Goal: Task Accomplishment & Management: Complete application form

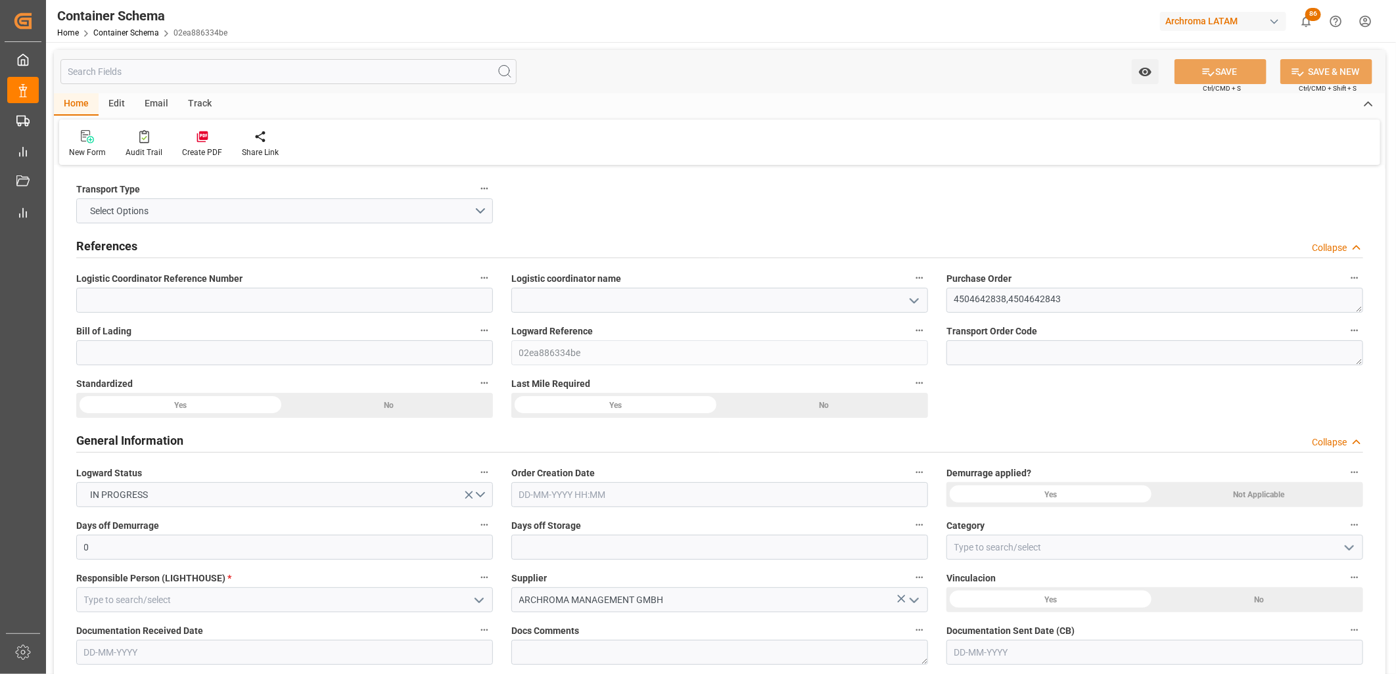
drag, startPoint x: 0, startPoint y: 0, endPoint x: 911, endPoint y: 300, distance: 959.3
click at [896, 237] on div "References Collapse" at bounding box center [719, 245] width 1287 height 25
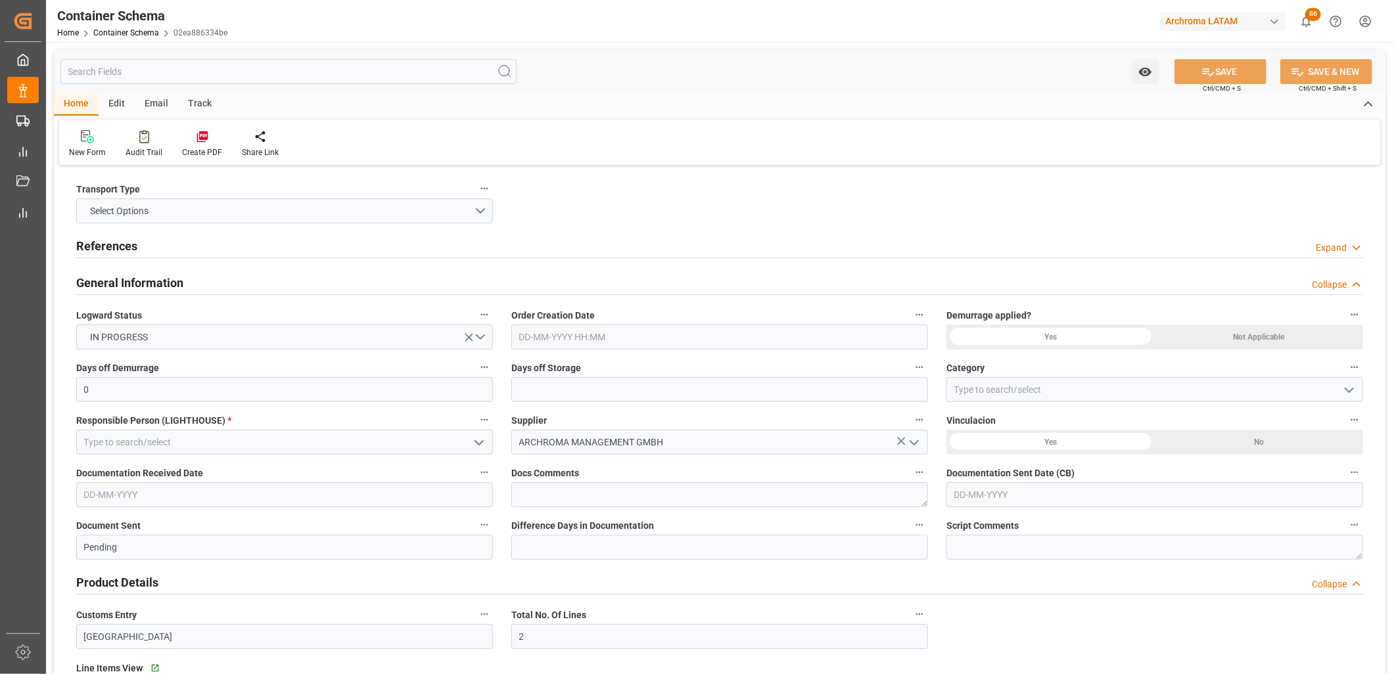
click at [911, 300] on div "General Information Collapse" at bounding box center [719, 283] width 1305 height 37
click at [902, 285] on div "General Information Collapse" at bounding box center [719, 282] width 1287 height 25
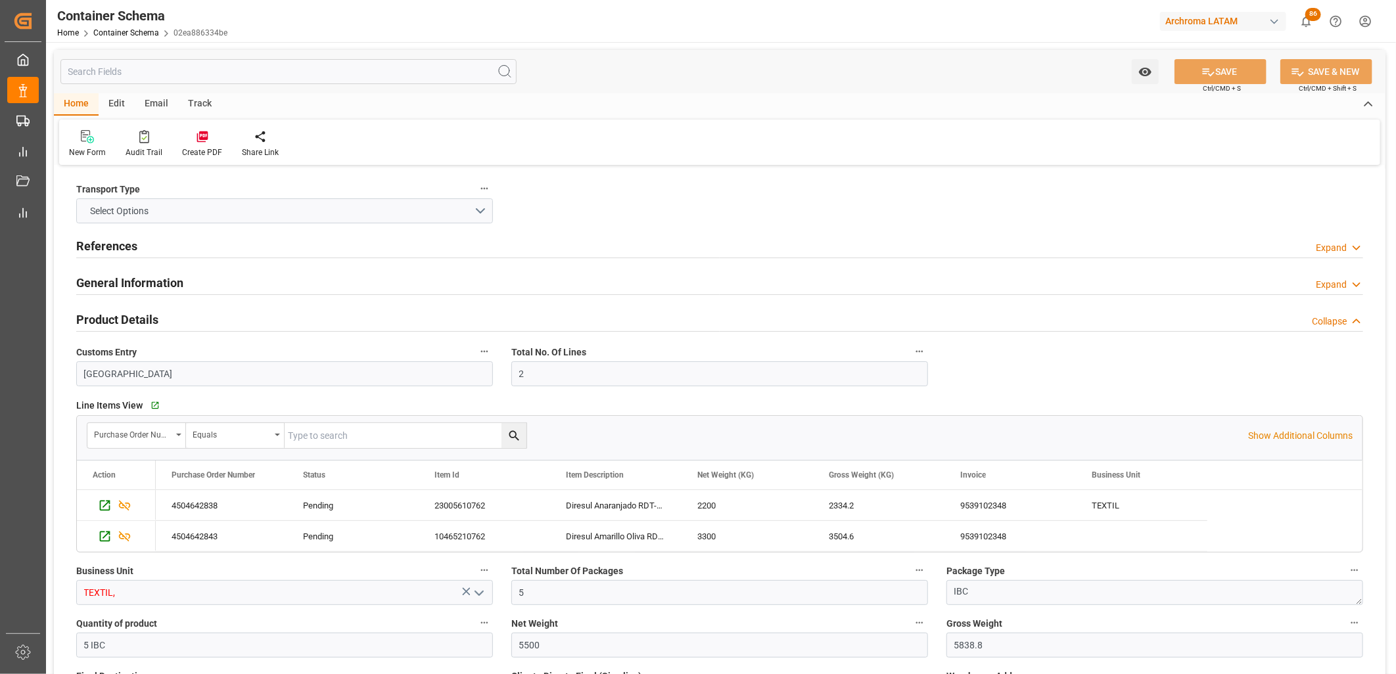
click at [904, 242] on div "References Expand" at bounding box center [719, 245] width 1287 height 25
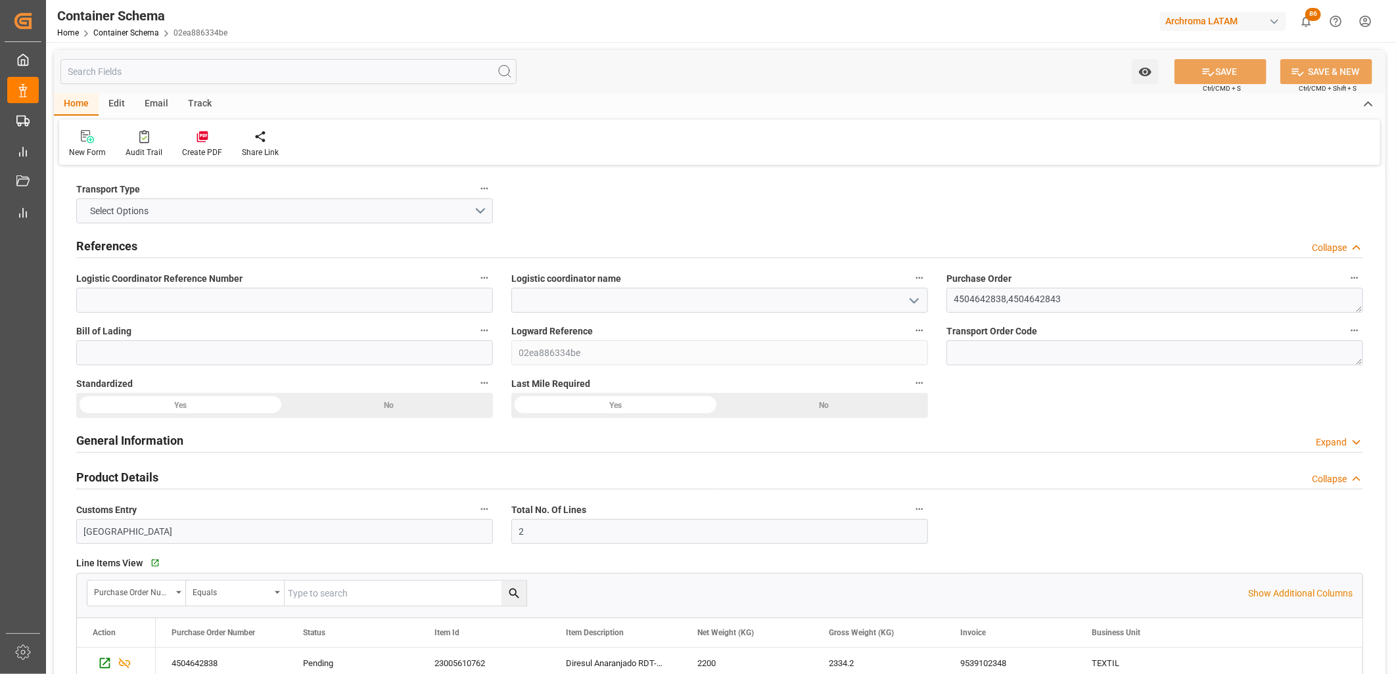
click at [897, 279] on label "Logistic coordinator name" at bounding box center [719, 279] width 417 height 18
click at [911, 279] on button "Logistic coordinator name" at bounding box center [919, 278] width 17 height 17
click at [907, 301] on div at bounding box center [698, 337] width 1396 height 674
click at [918, 300] on icon "open menu" at bounding box center [914, 301] width 16 height 16
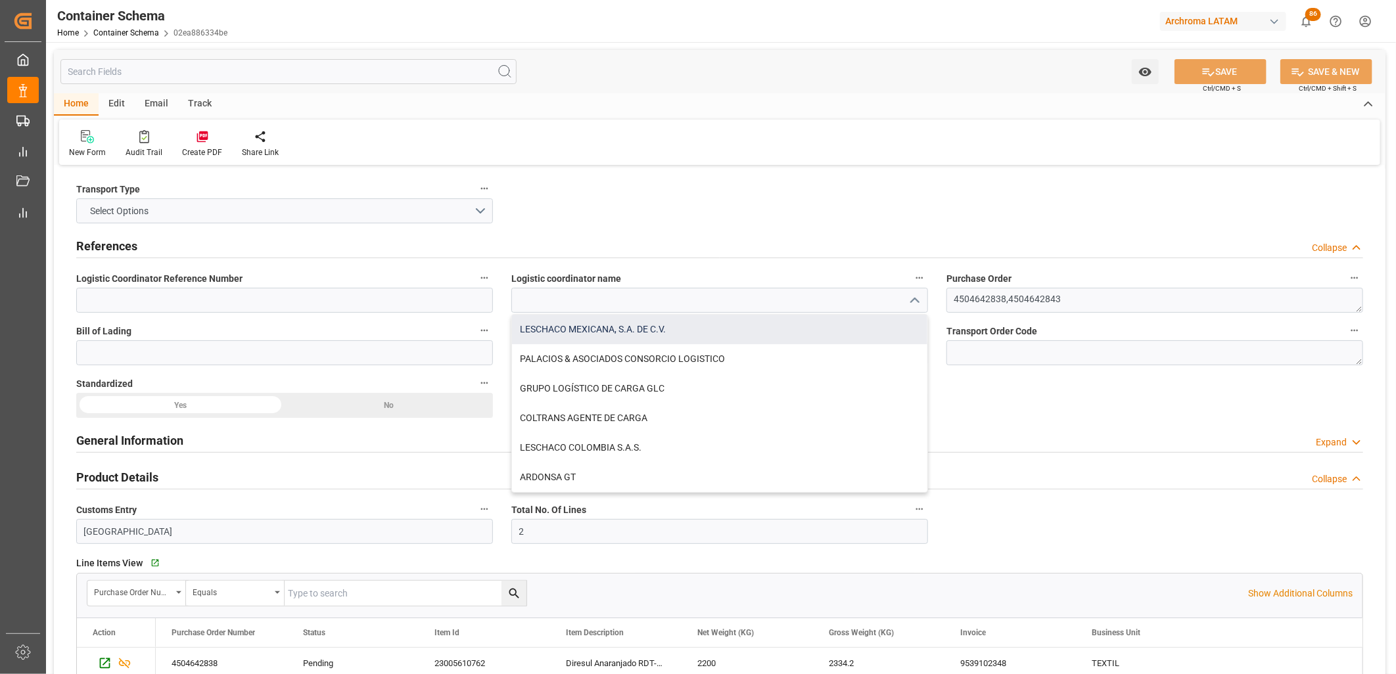
click at [705, 331] on div "LESCHACO MEXICANA, S.A. DE C.V." at bounding box center [719, 330] width 415 height 30
type input "LESCHACO MEXICANA, S.A. DE C.V."
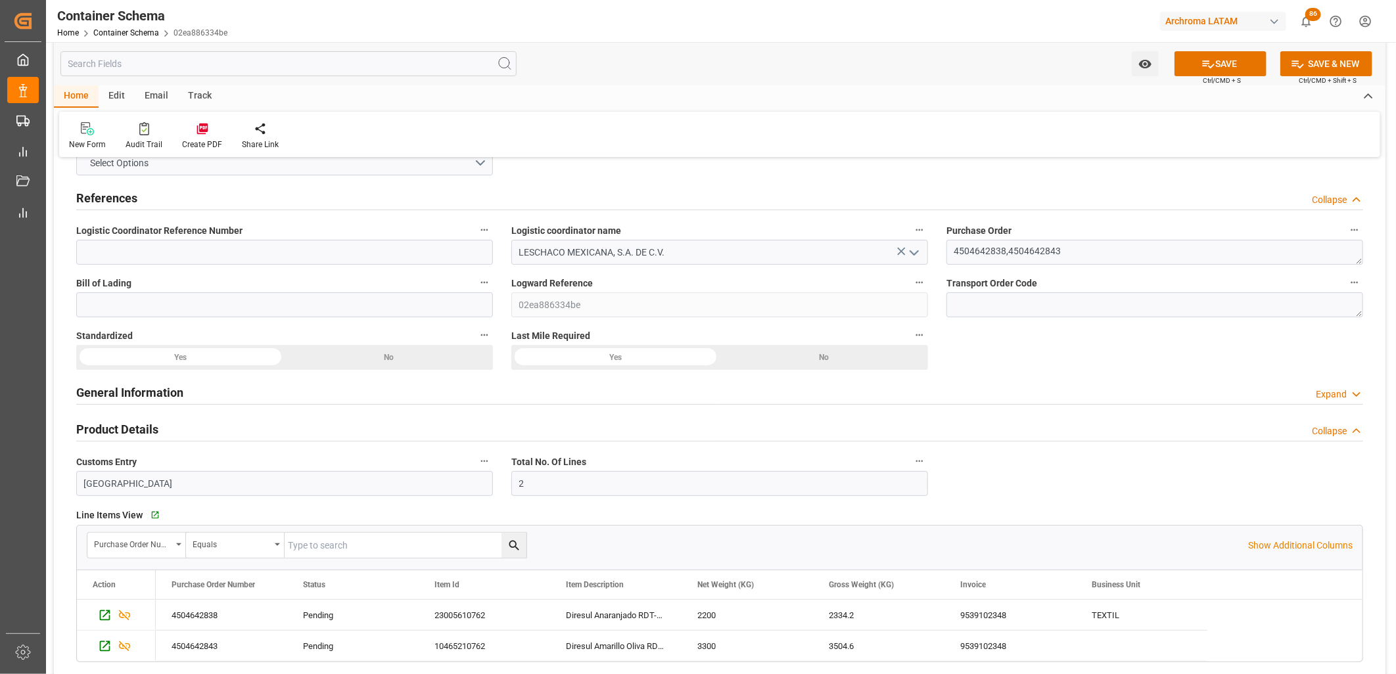
scroll to position [73, 0]
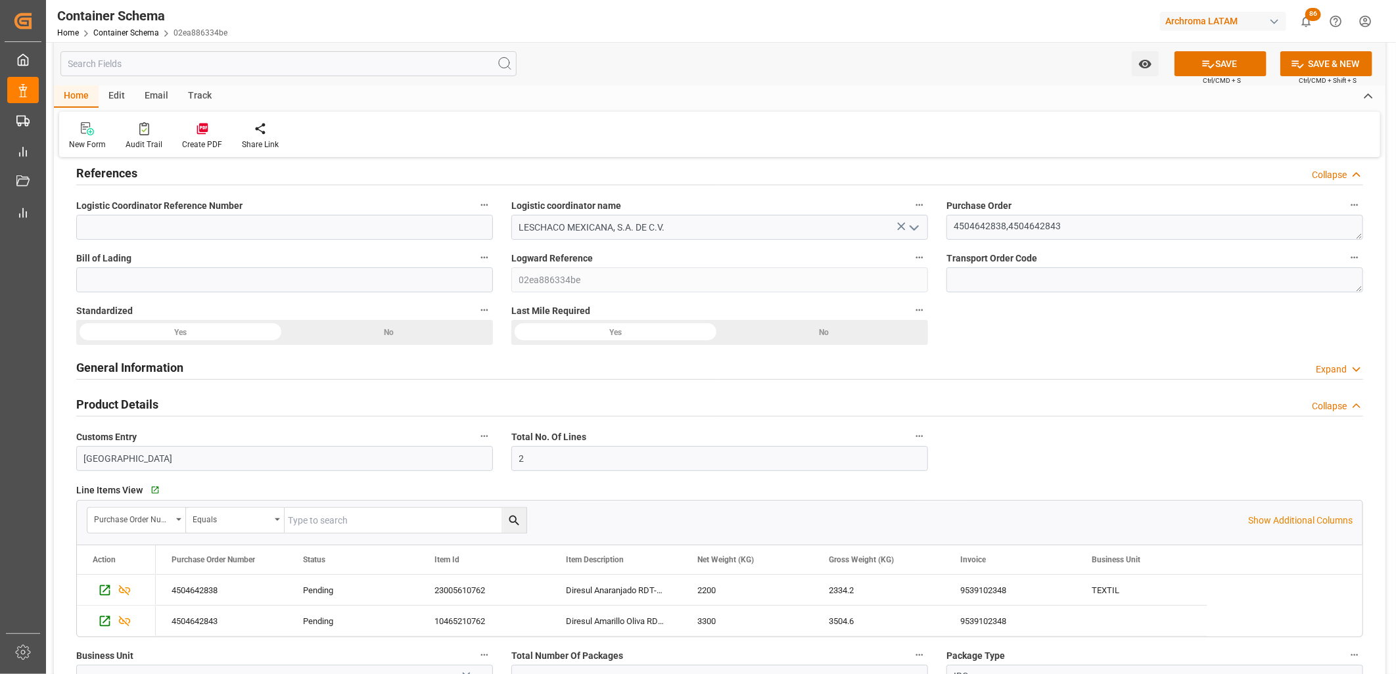
click at [732, 370] on div "General Information Expand" at bounding box center [719, 366] width 1287 height 25
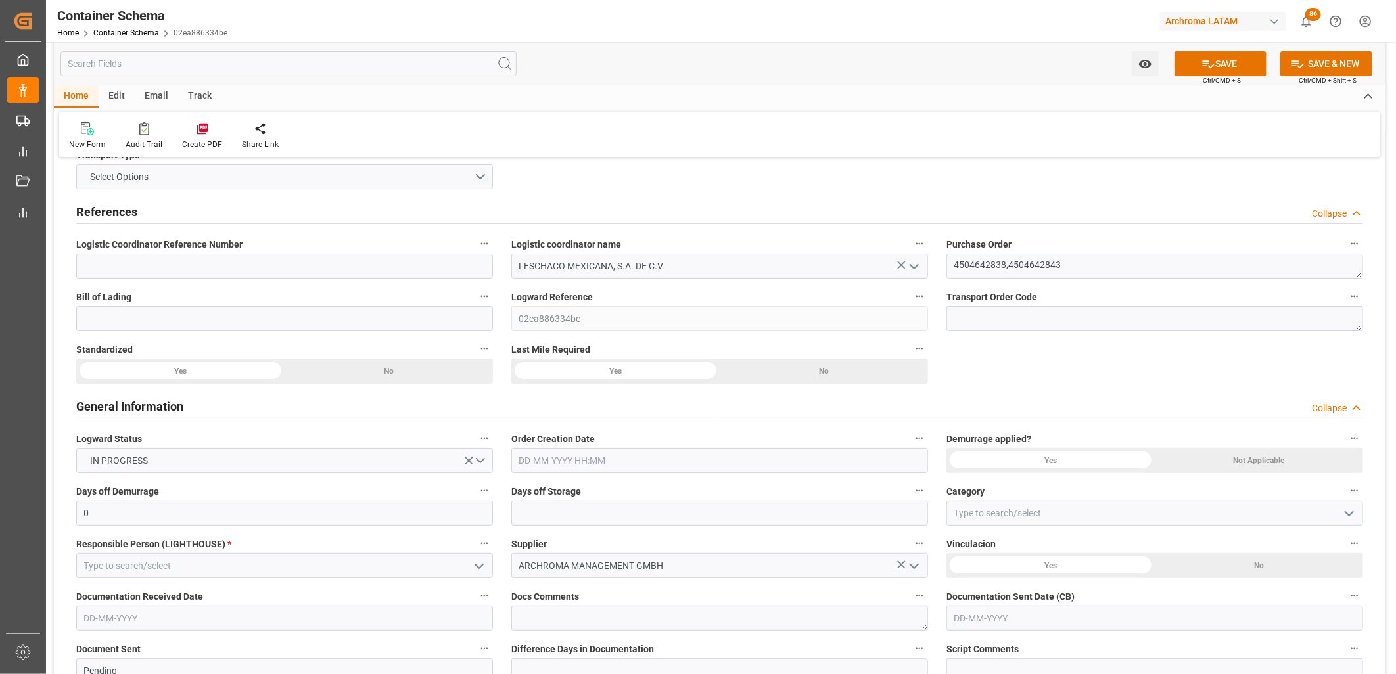
scroll to position [0, 0]
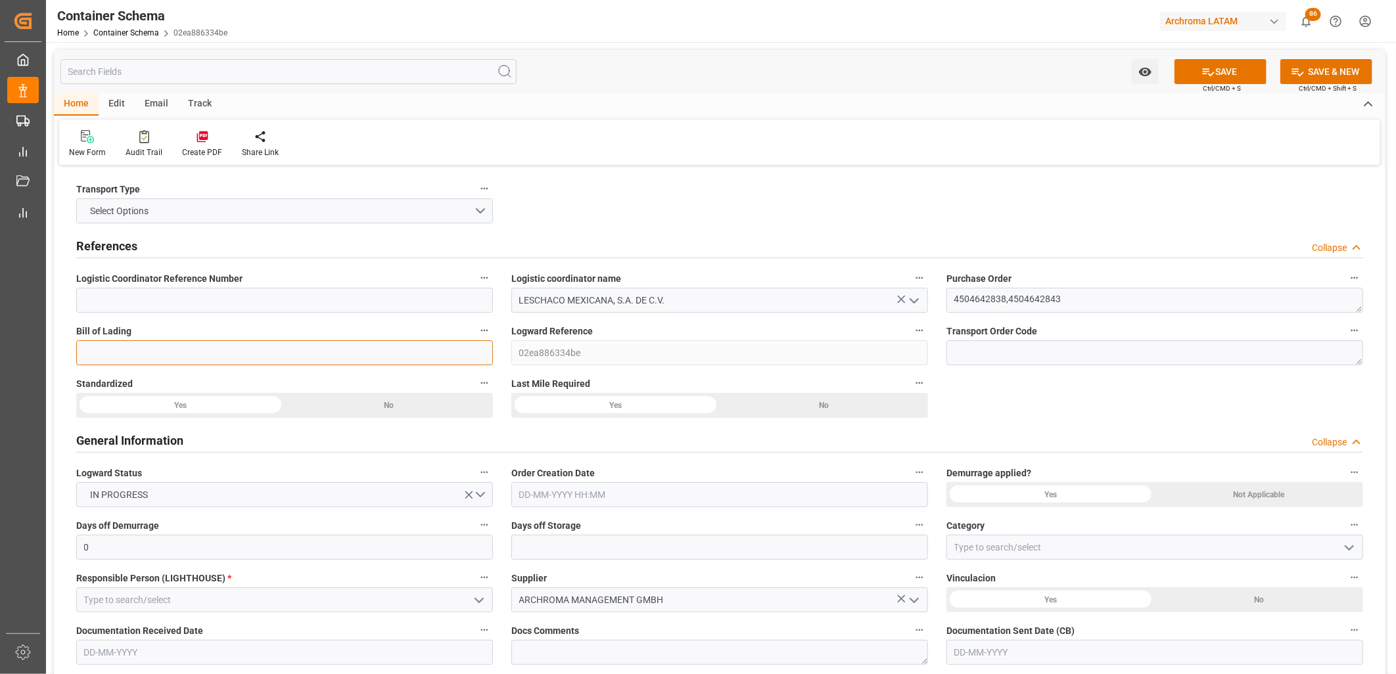
click at [423, 352] on input at bounding box center [284, 353] width 417 height 25
paste input "BCN0278881"
type input "BCN0278881"
click at [226, 307] on input at bounding box center [284, 300] width 417 height 25
click at [241, 299] on input at bounding box center [284, 300] width 417 height 25
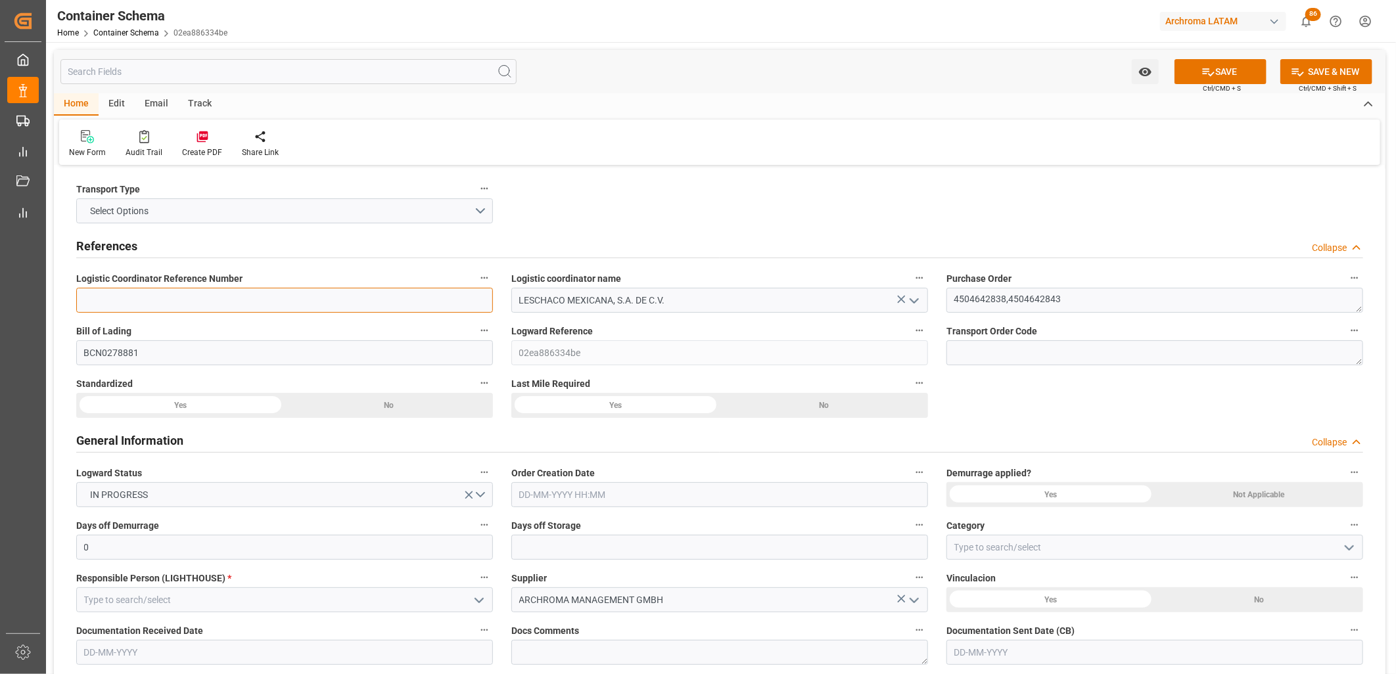
paste input "BCN0278881"
type input "BCN0278881"
drag, startPoint x: 152, startPoint y: 346, endPoint x: 92, endPoint y: 348, distance: 59.9
click at [92, 348] on input "BCN0278881" at bounding box center [284, 353] width 417 height 25
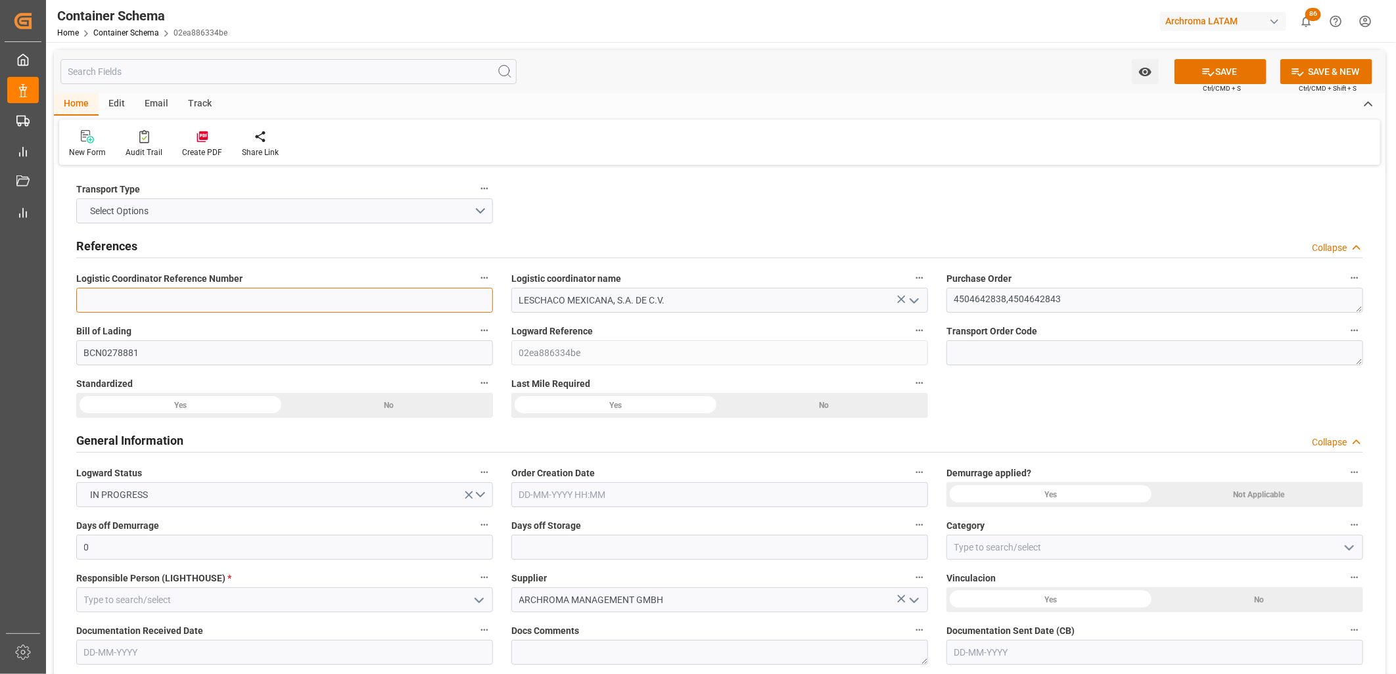
scroll to position [73, 0]
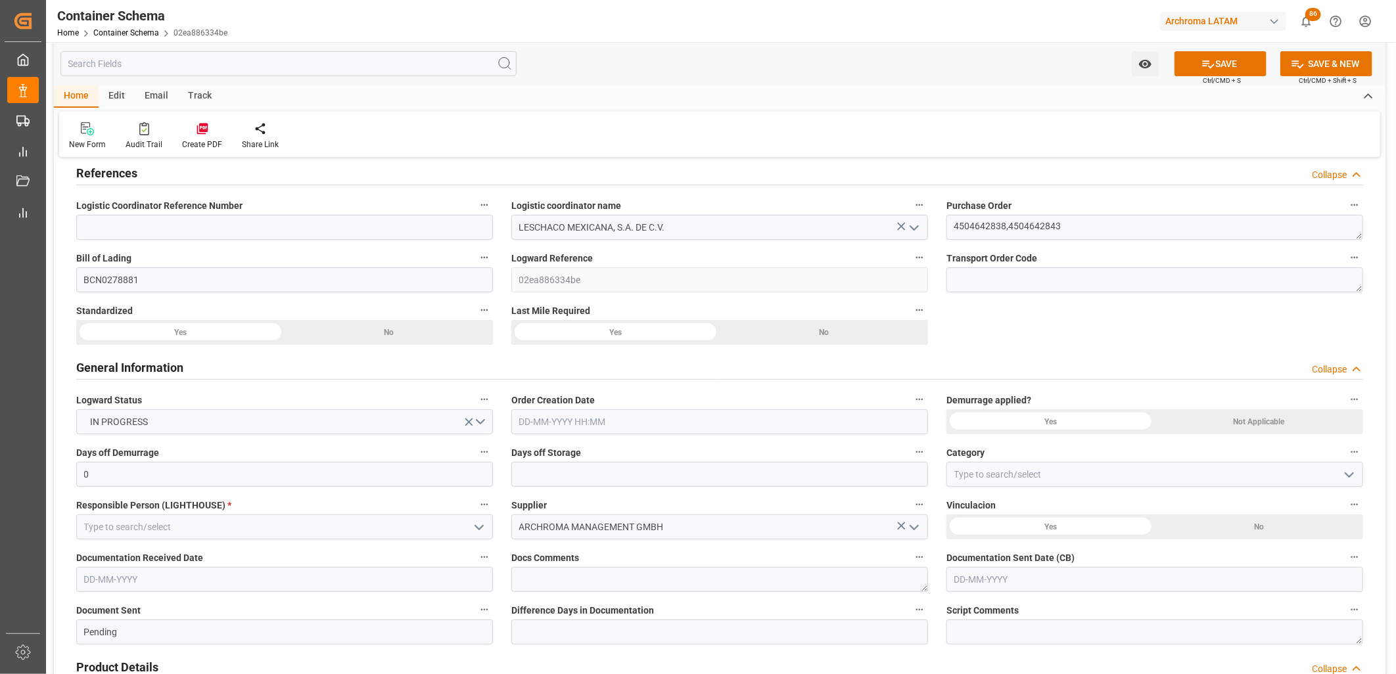
click at [544, 424] on input "text" at bounding box center [719, 422] width 417 height 25
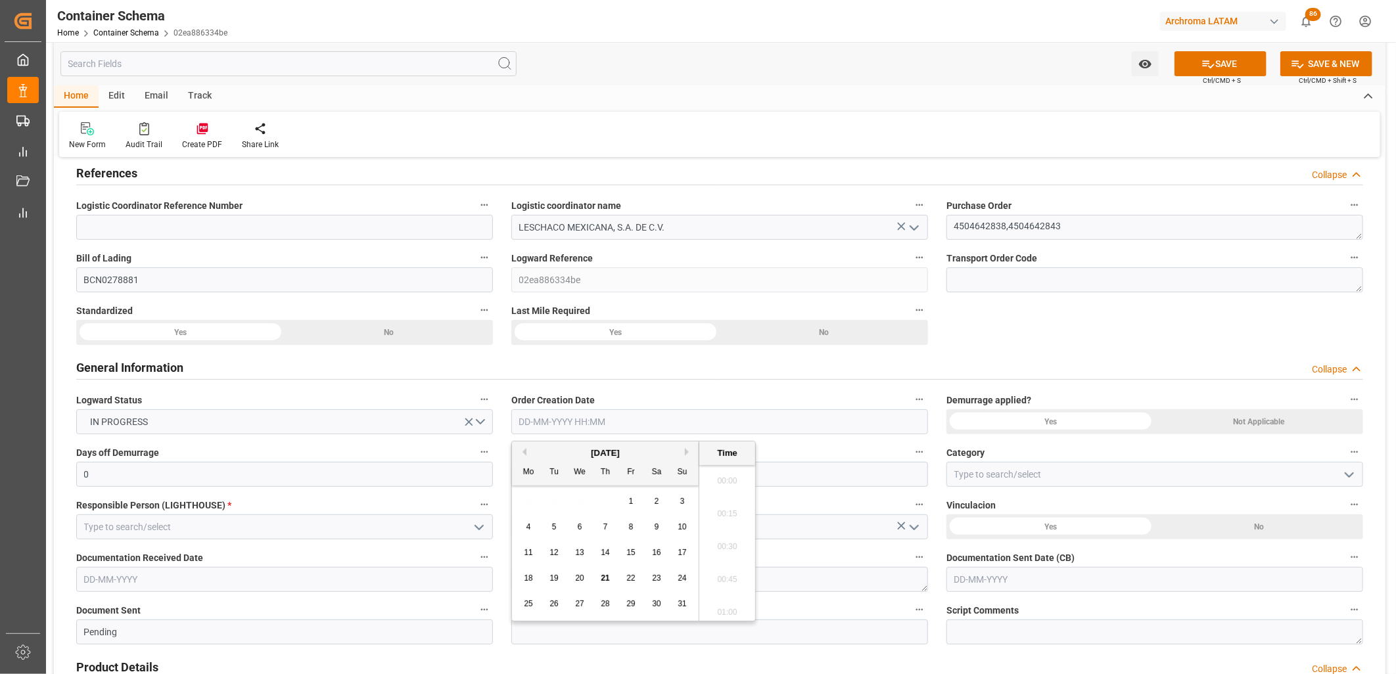
scroll to position [1779, 0]
click at [527, 498] on div "28 29 30 31 1 2 3" at bounding box center [605, 502] width 179 height 26
click at [603, 576] on span "21" at bounding box center [605, 578] width 9 height 9
drag, startPoint x: 718, startPoint y: 516, endPoint x: 703, endPoint y: 515, distance: 15.1
click at [719, 516] on li "13:45" at bounding box center [727, 510] width 56 height 33
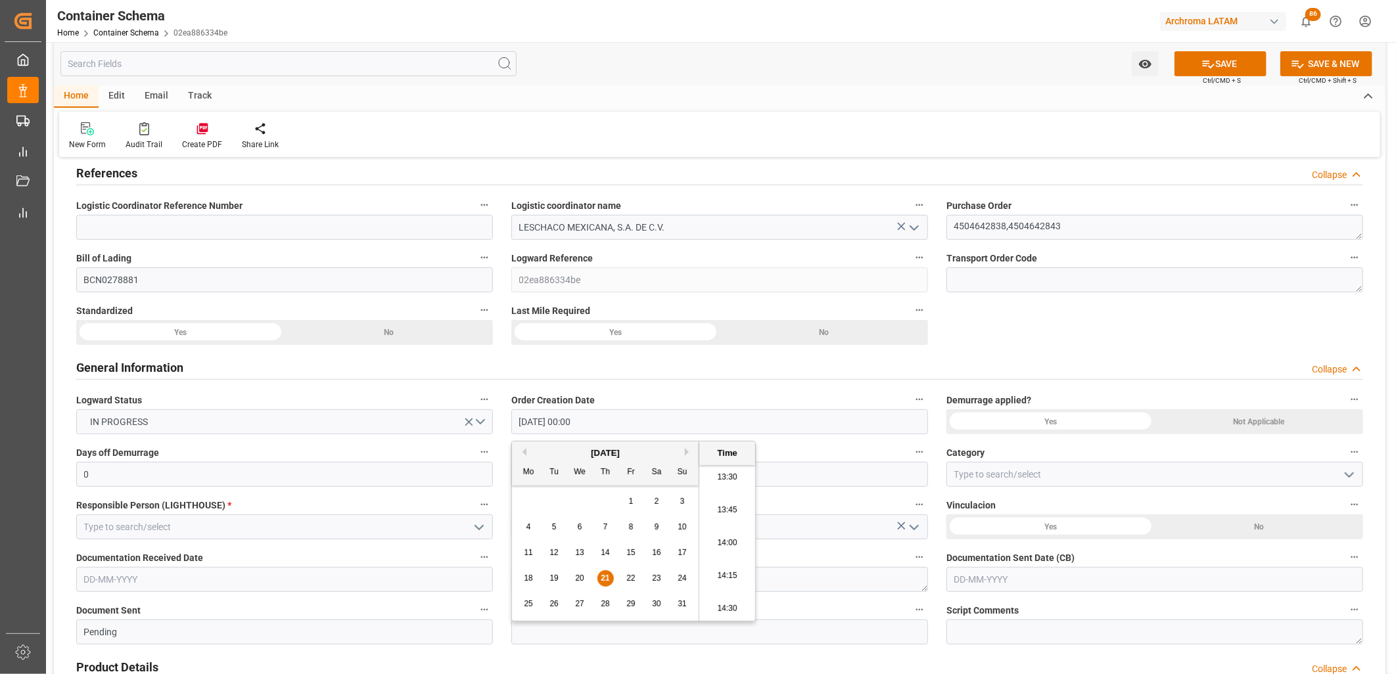
type input "[DATE] 13:45"
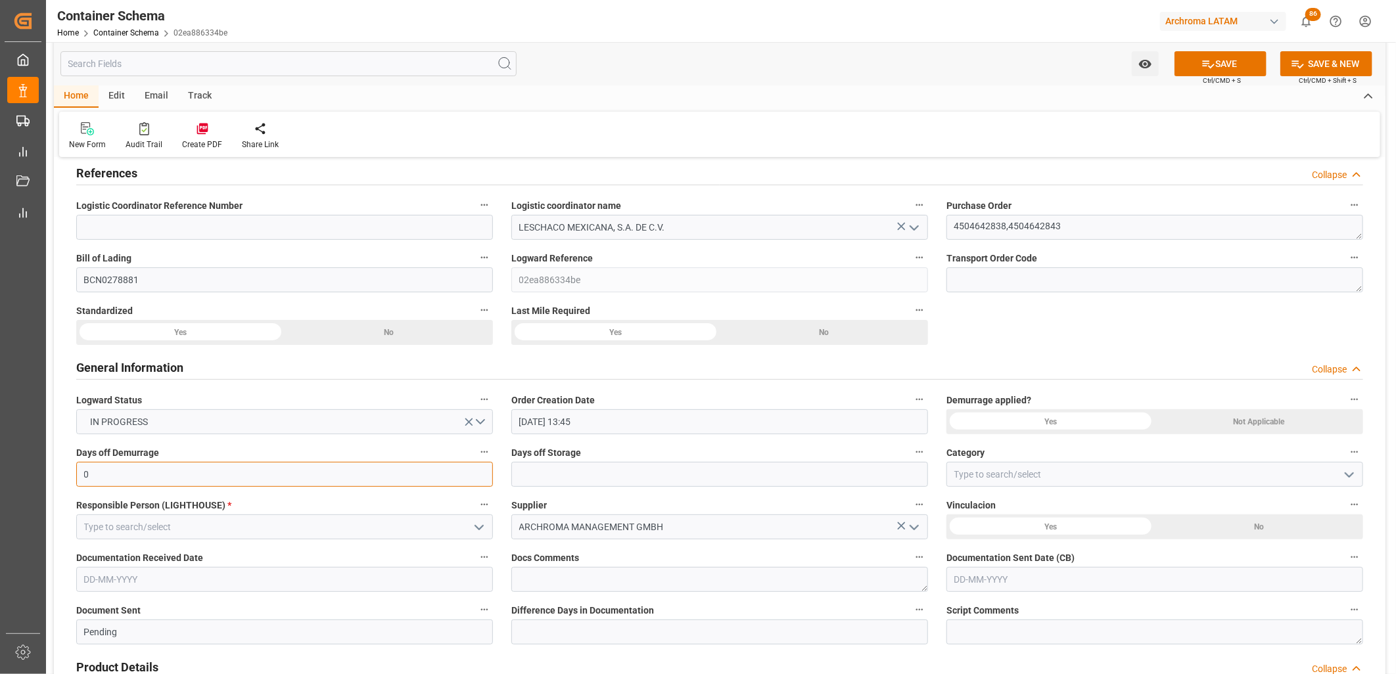
click at [481, 473] on input "0" at bounding box center [284, 474] width 417 height 25
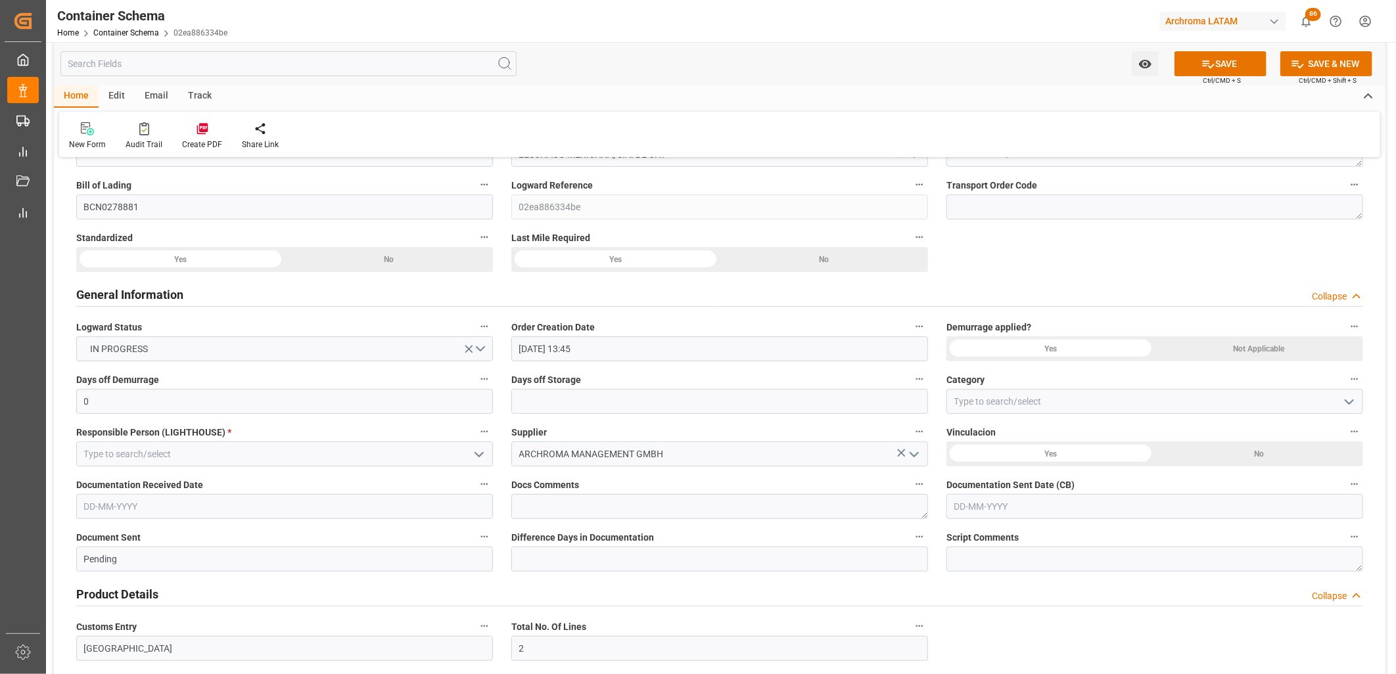
drag, startPoint x: 1207, startPoint y: 345, endPoint x: 754, endPoint y: 405, distance: 456.8
click at [493, 272] on div "Not Applicable" at bounding box center [389, 259] width 208 height 25
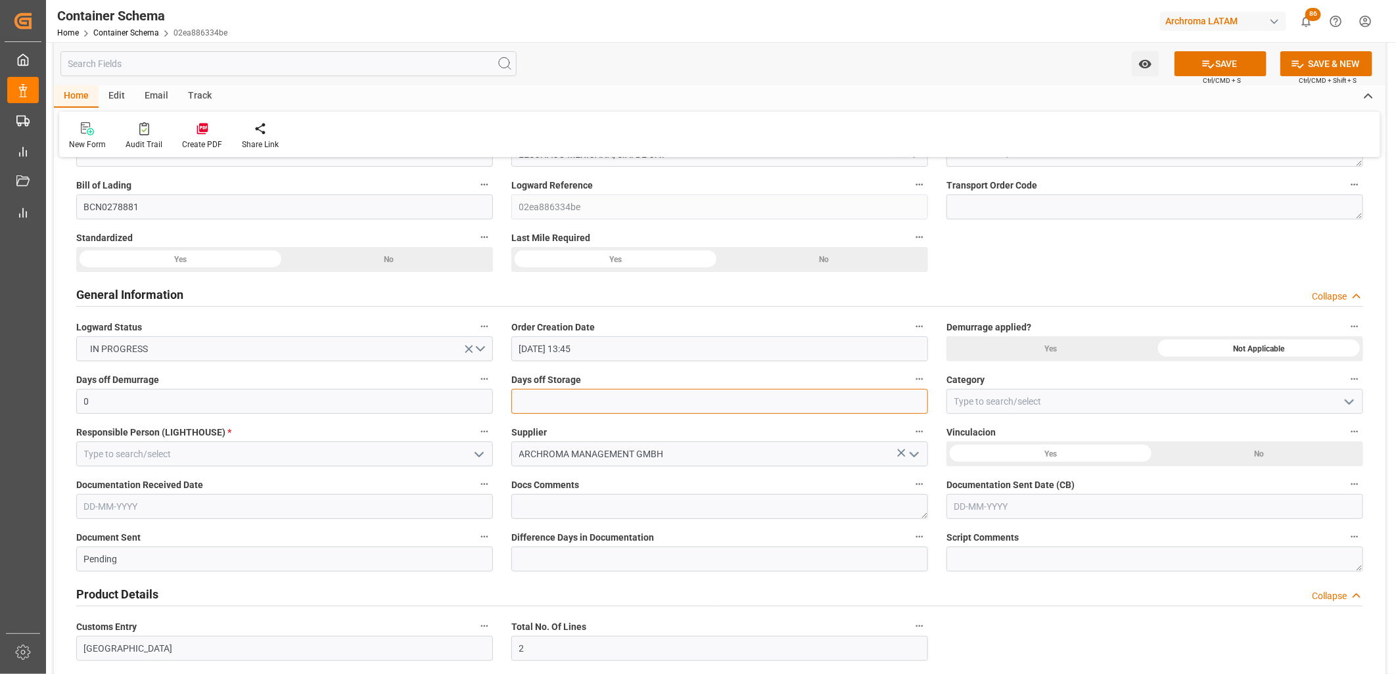
click at [740, 405] on input "text" at bounding box center [719, 401] width 417 height 25
type input "7"
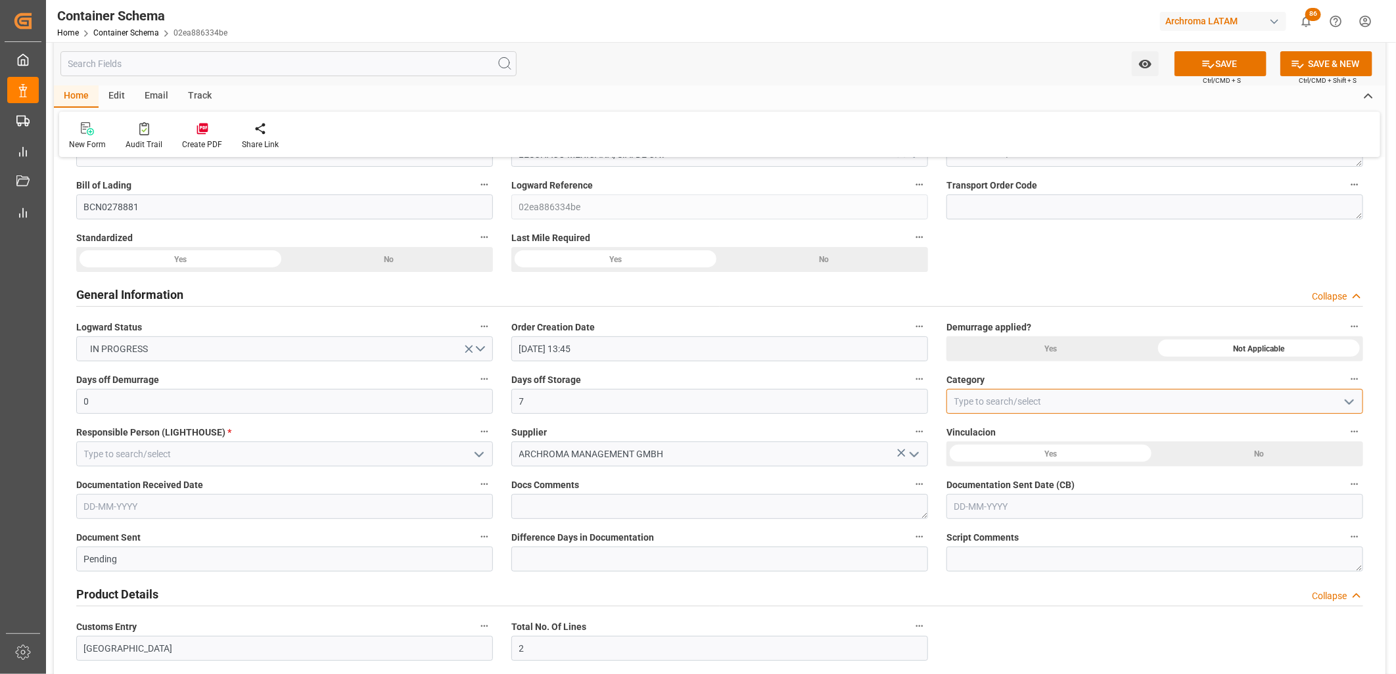
click at [988, 396] on input at bounding box center [1155, 401] width 417 height 25
click at [968, 461] on div "On time" at bounding box center [1154, 461] width 415 height 30
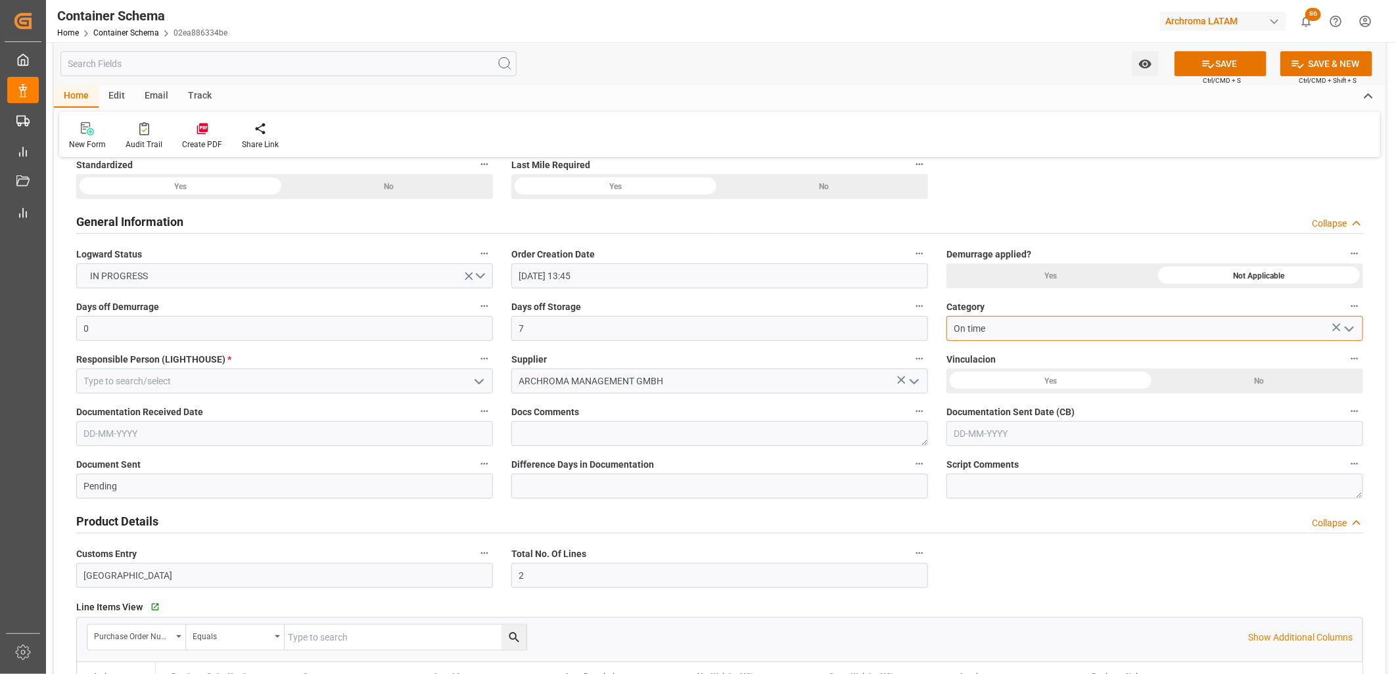
type input "On time"
click at [477, 381] on polyline "open menu" at bounding box center [479, 382] width 8 height 4
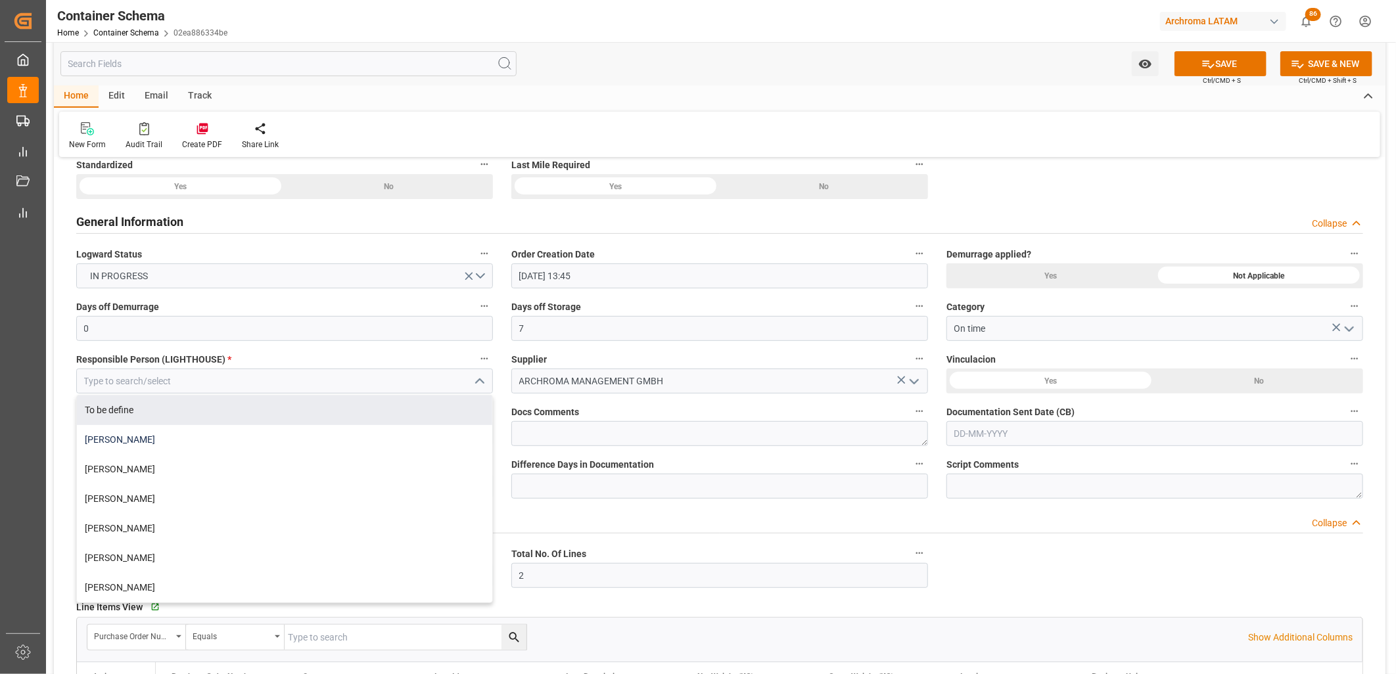
click at [265, 434] on div "[PERSON_NAME]" at bounding box center [284, 440] width 415 height 30
type input "[PERSON_NAME]"
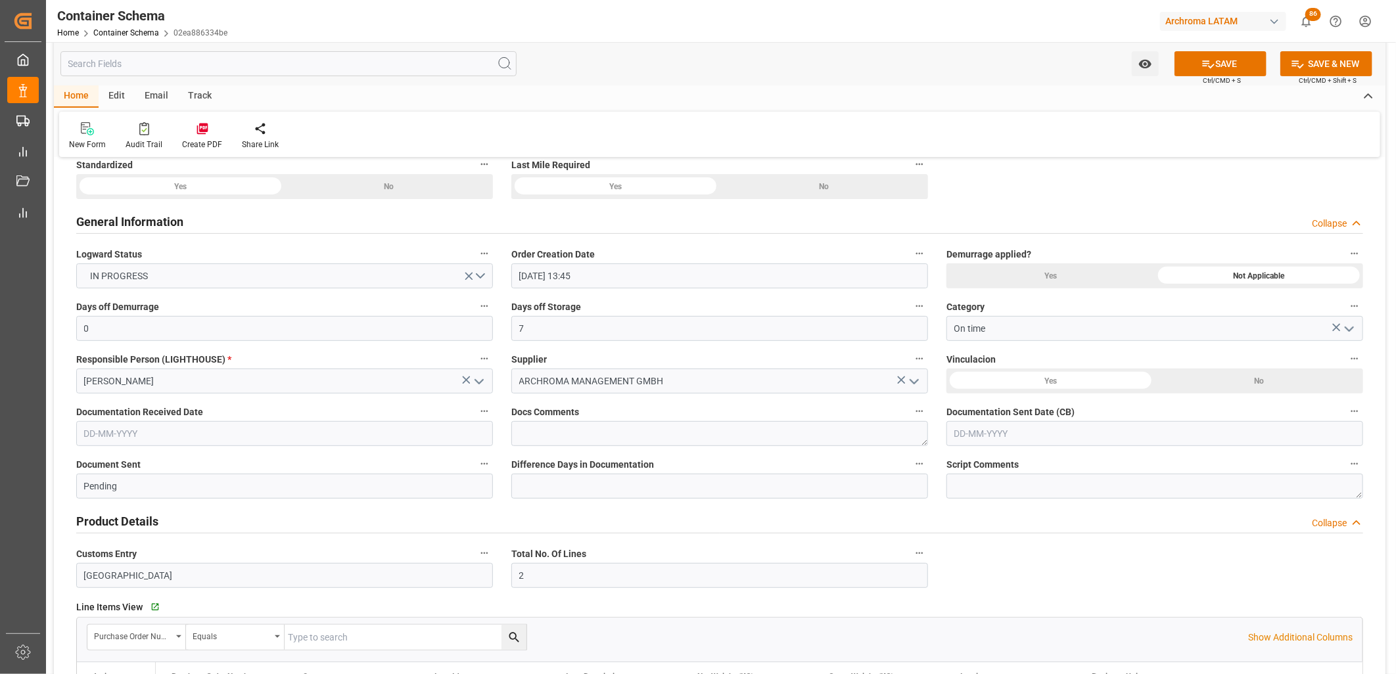
click at [493, 199] on div "No" at bounding box center [389, 186] width 208 height 25
click at [285, 199] on div "Yes" at bounding box center [180, 186] width 208 height 25
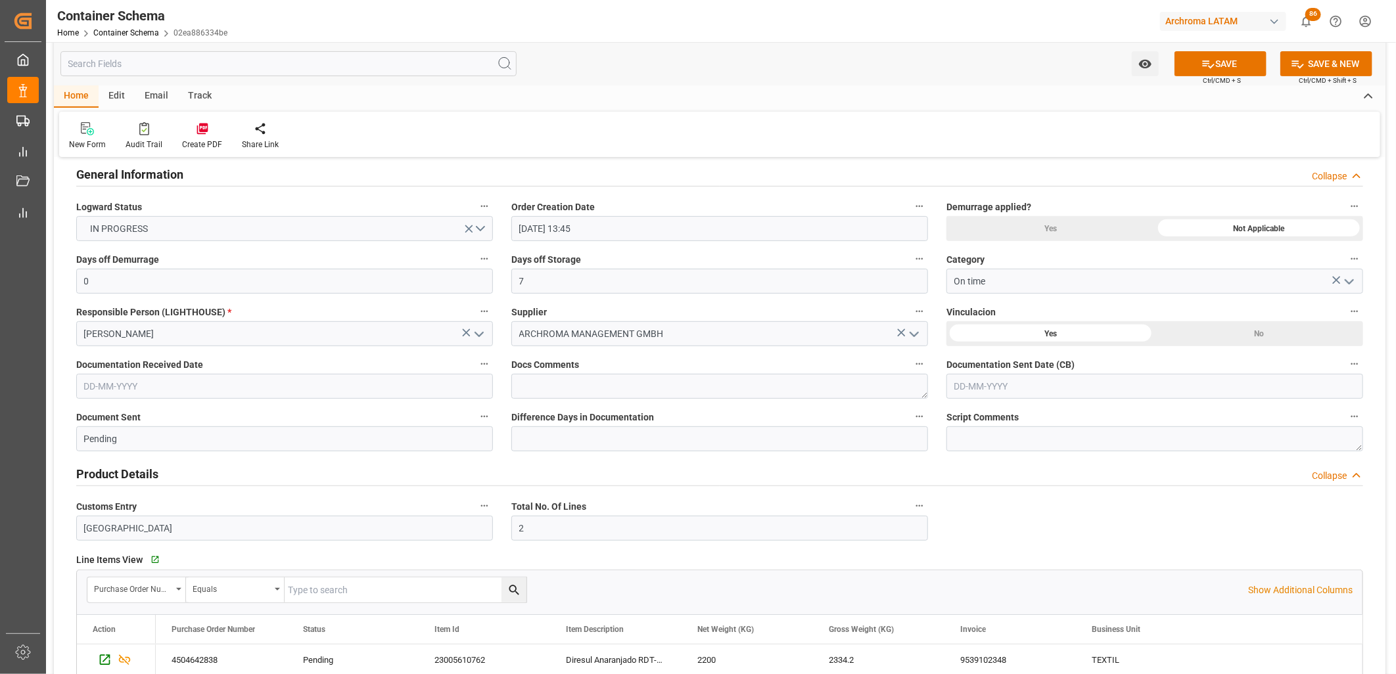
scroll to position [292, 0]
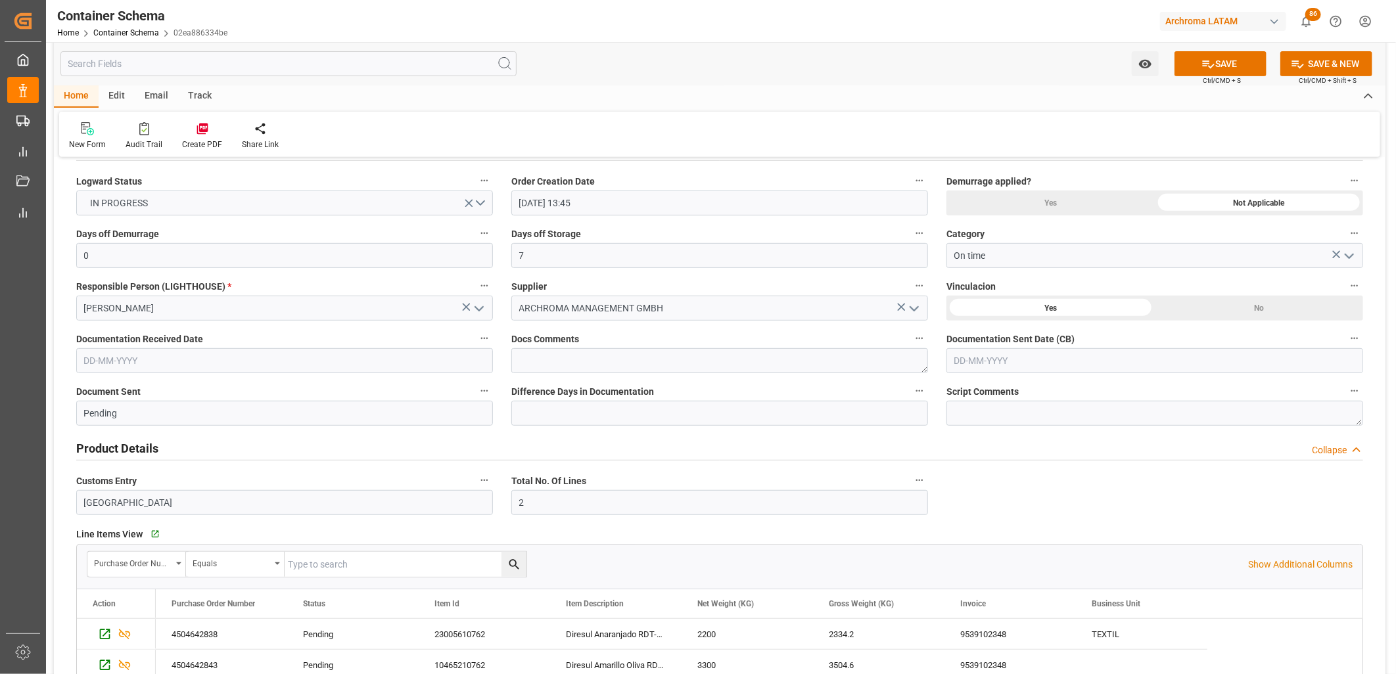
click at [92, 363] on input "text" at bounding box center [284, 360] width 417 height 25
drag, startPoint x: 90, startPoint y: 448, endPoint x: 97, endPoint y: 471, distance: 23.9
click at [90, 448] on div "28 29 30 31 1 2 3" at bounding box center [170, 440] width 179 height 26
drag, startPoint x: 147, startPoint y: 519, endPoint x: 464, endPoint y: 425, distance: 331.3
click at [149, 519] on div "20" at bounding box center [145, 517] width 16 height 16
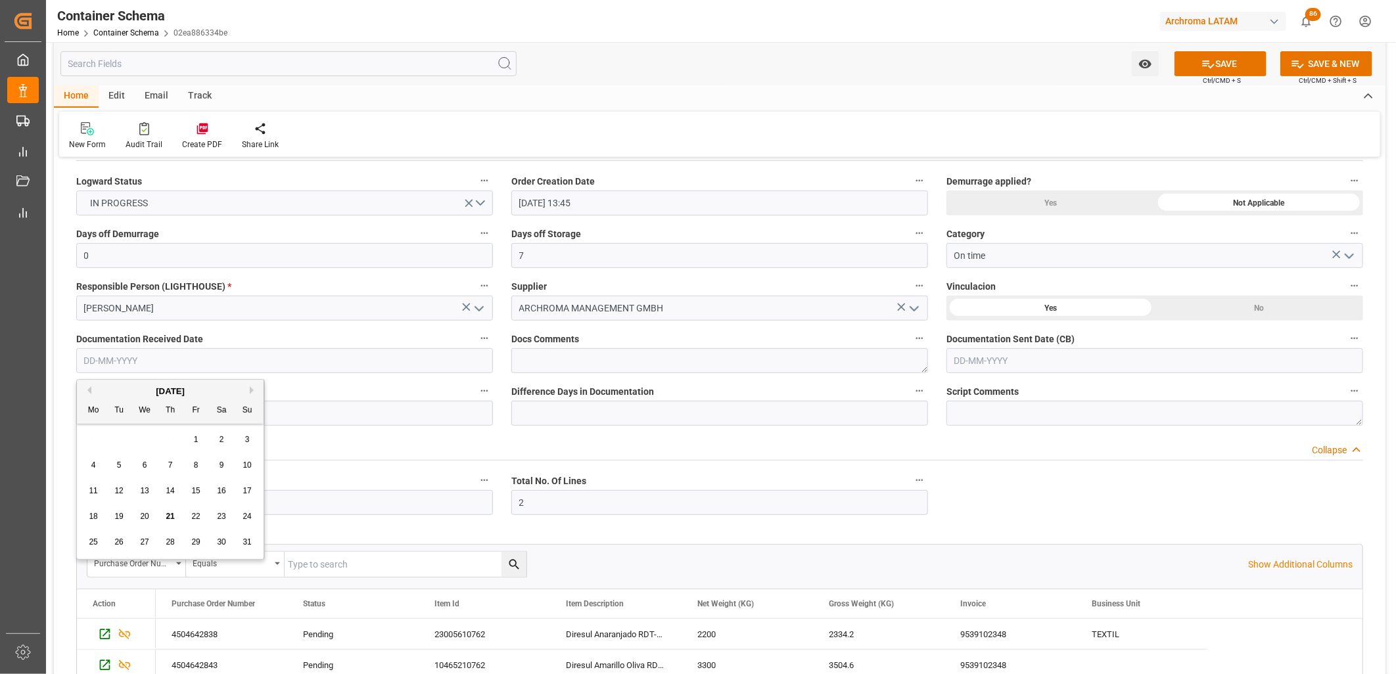
type input "[DATE]"
click at [974, 363] on input "text" at bounding box center [1155, 360] width 417 height 25
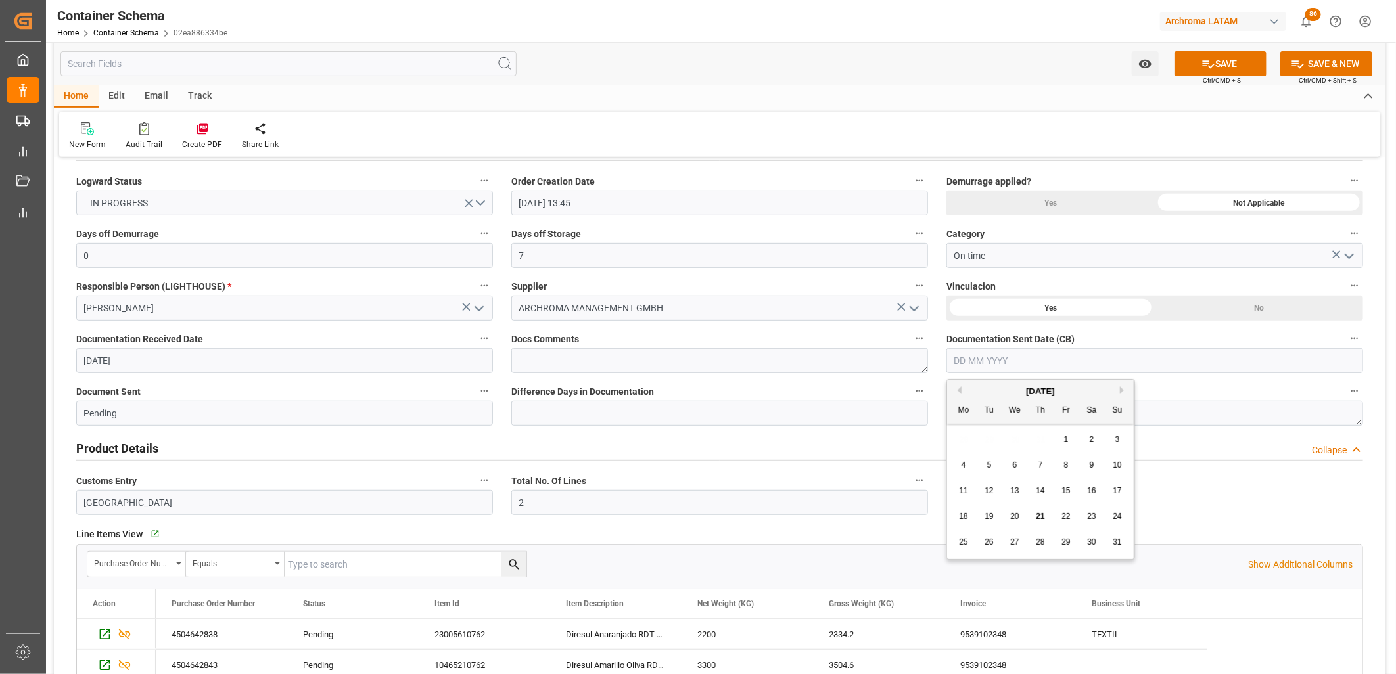
click at [965, 448] on div "28 29 30 31 1 2 3" at bounding box center [1040, 440] width 179 height 26
click at [1037, 517] on span "21" at bounding box center [1040, 516] width 9 height 9
type input "[DATE]"
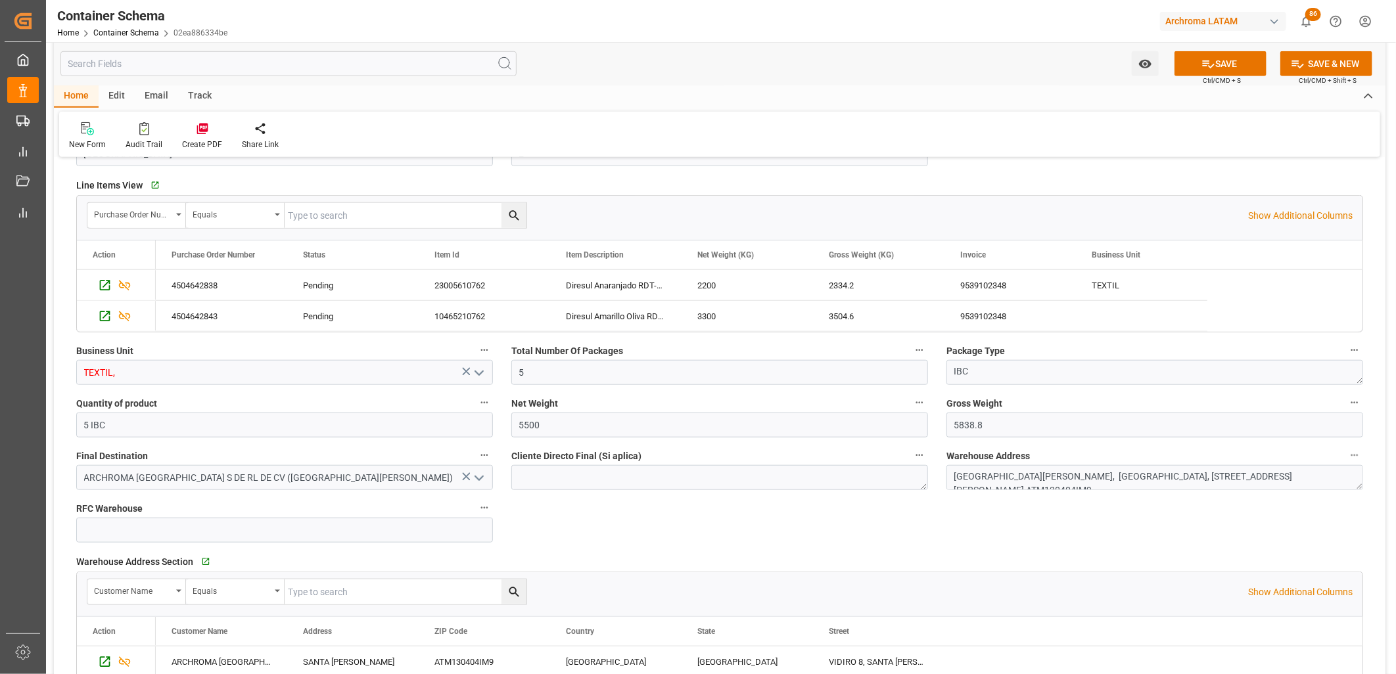
scroll to position [657, 0]
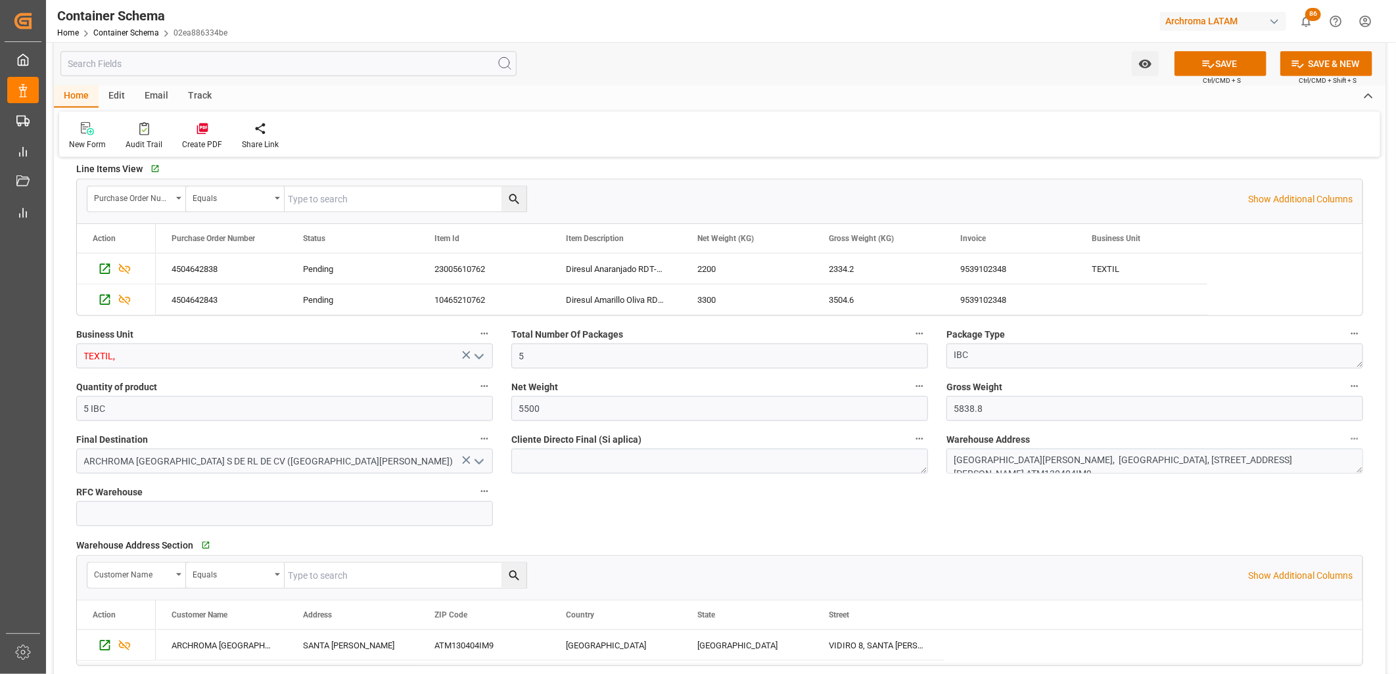
click at [484, 357] on icon "open menu" at bounding box center [479, 357] width 16 height 16
click at [326, 406] on div "TEXTIL" at bounding box center [284, 415] width 415 height 30
type input "TEXTIL"
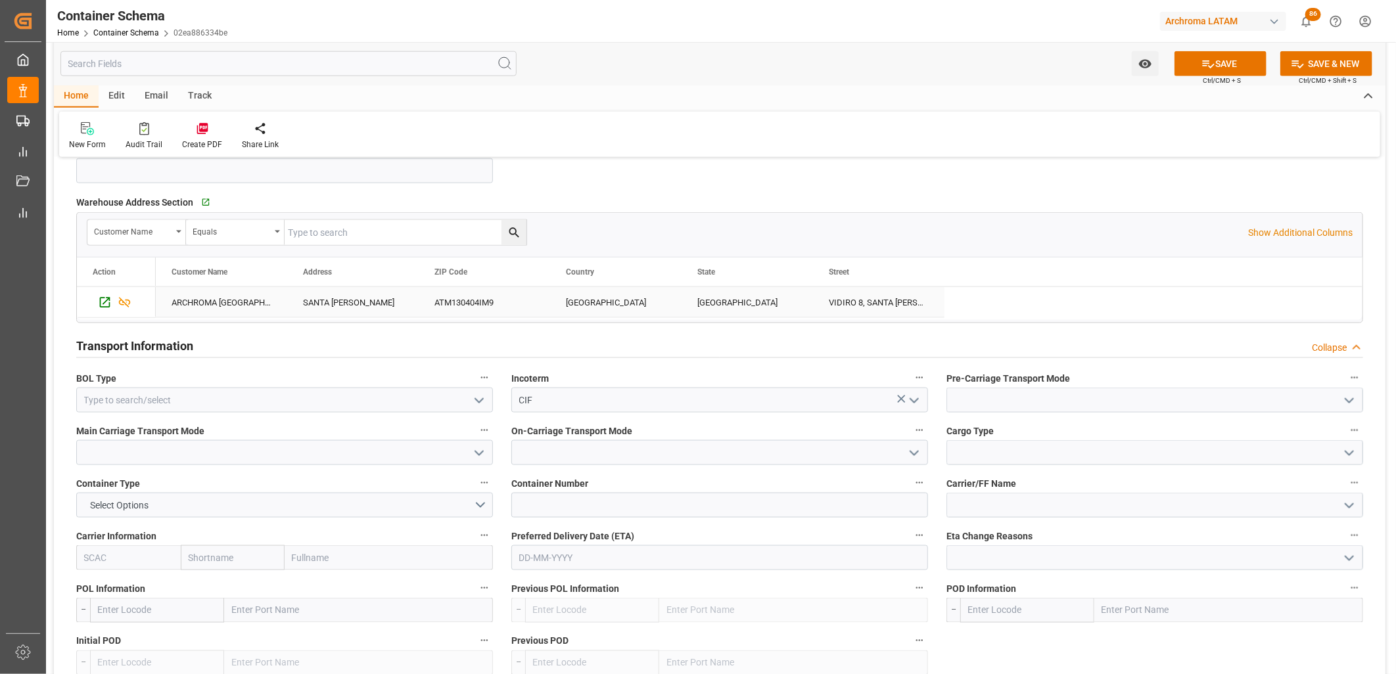
scroll to position [1022, 0]
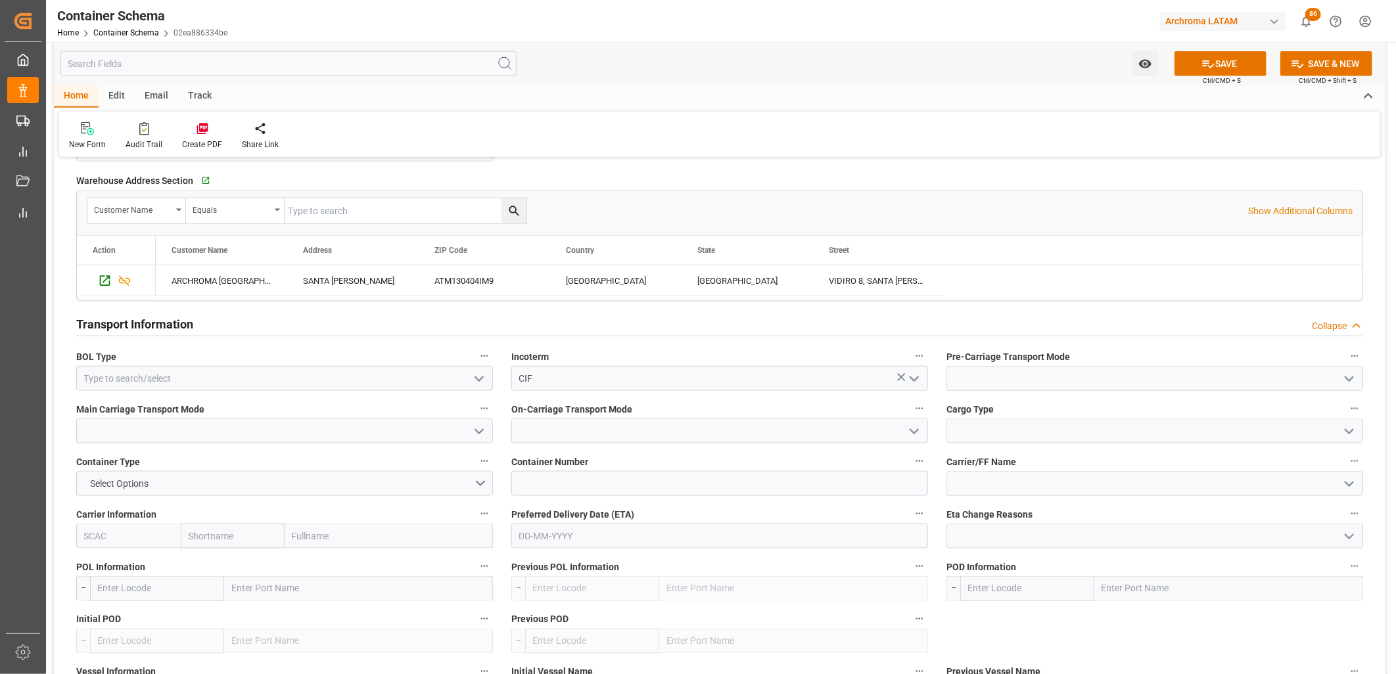
click at [481, 379] on polyline "open menu" at bounding box center [479, 379] width 8 height 4
click at [172, 398] on div "HOUSE" at bounding box center [284, 408] width 415 height 30
type input "HOUSE"
click at [1032, 379] on input at bounding box center [1155, 378] width 417 height 25
click at [1340, 378] on button "open menu" at bounding box center [1349, 379] width 20 height 20
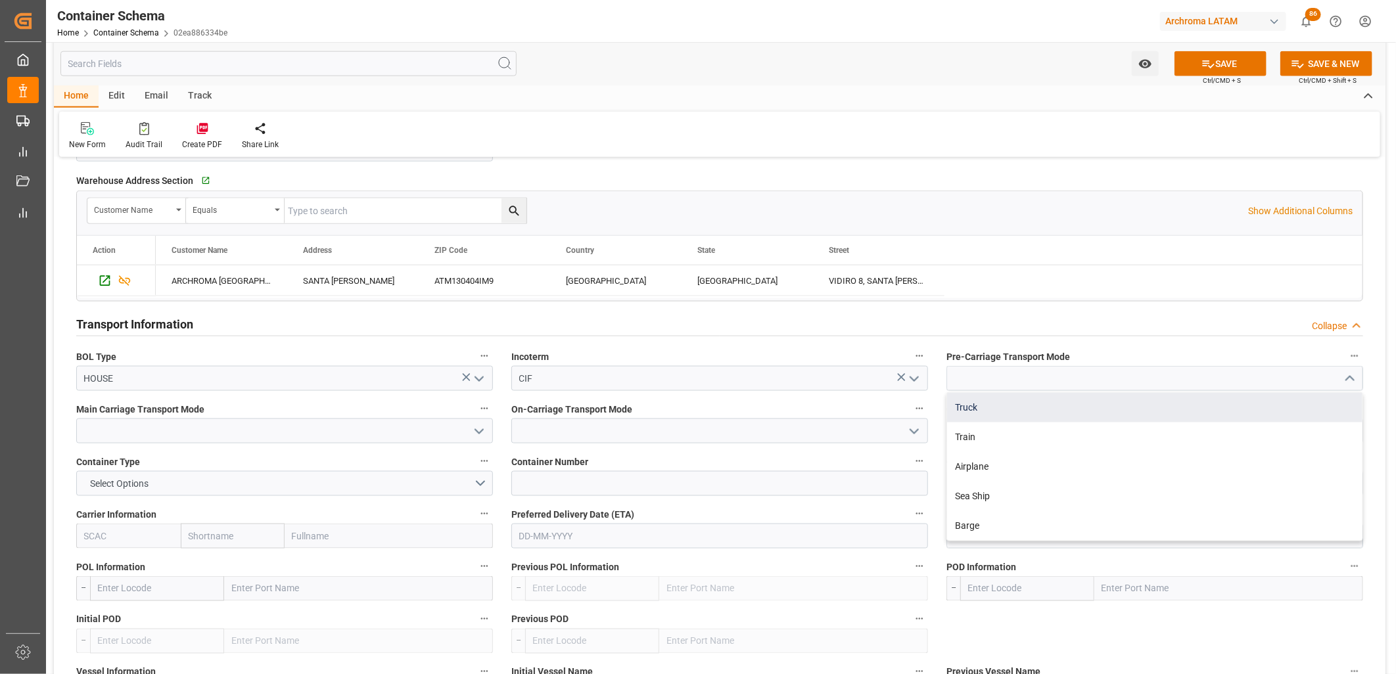
click at [1006, 406] on div "Truck" at bounding box center [1154, 408] width 415 height 30
type input "Truck"
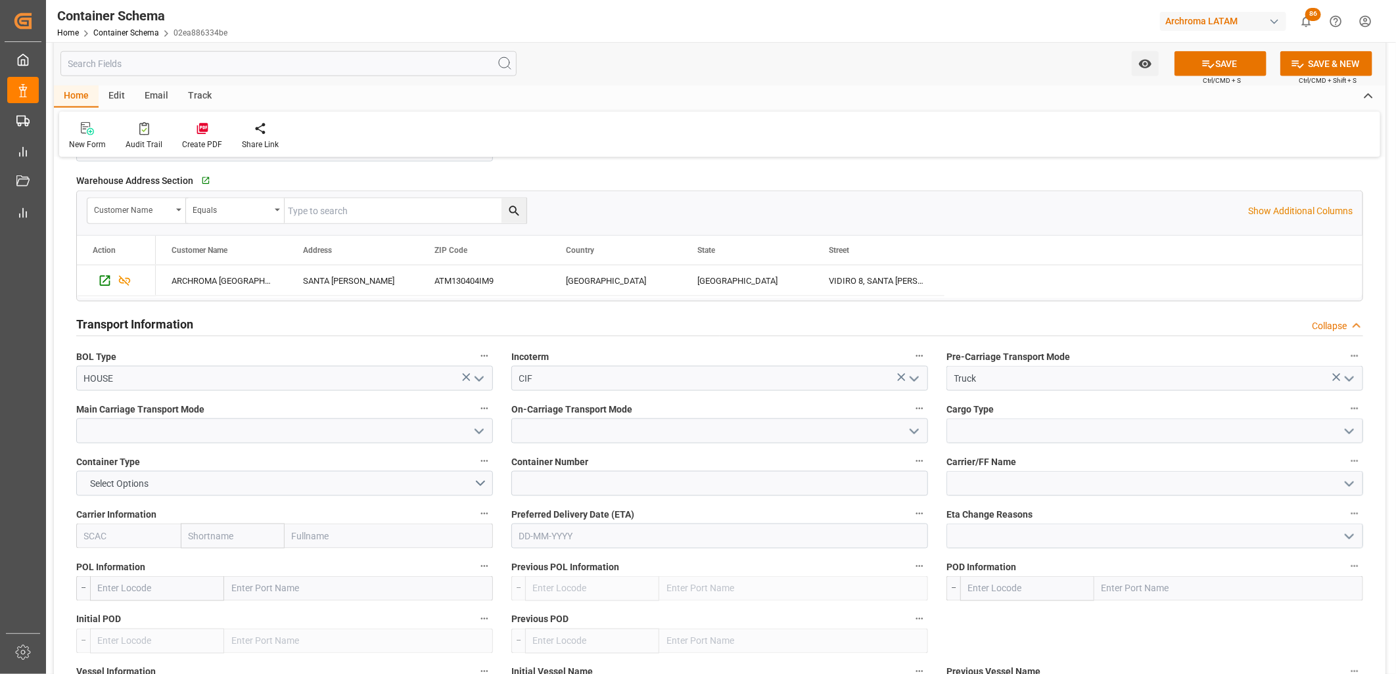
click at [477, 427] on icon "open menu" at bounding box center [479, 432] width 16 height 16
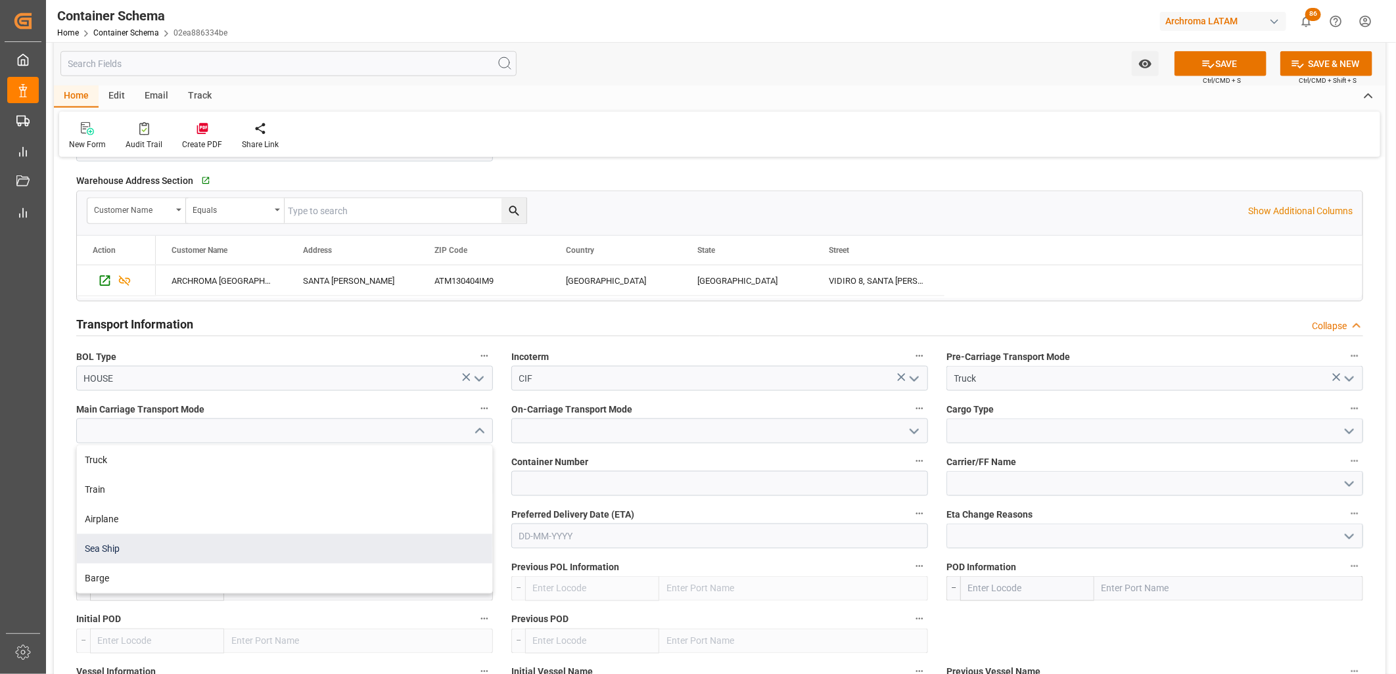
click at [227, 546] on div "Sea Ship" at bounding box center [284, 549] width 415 height 30
type input "Sea Ship"
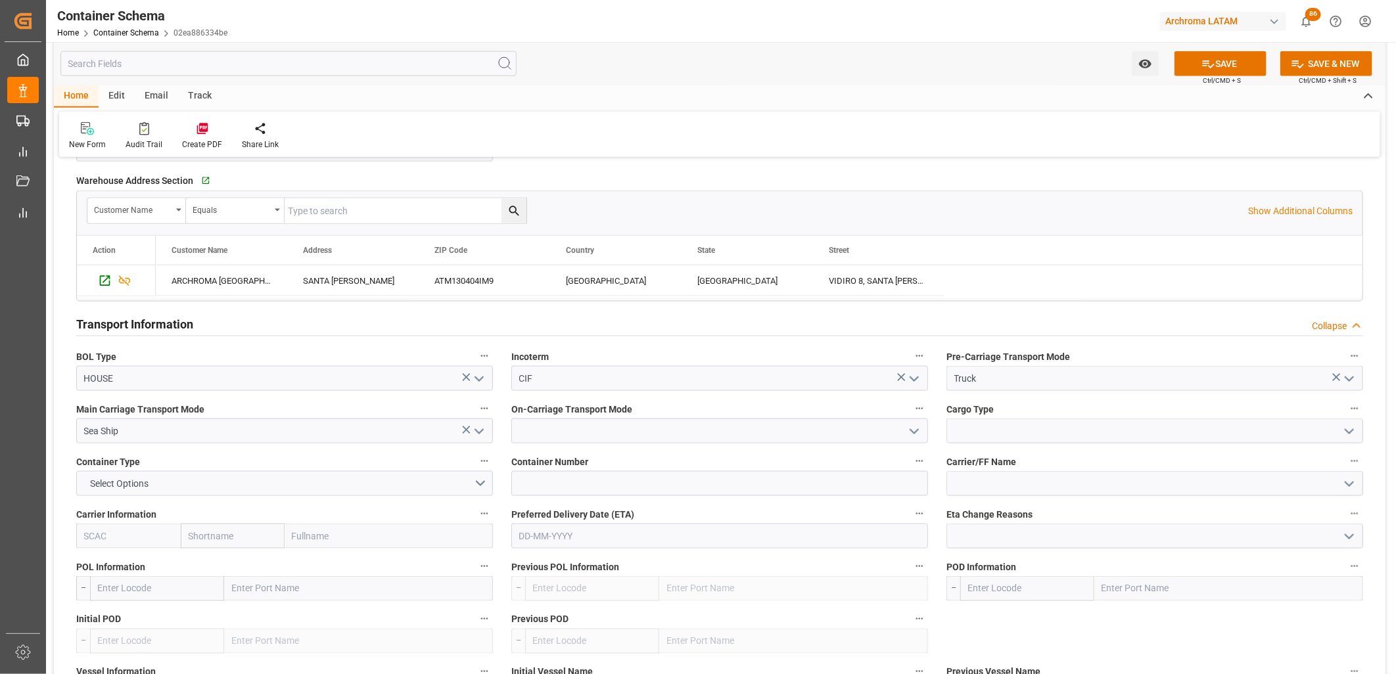
click at [919, 428] on icon "open menu" at bounding box center [914, 432] width 16 height 16
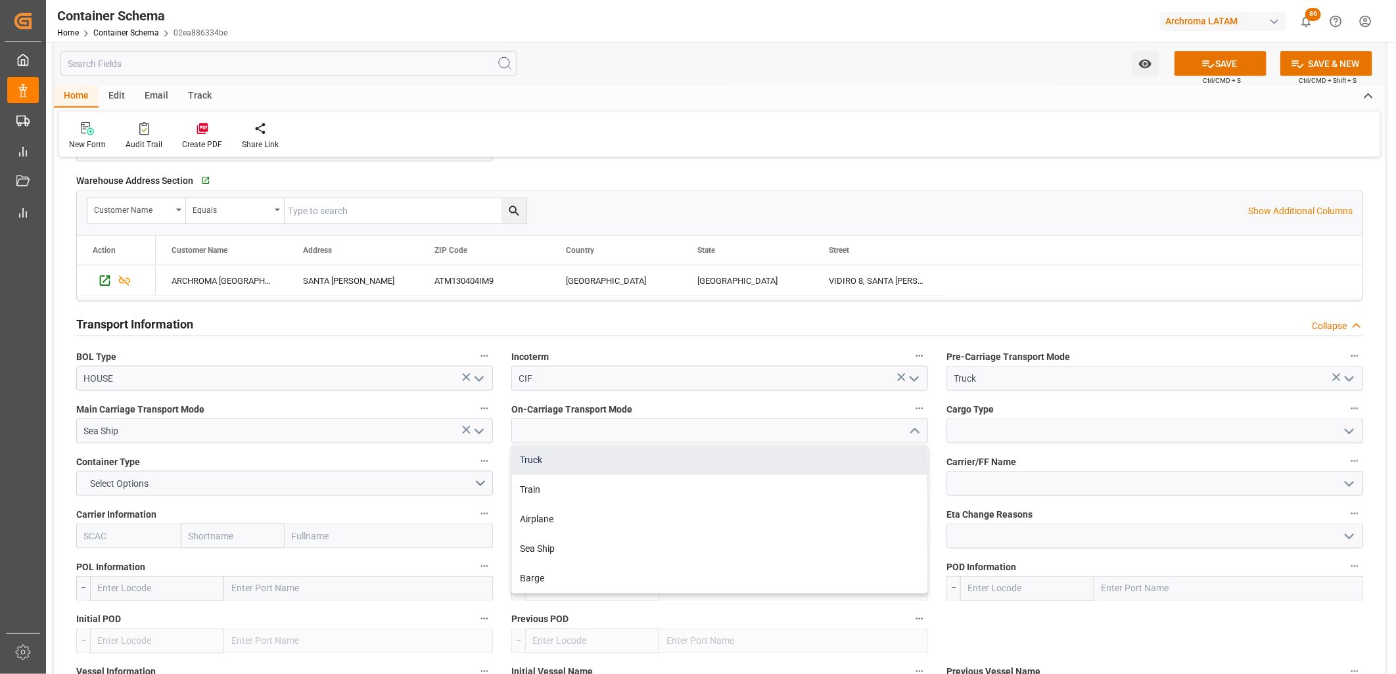
click at [541, 464] on div "Truck" at bounding box center [719, 461] width 415 height 30
type input "Truck"
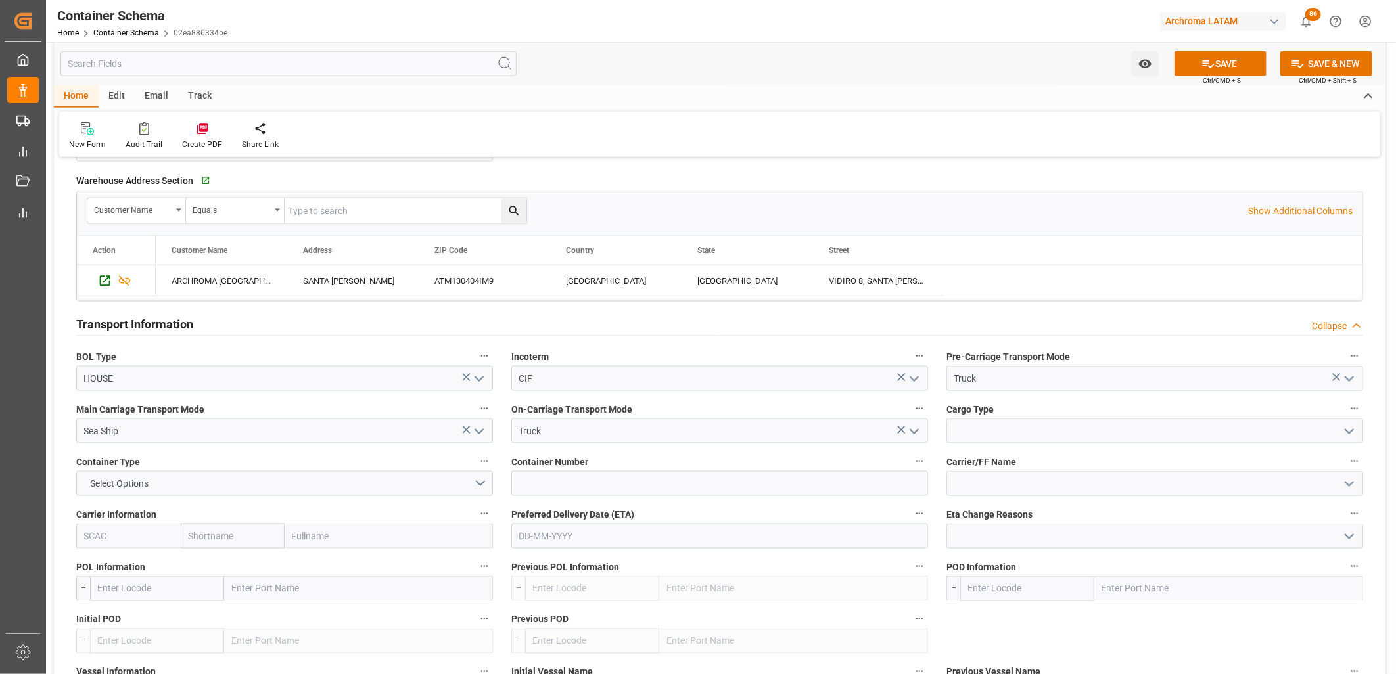
click at [1348, 429] on icon "open menu" at bounding box center [1350, 432] width 16 height 16
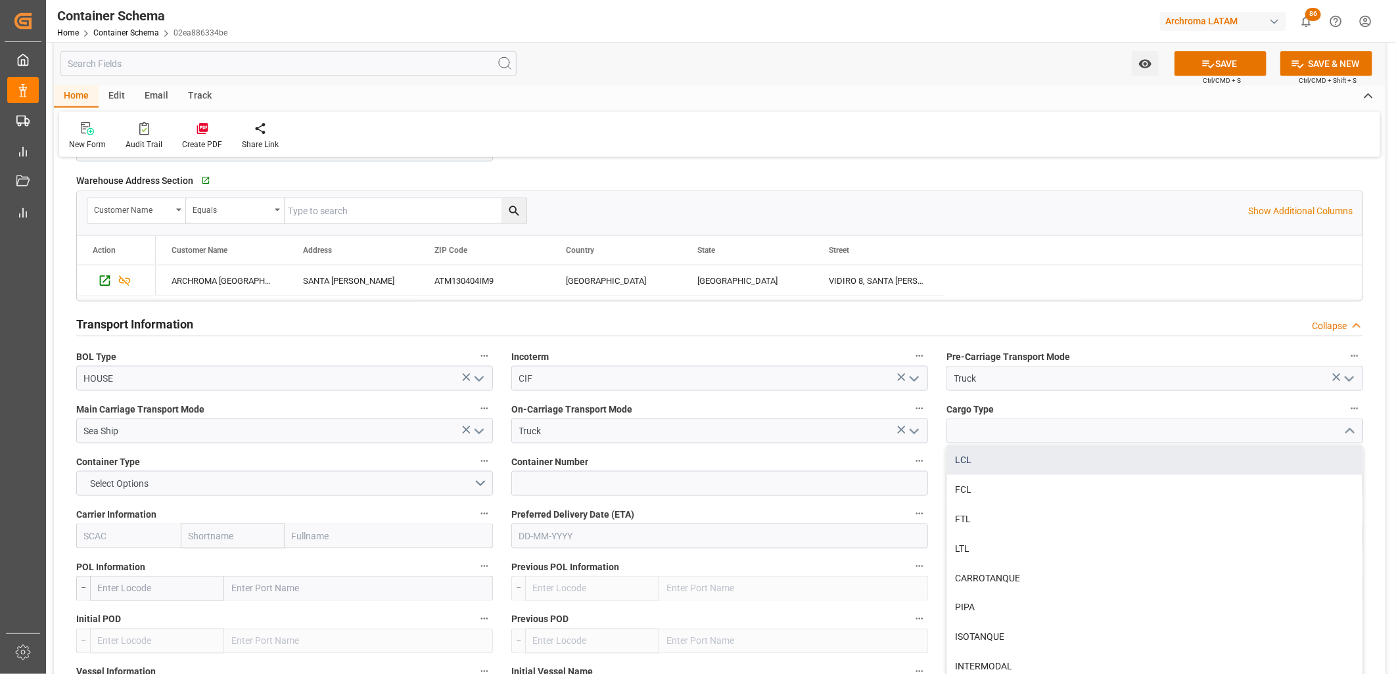
click at [1016, 458] on div "LCL" at bounding box center [1154, 461] width 415 height 30
type input "LCL"
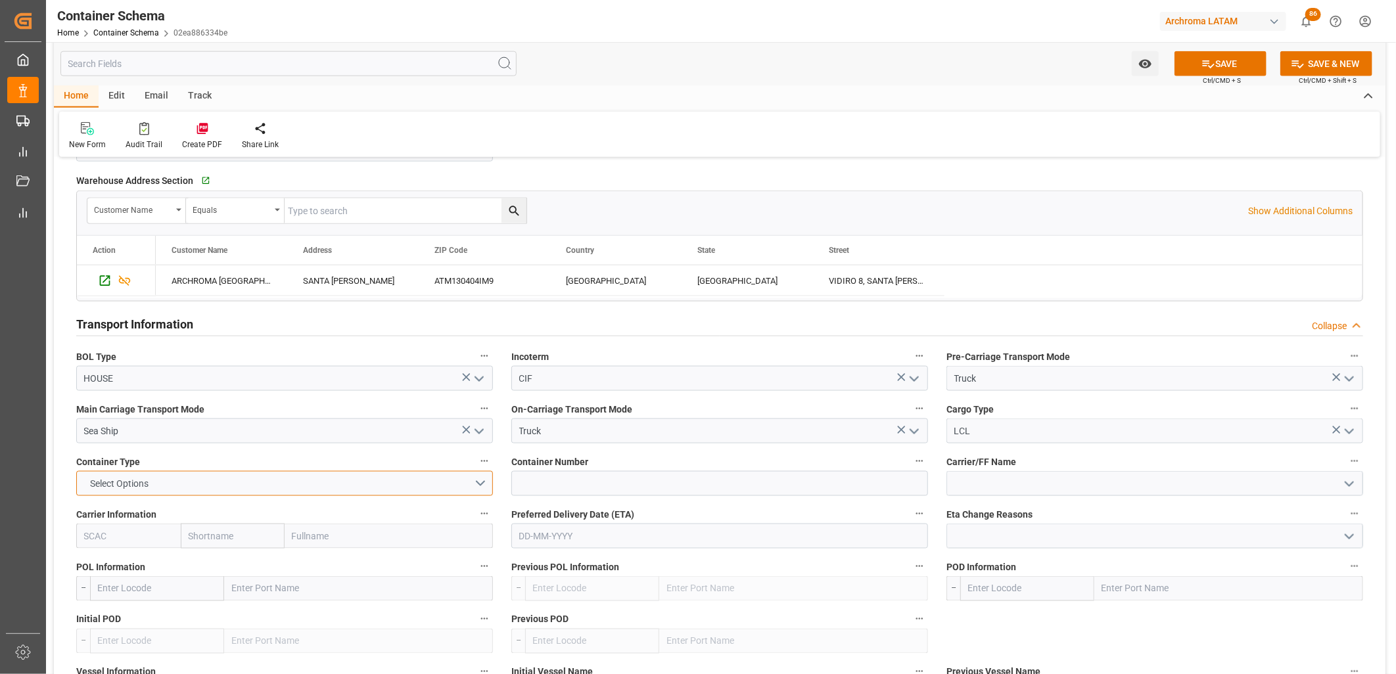
click at [484, 482] on button "Select Options" at bounding box center [284, 483] width 417 height 25
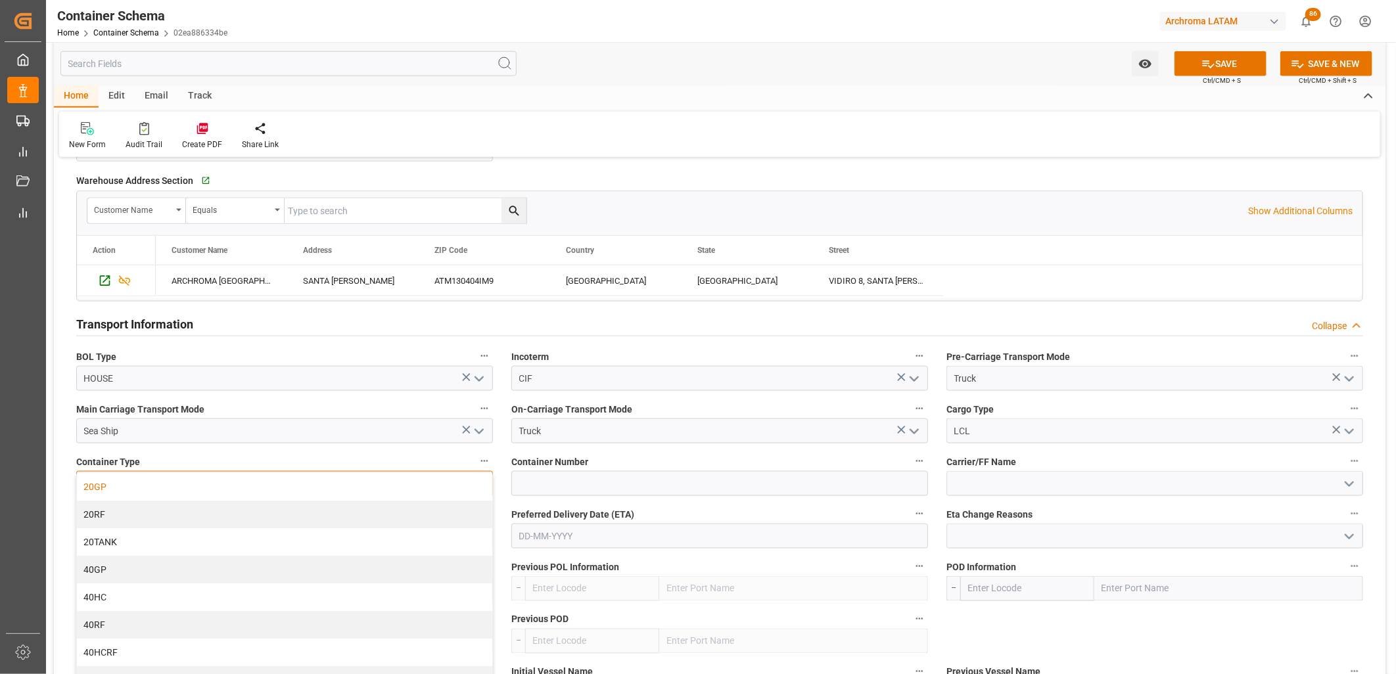
click at [345, 490] on div "20GP" at bounding box center [284, 487] width 415 height 28
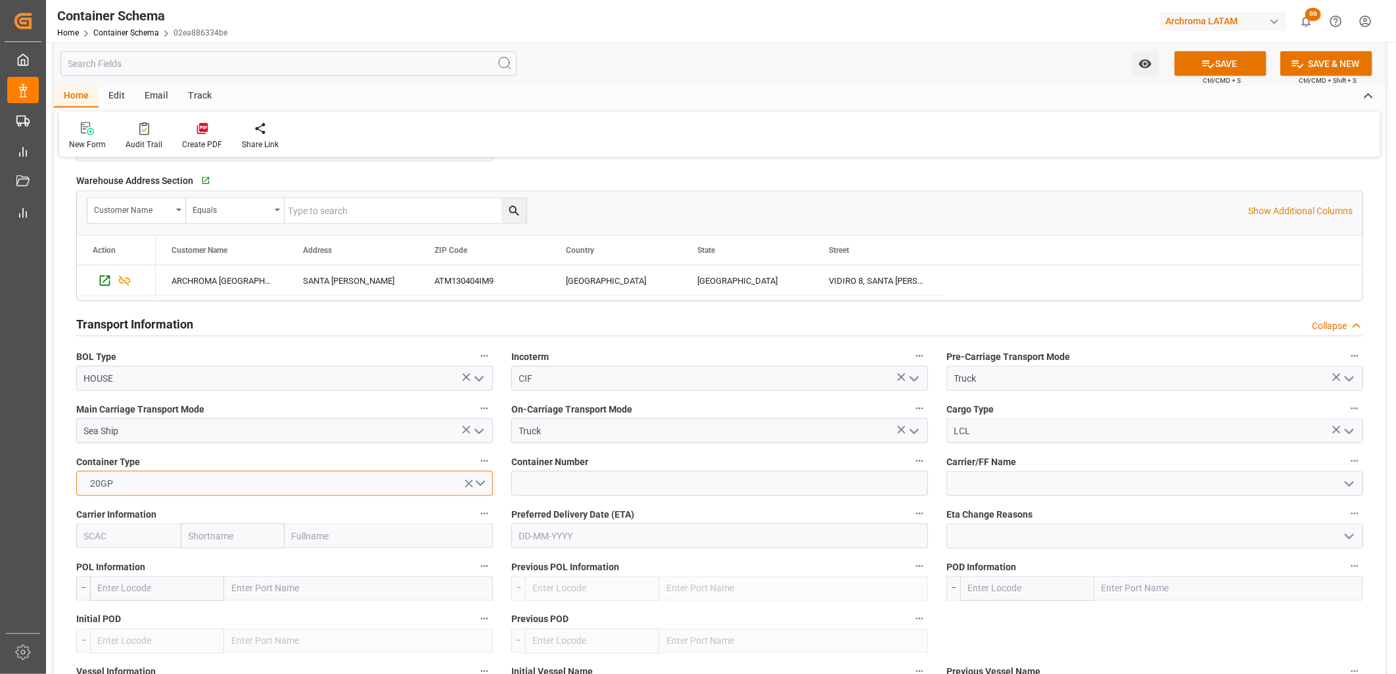
click at [489, 485] on button "20GP" at bounding box center [284, 483] width 417 height 25
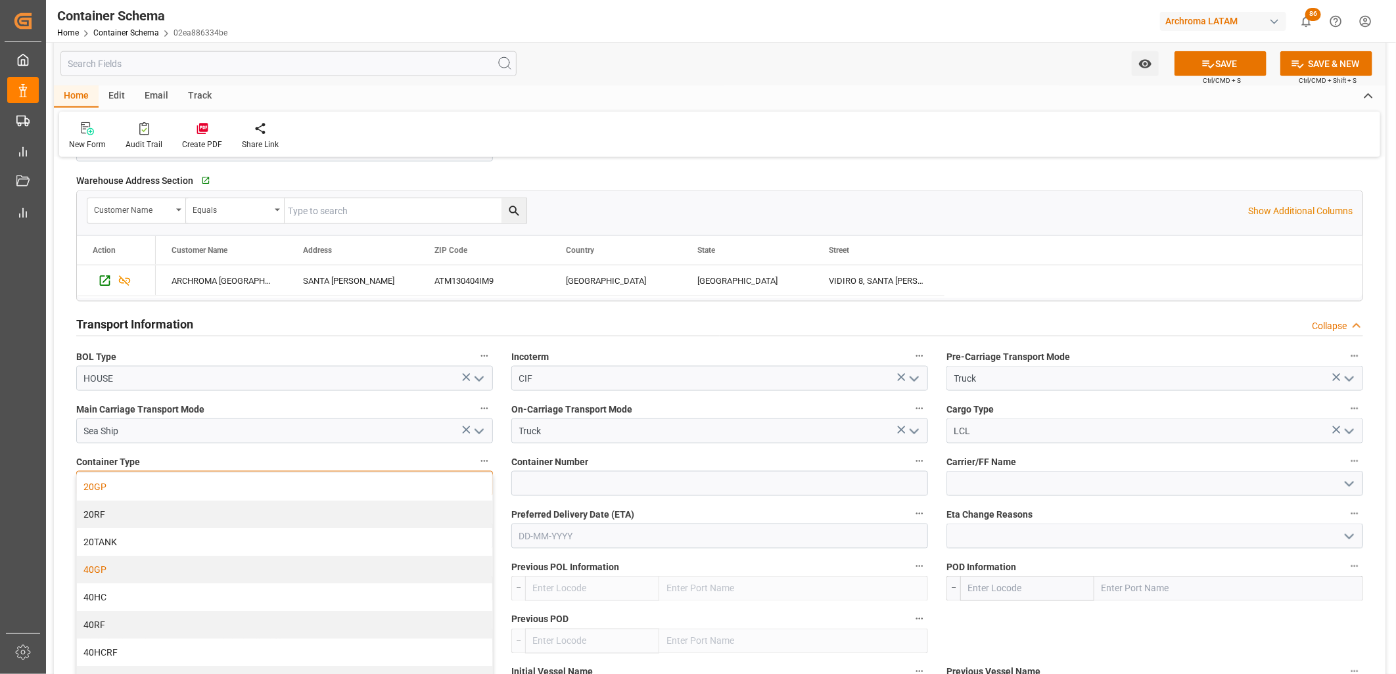
click at [227, 566] on div "40GP" at bounding box center [284, 570] width 415 height 28
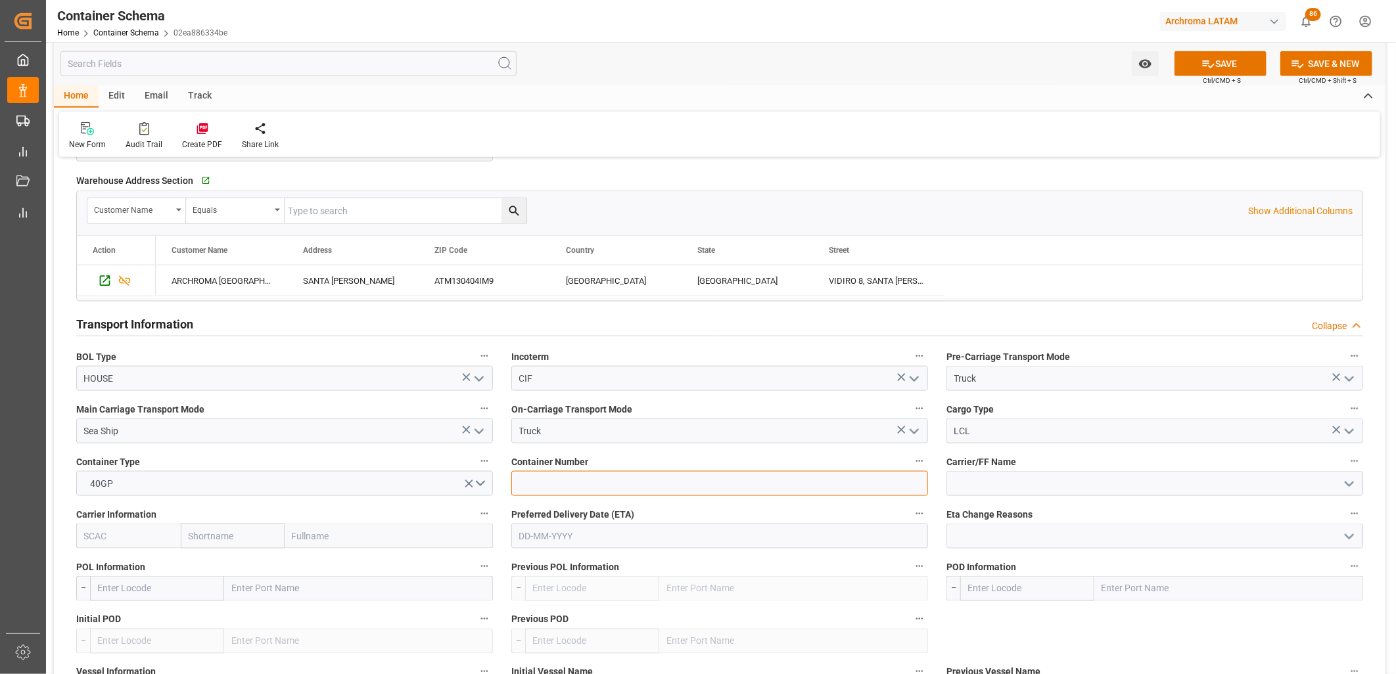
click at [538, 483] on input at bounding box center [719, 483] width 417 height 25
paste input "FANU 1146450"
click at [538, 483] on input "FANU 1146450" at bounding box center [719, 483] width 417 height 25
type input "FANU1146450"
click at [971, 490] on input at bounding box center [1155, 483] width 417 height 25
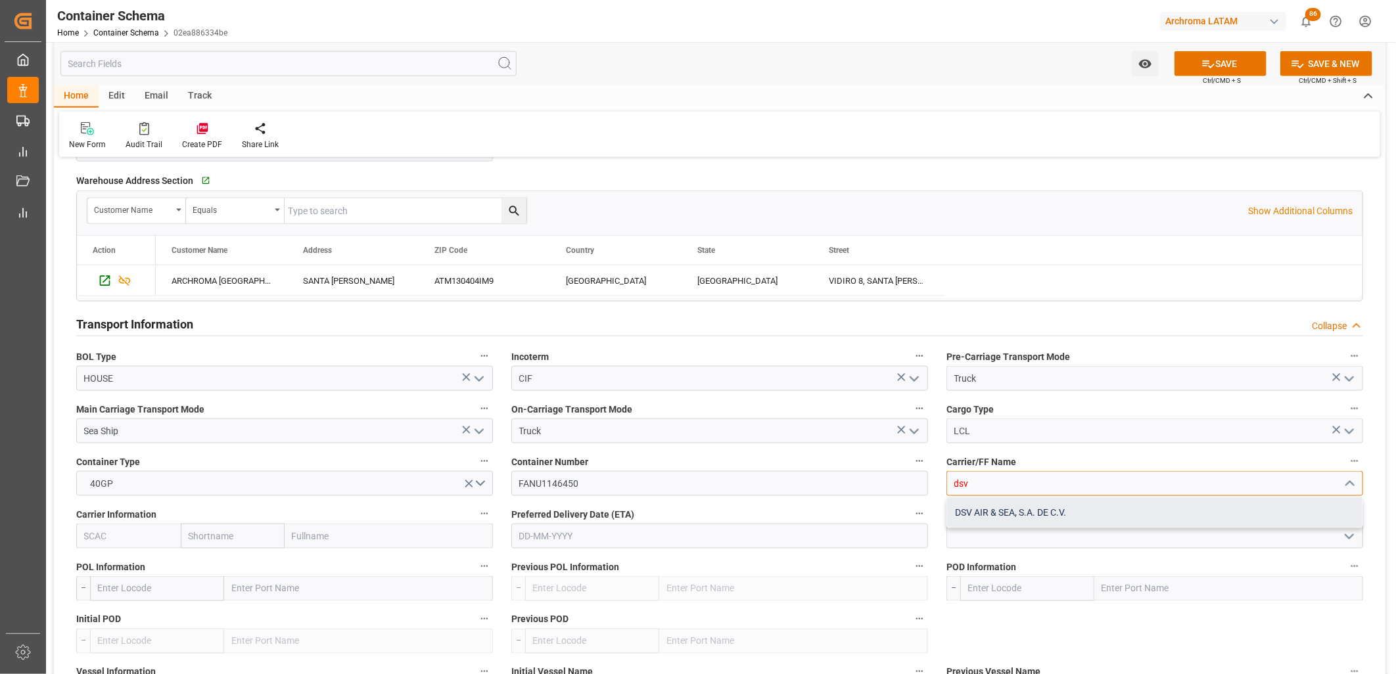
click at [971, 507] on div "DSV AIR & SEA, S.A. DE C.V." at bounding box center [1154, 513] width 415 height 30
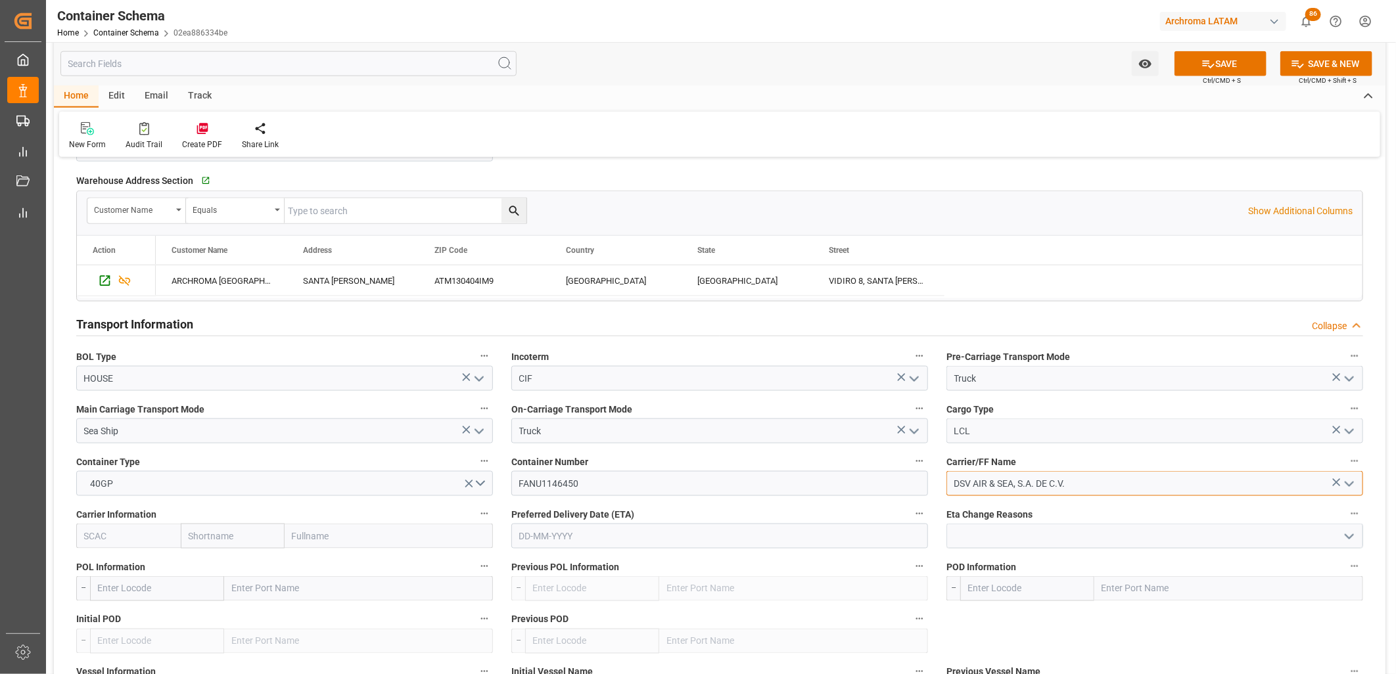
type input "DSV AIR & SEA, S.A. DE C.V."
click at [227, 534] on input "text" at bounding box center [233, 536] width 105 height 25
type input "HAPA"
click at [212, 561] on b "Hapag [PERSON_NAME]" at bounding box center [224, 572] width 71 height 24
type input "HLCU"
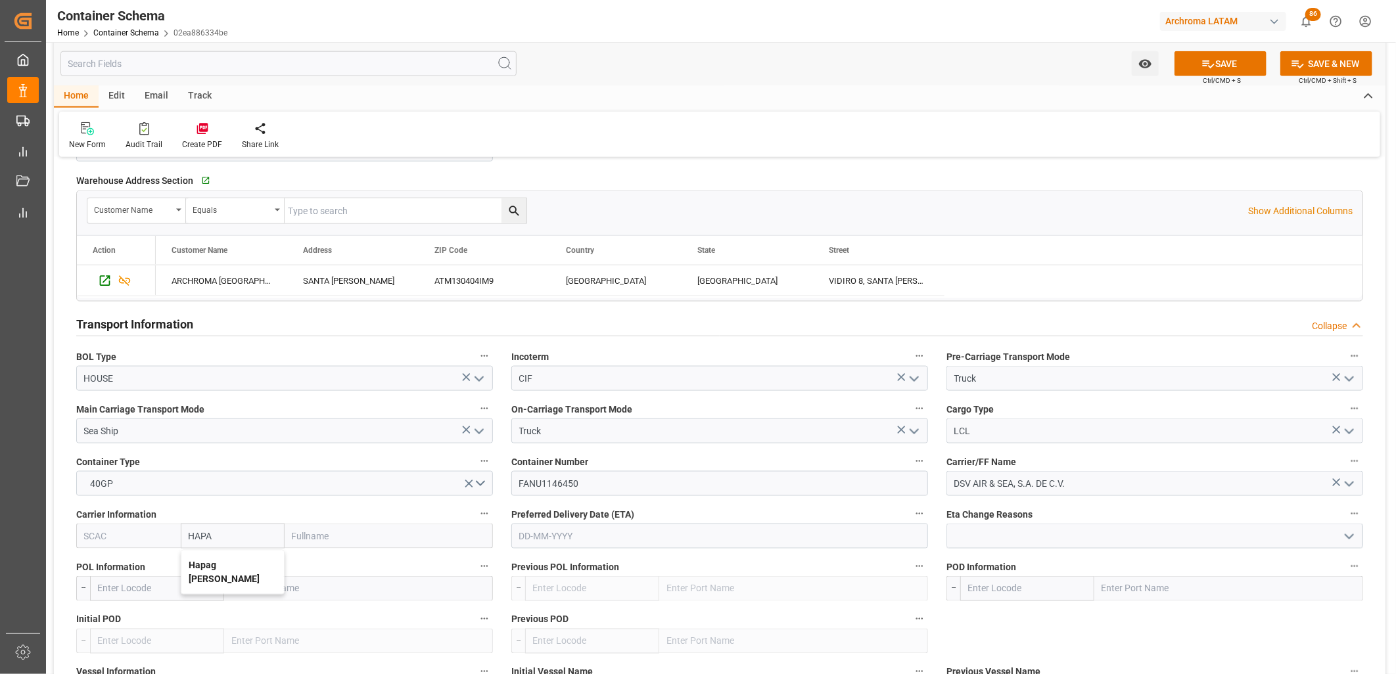
type input "Hapag [PERSON_NAME]"
type input "Hapag [PERSON_NAME] Aktiengesellschaft"
type input "Hapag [PERSON_NAME]"
click at [509, 533] on div "Preferred Delivery Date (ETA)" at bounding box center [719, 527] width 435 height 53
click at [524, 536] on input "text" at bounding box center [719, 536] width 417 height 25
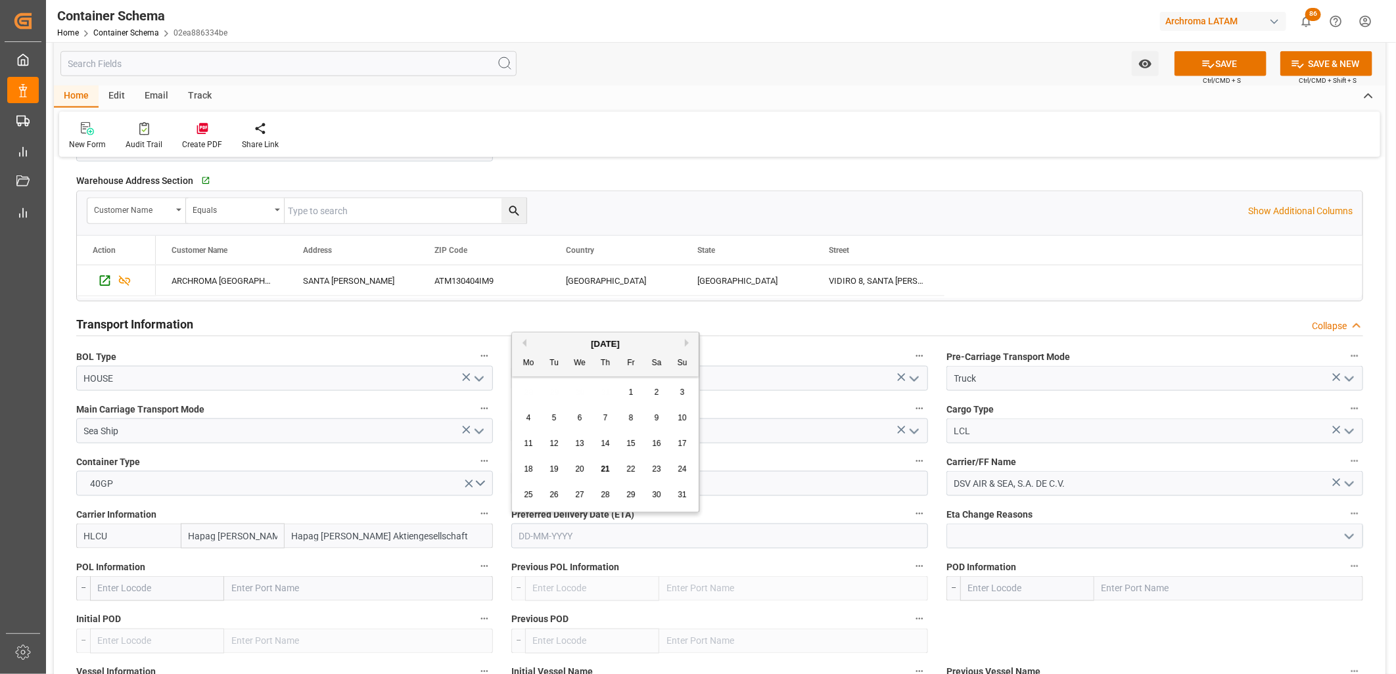
click at [528, 392] on div "28 29 30 31 1 2 3" at bounding box center [605, 393] width 179 height 26
click at [602, 497] on span "28" at bounding box center [605, 494] width 9 height 9
type input "[DATE]"
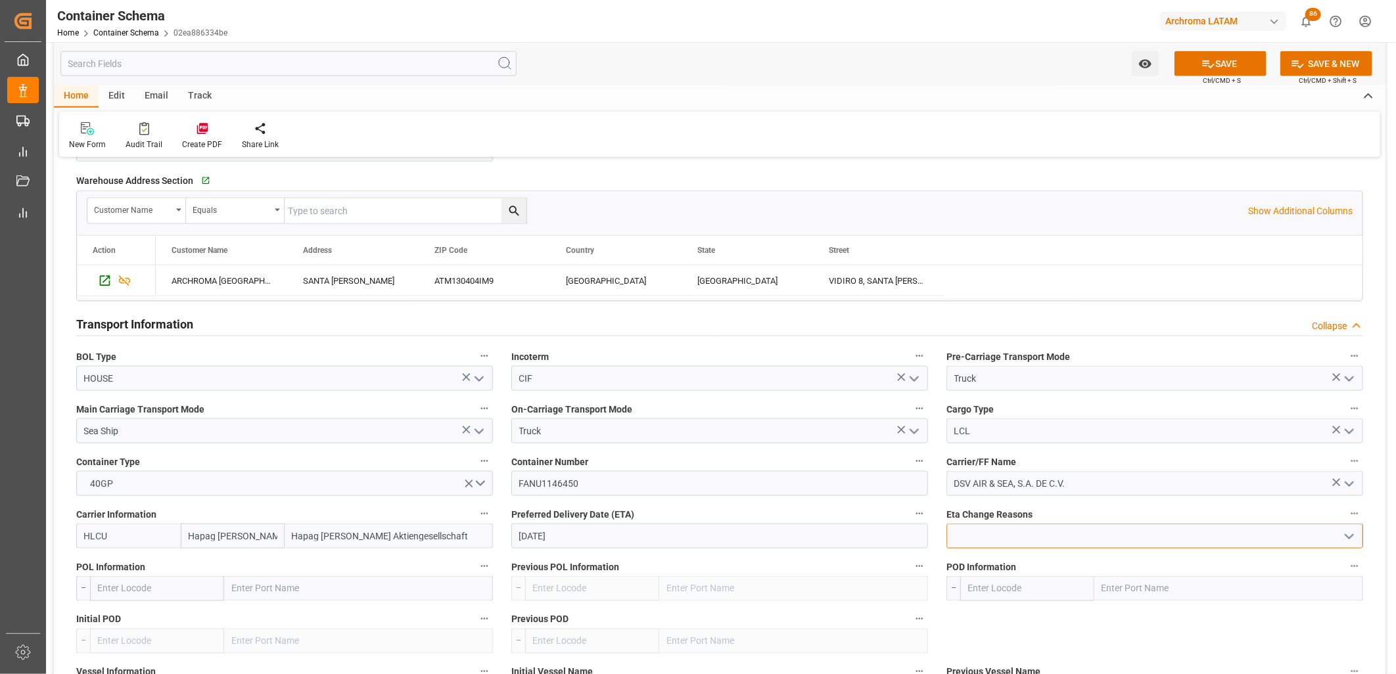
click at [964, 542] on input at bounding box center [1155, 536] width 417 height 25
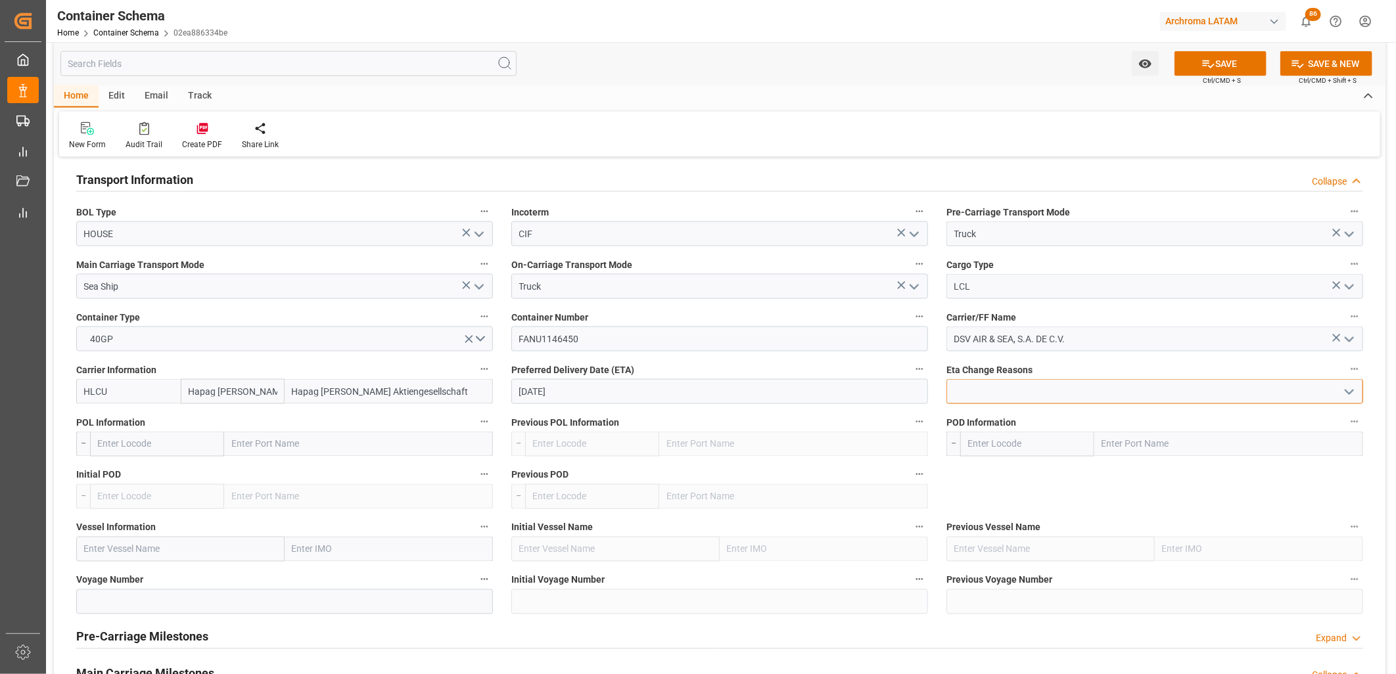
scroll to position [1168, 0]
click at [1346, 391] on icon "open menu" at bounding box center [1350, 391] width 16 height 16
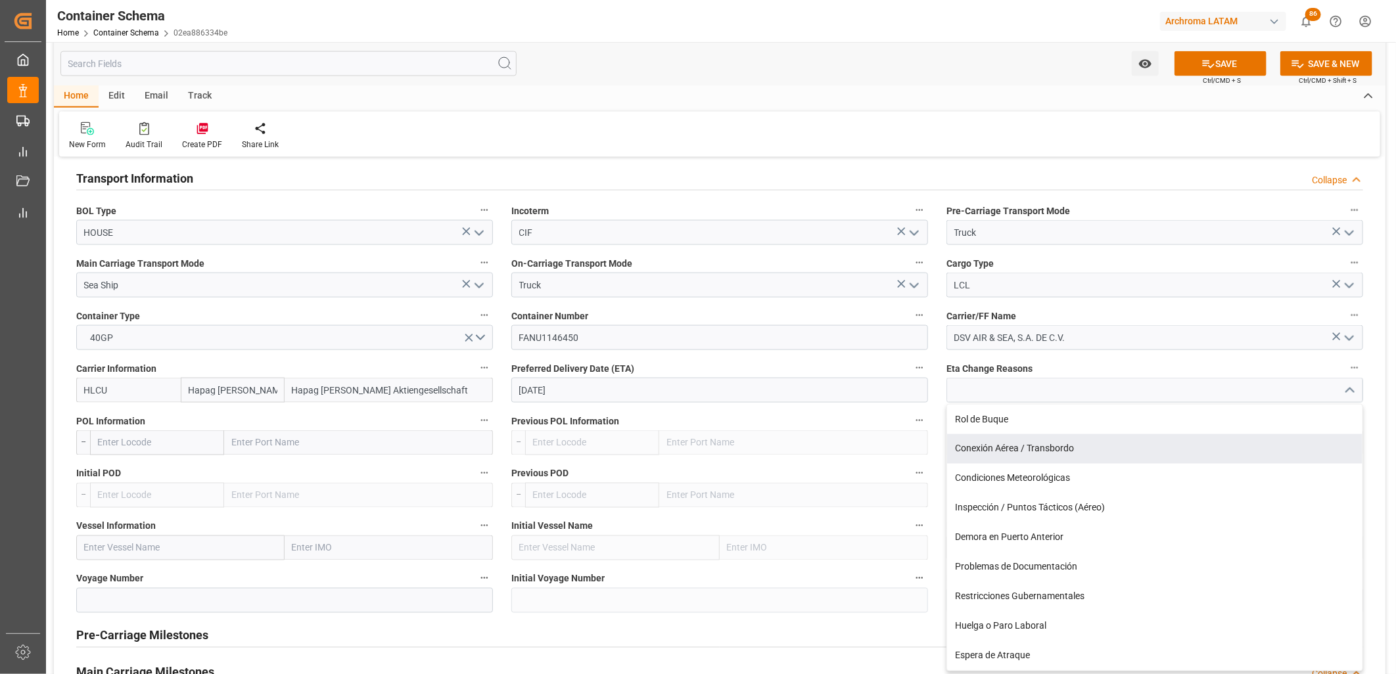
click at [239, 438] on input "text" at bounding box center [358, 443] width 269 height 25
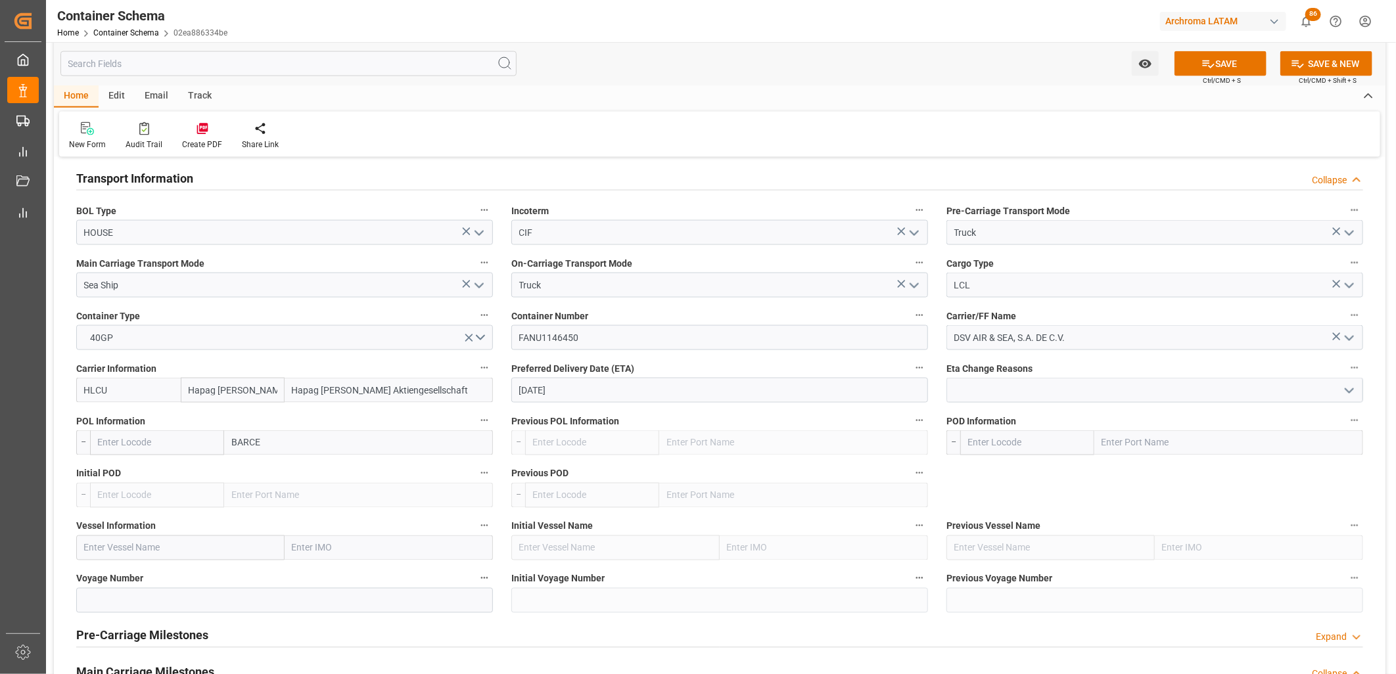
type input "BARCEL"
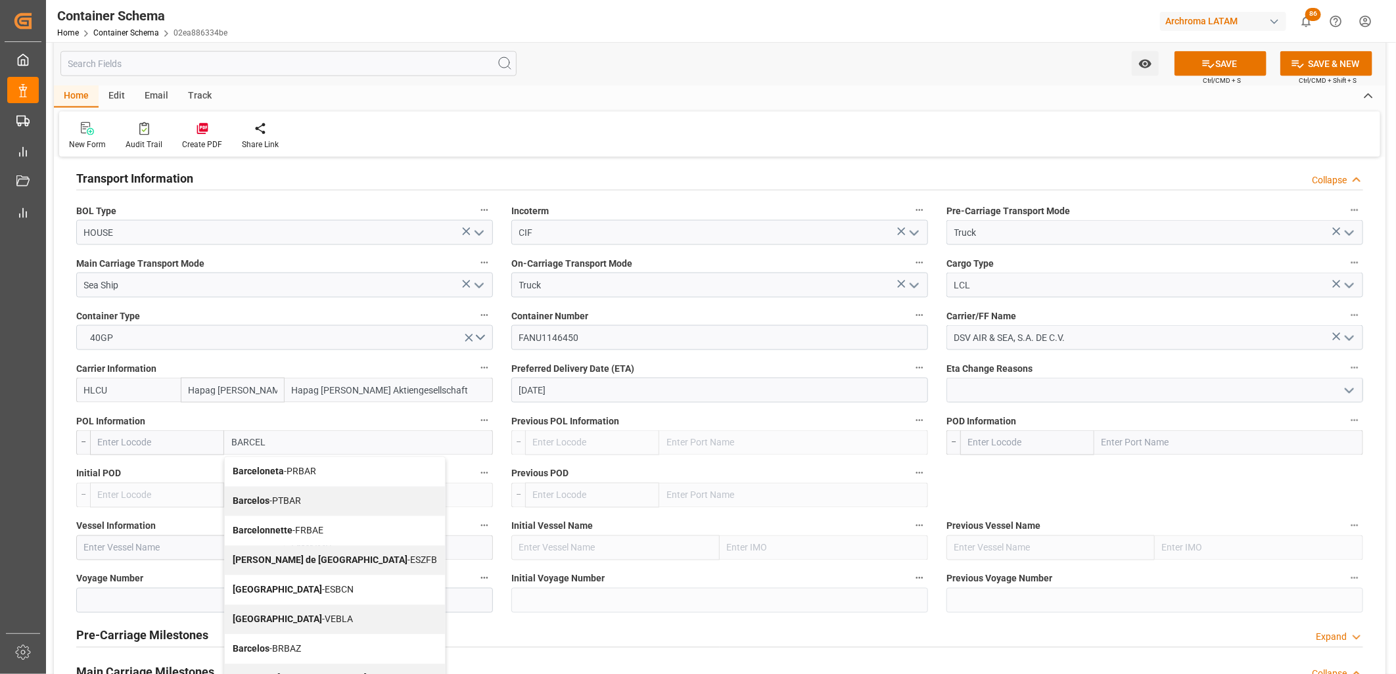
click at [252, 592] on b "[GEOGRAPHIC_DATA]" at bounding box center [277, 590] width 89 height 11
type input "ESBCN"
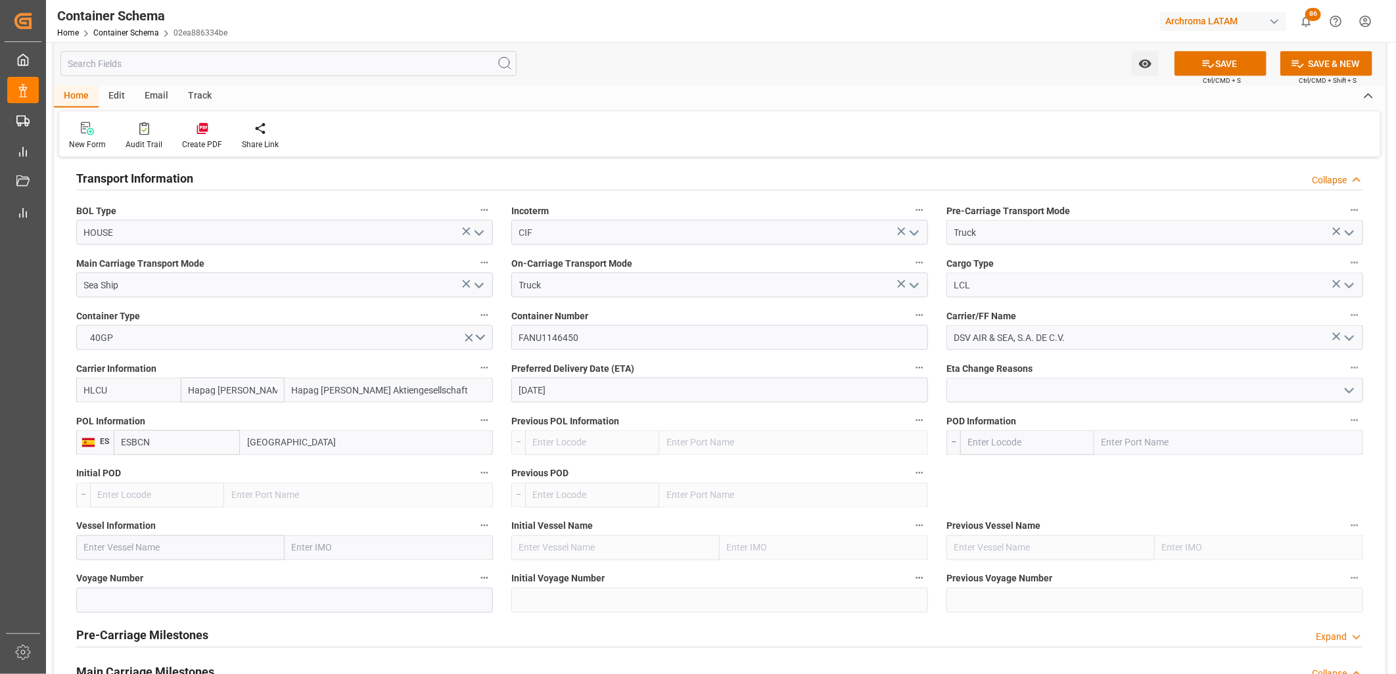
type input "[GEOGRAPHIC_DATA]"
click at [1133, 443] on input "text" at bounding box center [1228, 443] width 269 height 25
click at [1206, 62] on icon at bounding box center [1209, 64] width 12 height 8
click at [1102, 441] on input "text" at bounding box center [1228, 443] width 269 height 25
type input "VERA"
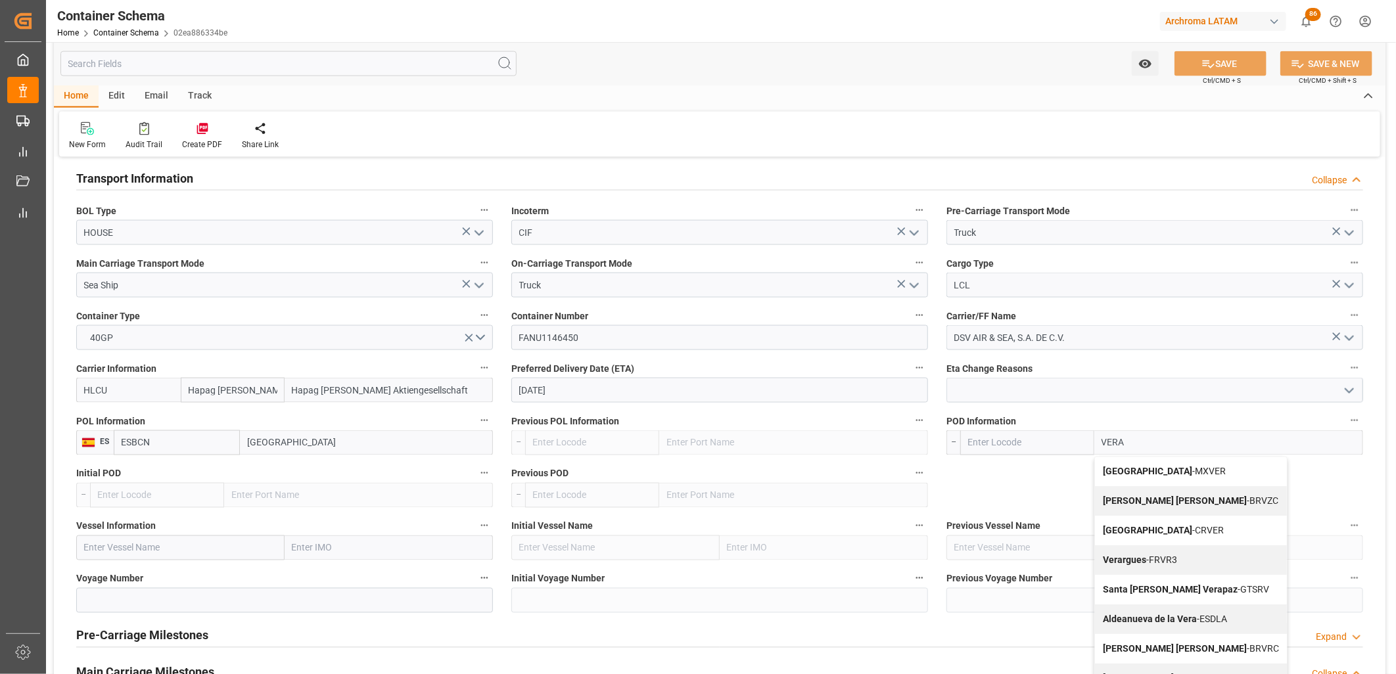
click at [1139, 473] on b "[GEOGRAPHIC_DATA]" at bounding box center [1147, 472] width 89 height 11
type input "MXVER"
type input "[GEOGRAPHIC_DATA]"
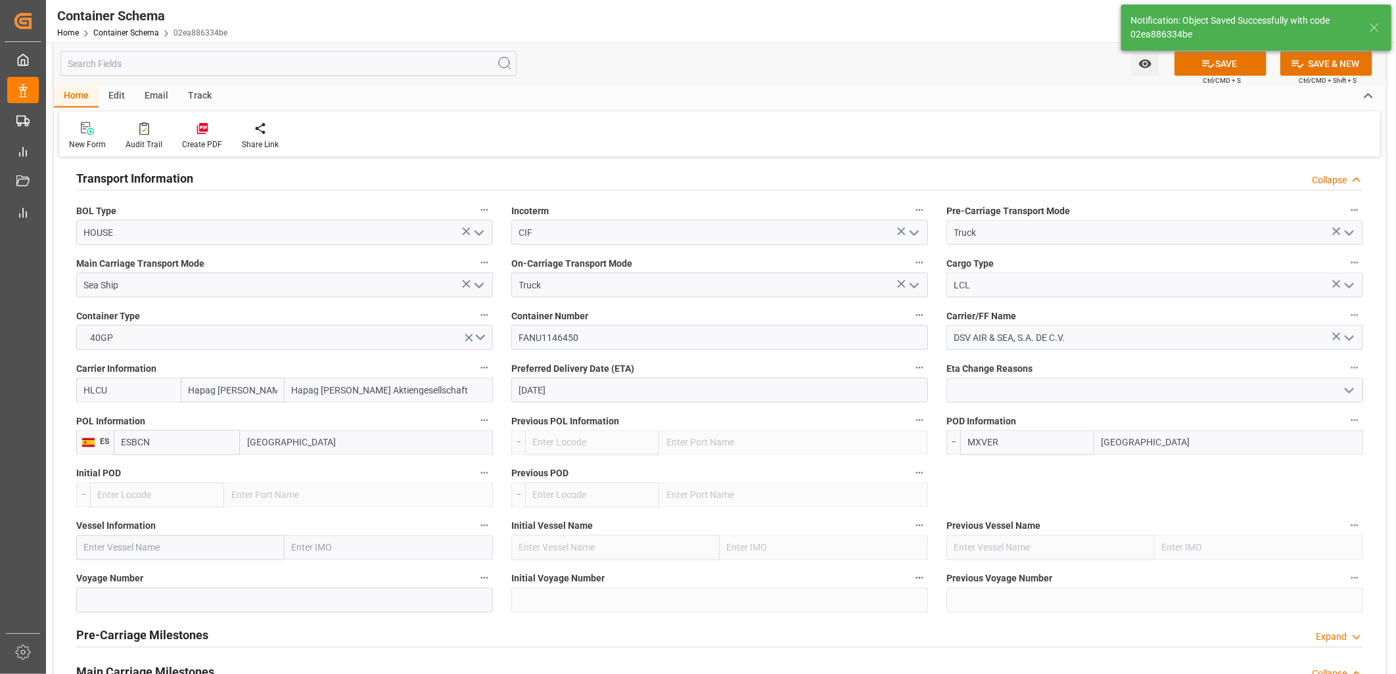
type input "Document Sent"
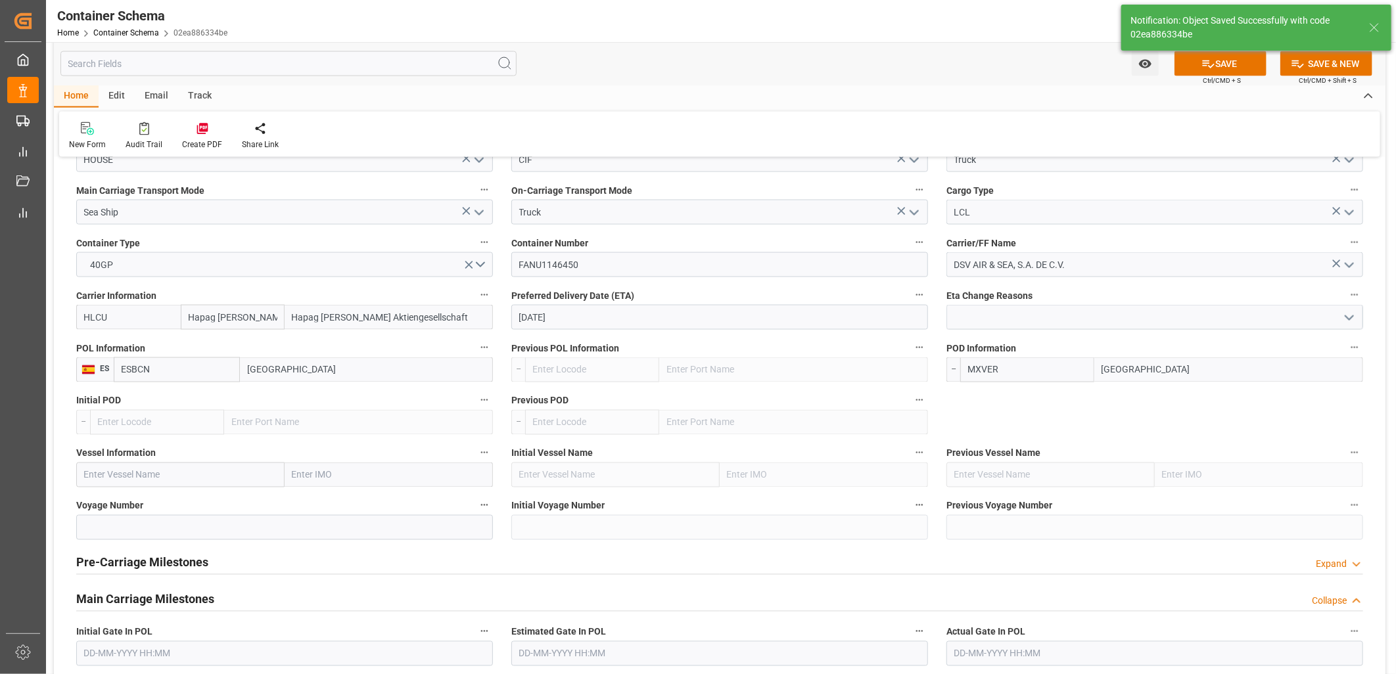
type input "[GEOGRAPHIC_DATA]"
click at [113, 477] on input "text" at bounding box center [180, 475] width 208 height 25
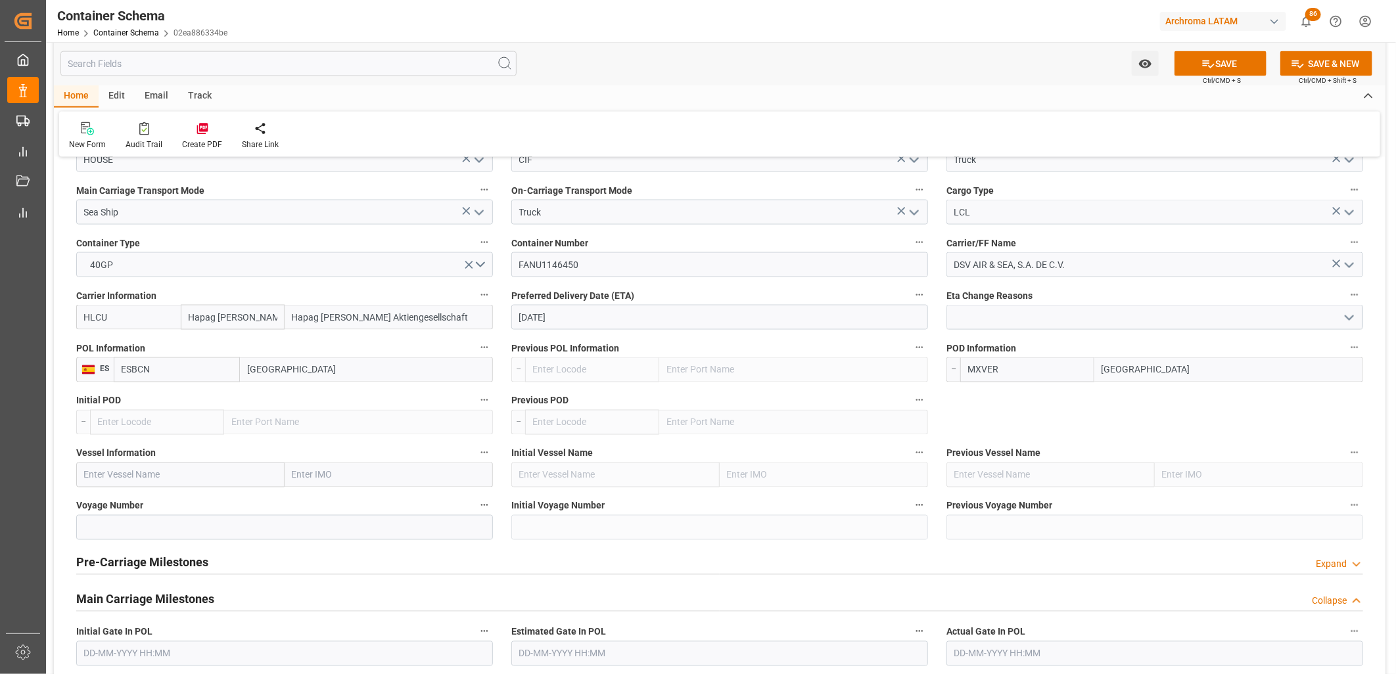
click at [109, 475] on input "text" at bounding box center [180, 475] width 208 height 25
paste input "CHACABUCO"
drag, startPoint x: 138, startPoint y: 533, endPoint x: 397, endPoint y: 364, distance: 309.2
click at [137, 533] on b "SWAN CHACABUCO" at bounding box center [126, 534] width 83 height 11
type input "SWAN CHACABUCO"
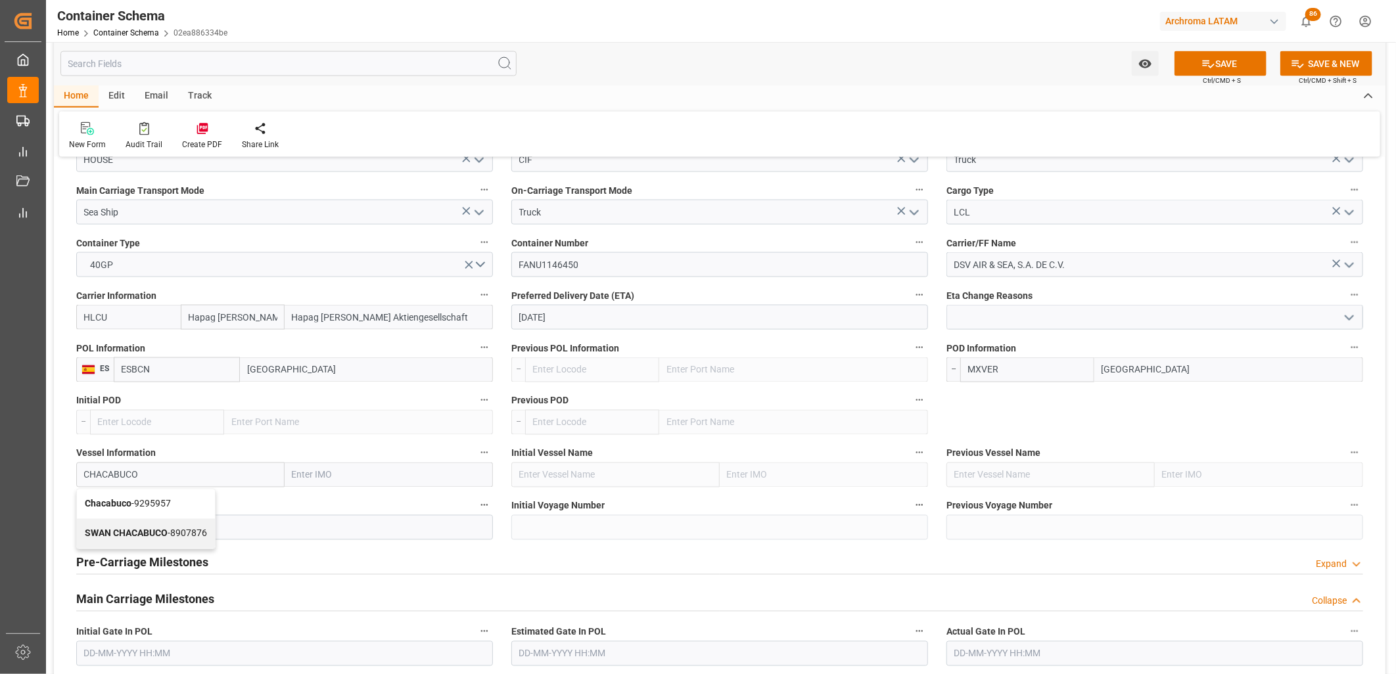
type input "8907876"
drag, startPoint x: 112, startPoint y: 477, endPoint x: 61, endPoint y: 477, distance: 50.6
click at [61, 477] on div "Transport Type Select Options References Collapse Logistic Coordinator Referenc…" at bounding box center [720, 130] width 1332 height 2405
click at [113, 504] on b "Chacabuco" at bounding box center [108, 504] width 47 height 11
type input "Chacabuco"
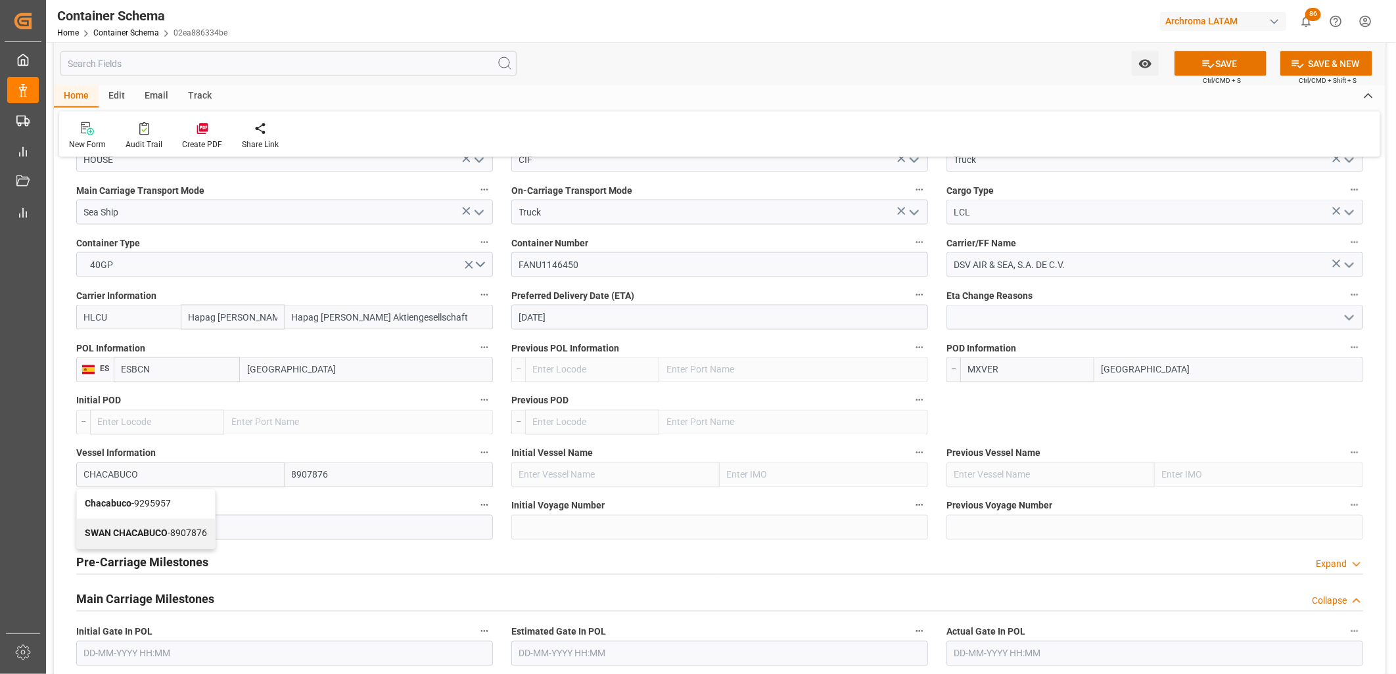
type input "9295957"
type input "Chacabuco"
click at [105, 523] on input at bounding box center [284, 527] width 417 height 25
click at [182, 524] on input at bounding box center [284, 527] width 417 height 25
paste input "532W"
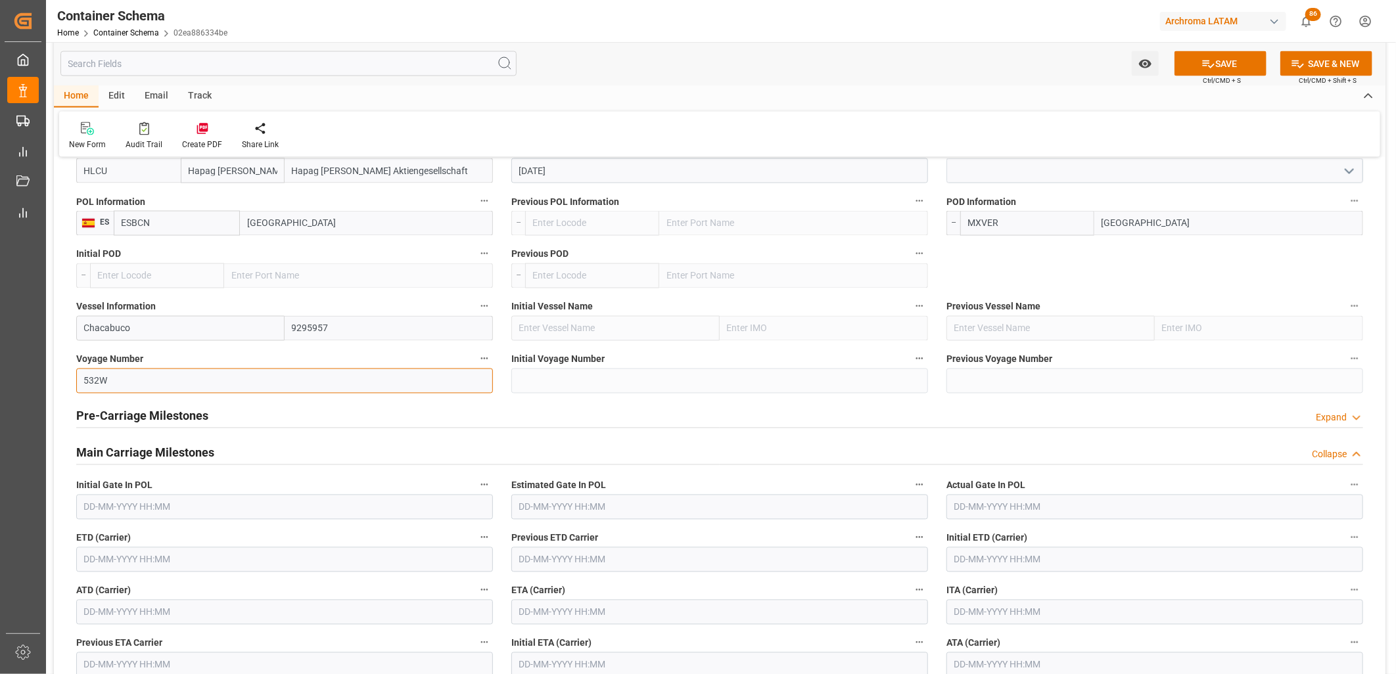
scroll to position [1461, 0]
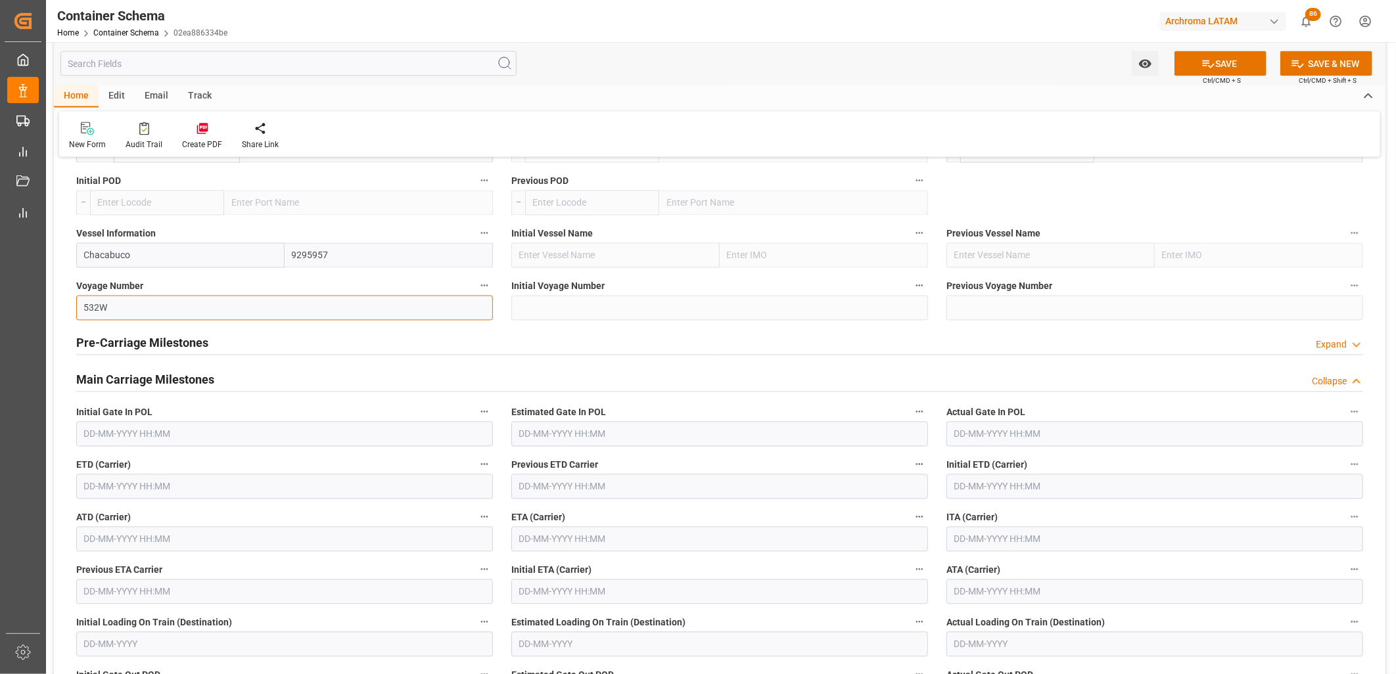
type input "532W"
drag, startPoint x: 537, startPoint y: 539, endPoint x: 529, endPoint y: 530, distance: 12.6
click at [536, 539] on input "text" at bounding box center [719, 539] width 417 height 25
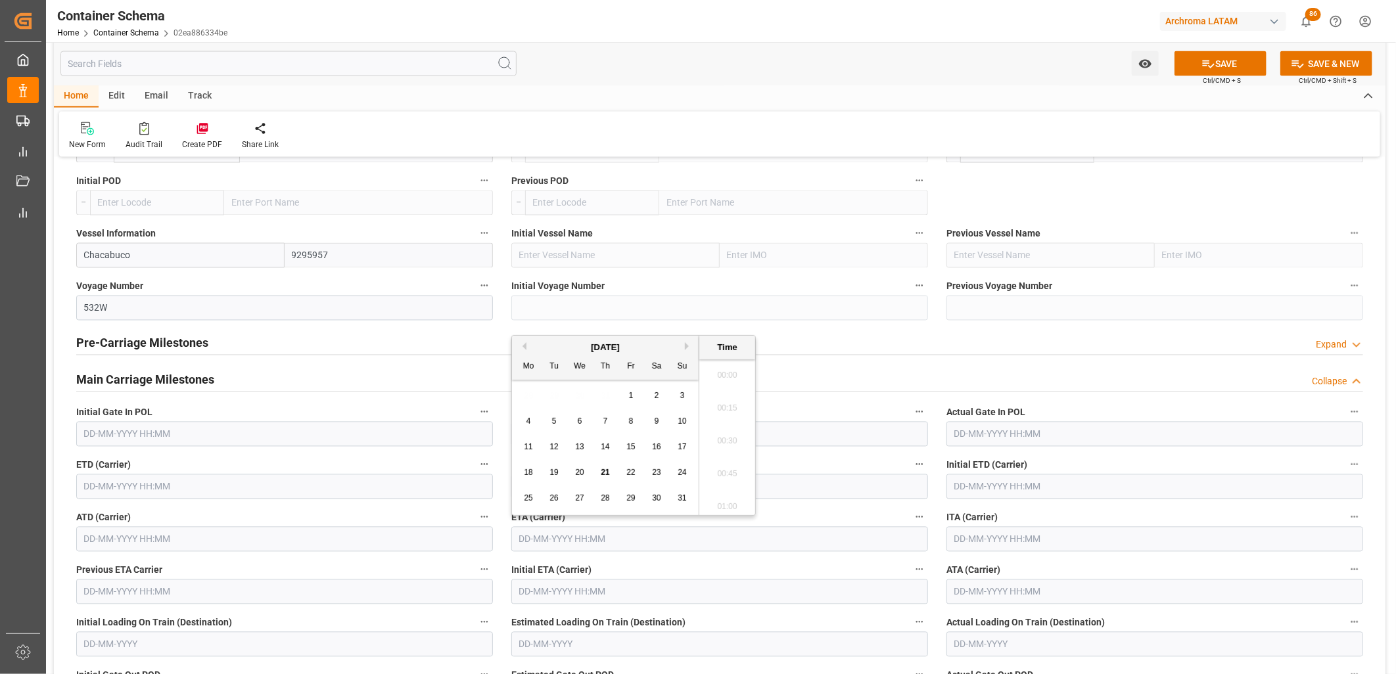
scroll to position [1779, 0]
drag, startPoint x: 625, startPoint y: 498, endPoint x: 607, endPoint y: 500, distance: 18.5
click at [607, 500] on div "25 26 27 28 29 30 31" at bounding box center [605, 499] width 179 height 26
click at [607, 500] on span "28" at bounding box center [605, 498] width 9 height 9
click at [730, 400] on li "13:45" at bounding box center [727, 404] width 56 height 33
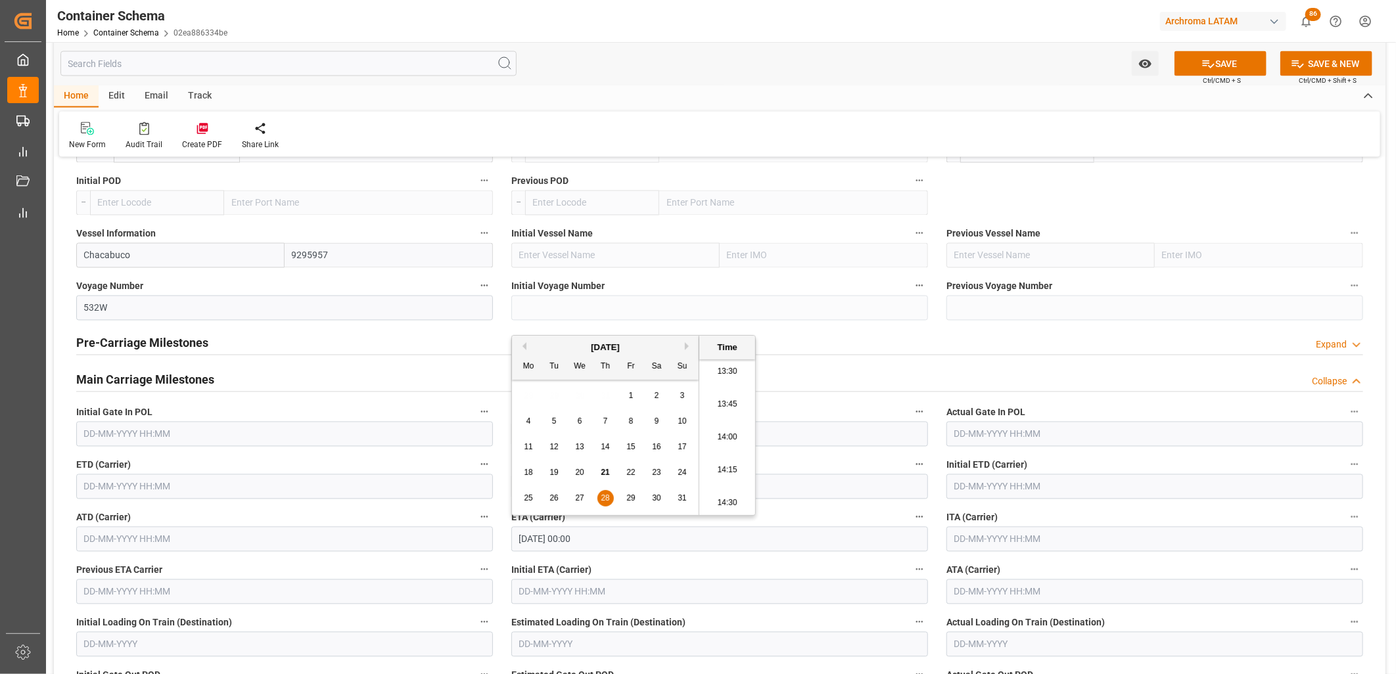
type input "[DATE] 13:45"
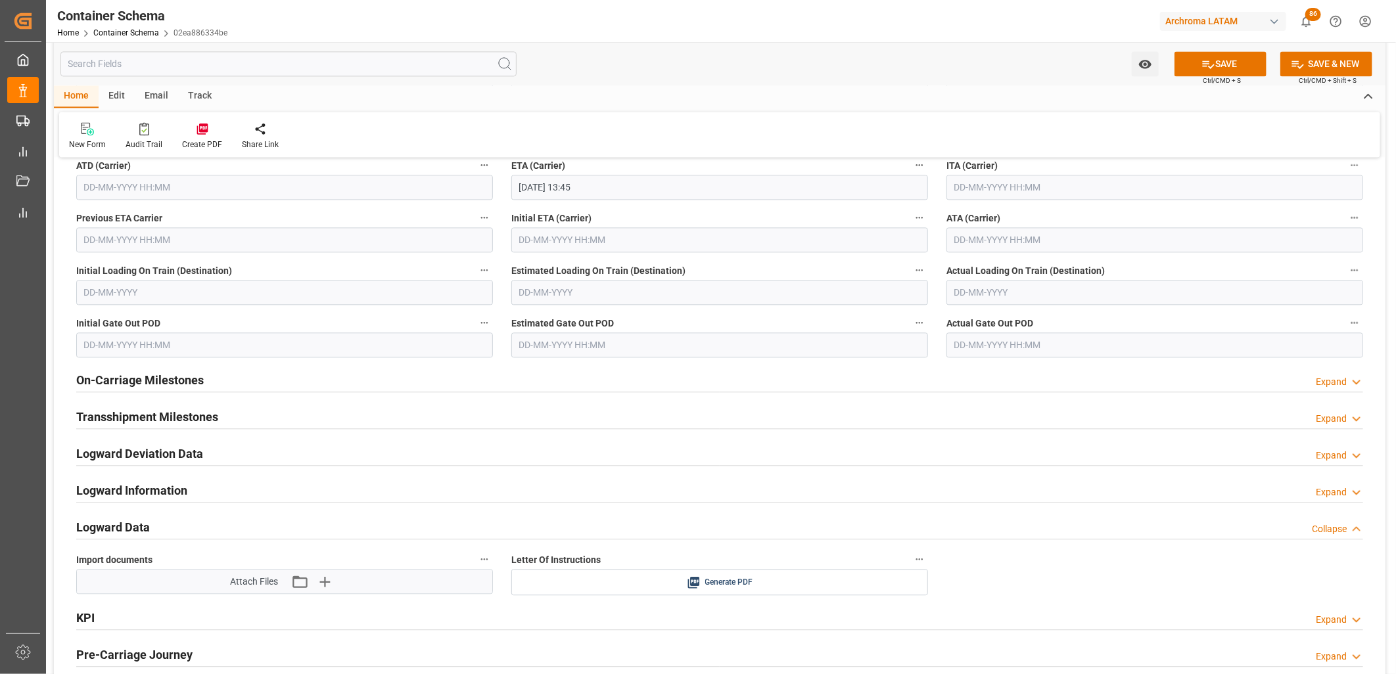
scroll to position [1825, 0]
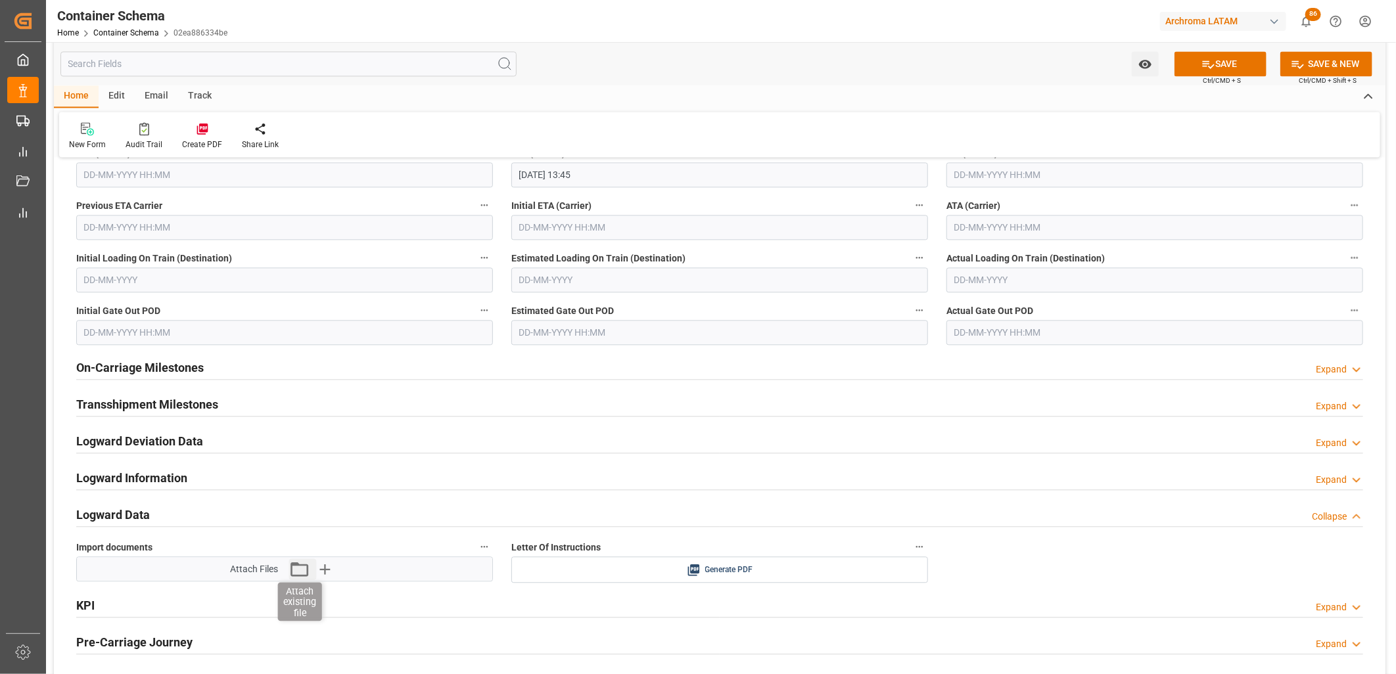
click at [299, 572] on icon "button" at bounding box center [299, 569] width 21 height 21
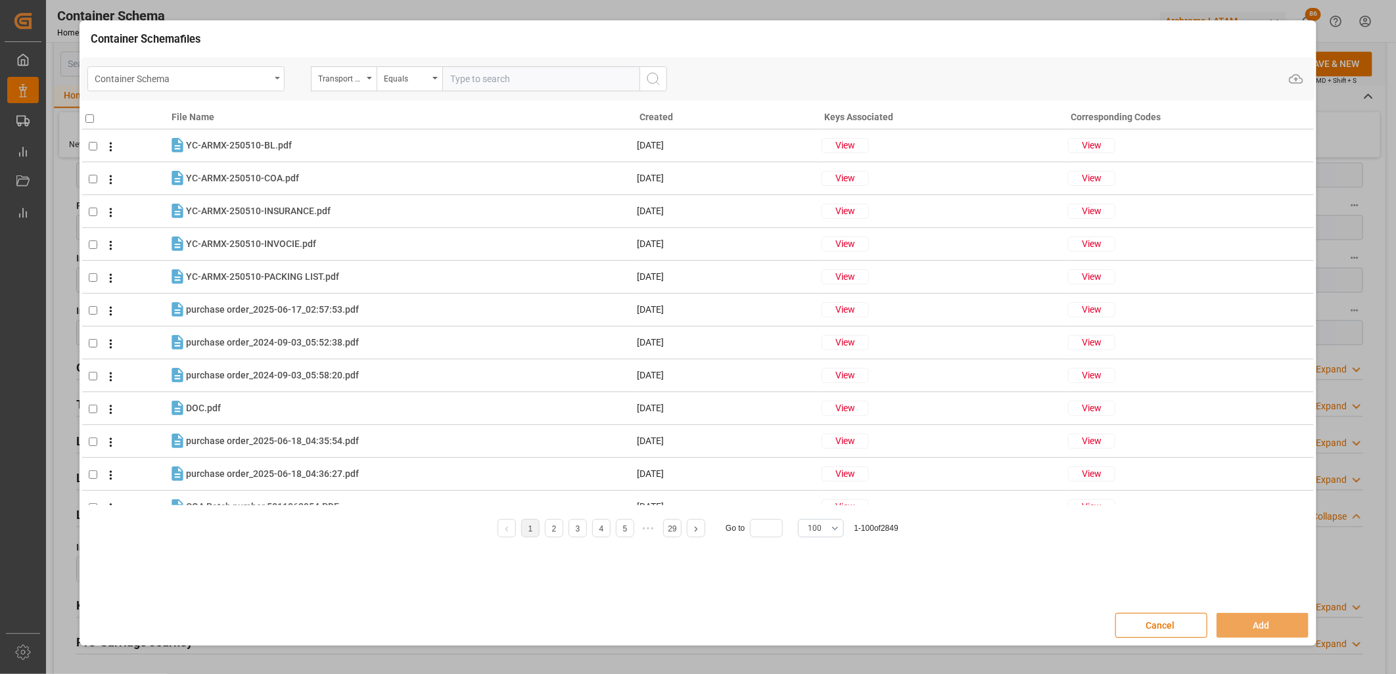
click at [162, 81] on div "Container Schema" at bounding box center [183, 78] width 176 height 16
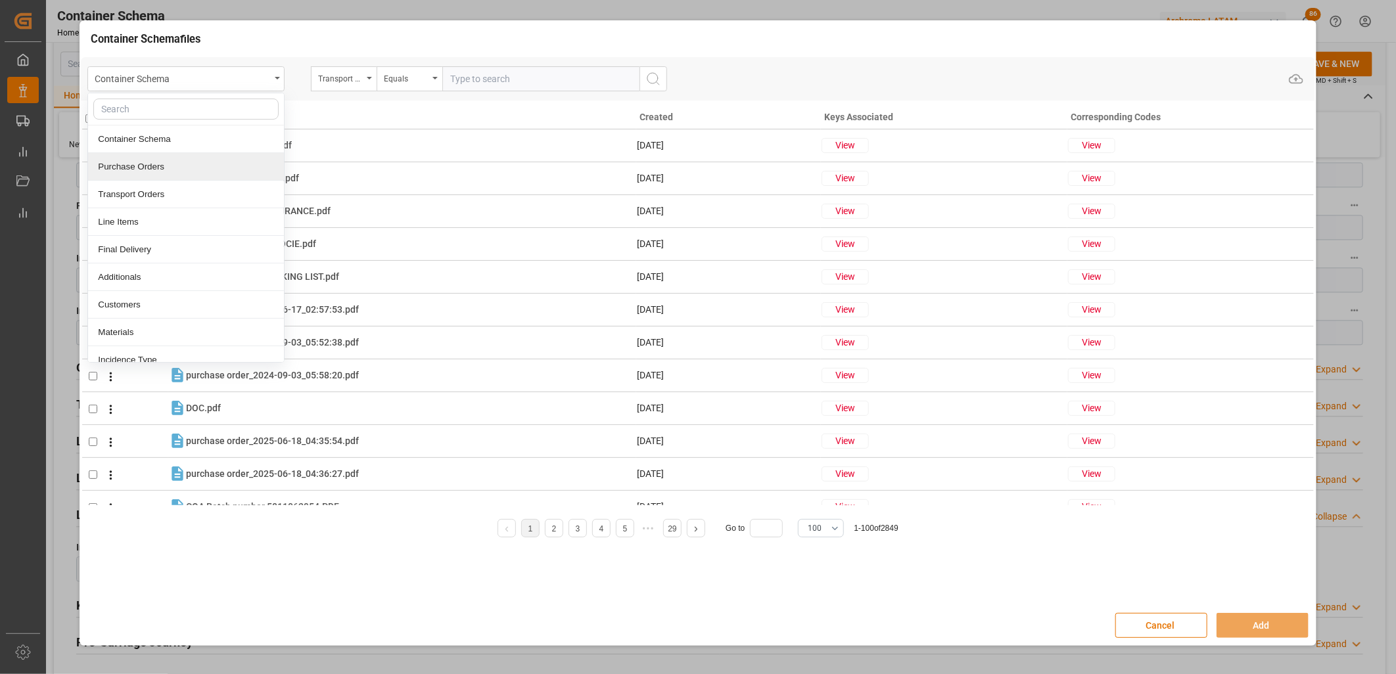
click at [145, 162] on div "Purchase Orders" at bounding box center [186, 167] width 196 height 28
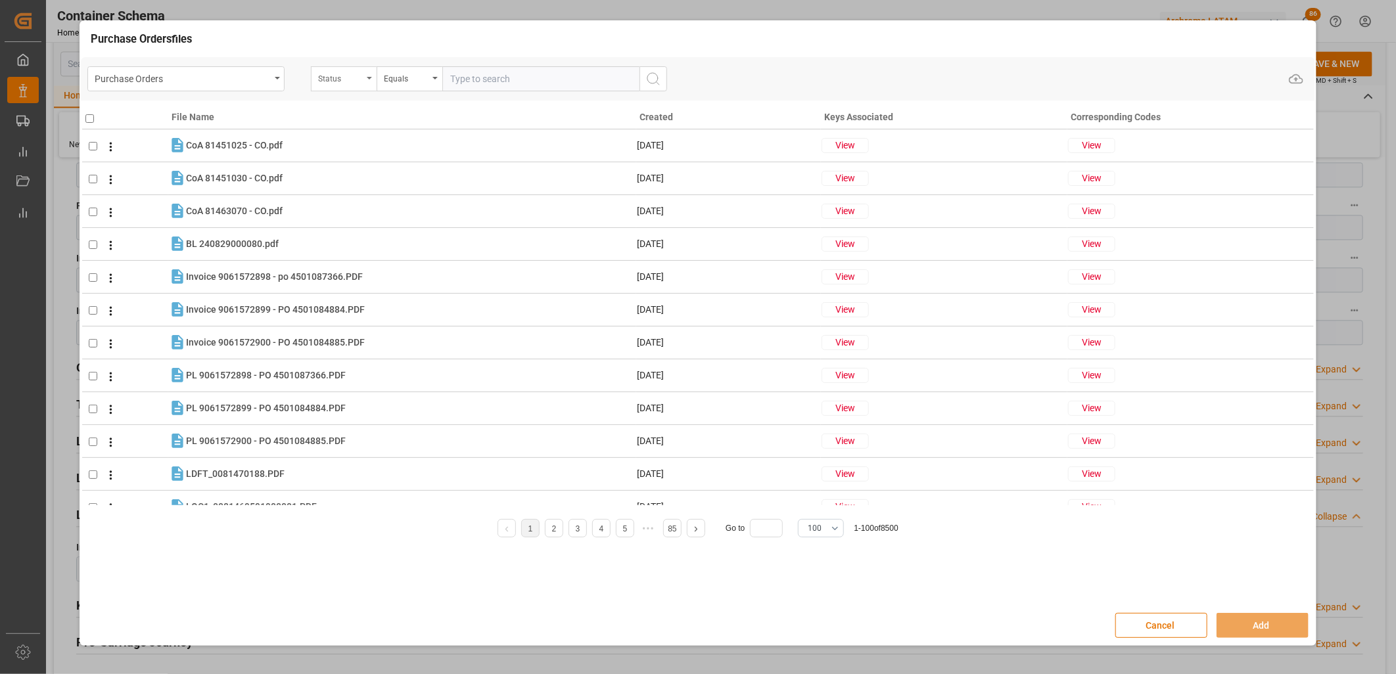
click at [337, 80] on div "Status" at bounding box center [340, 77] width 45 height 15
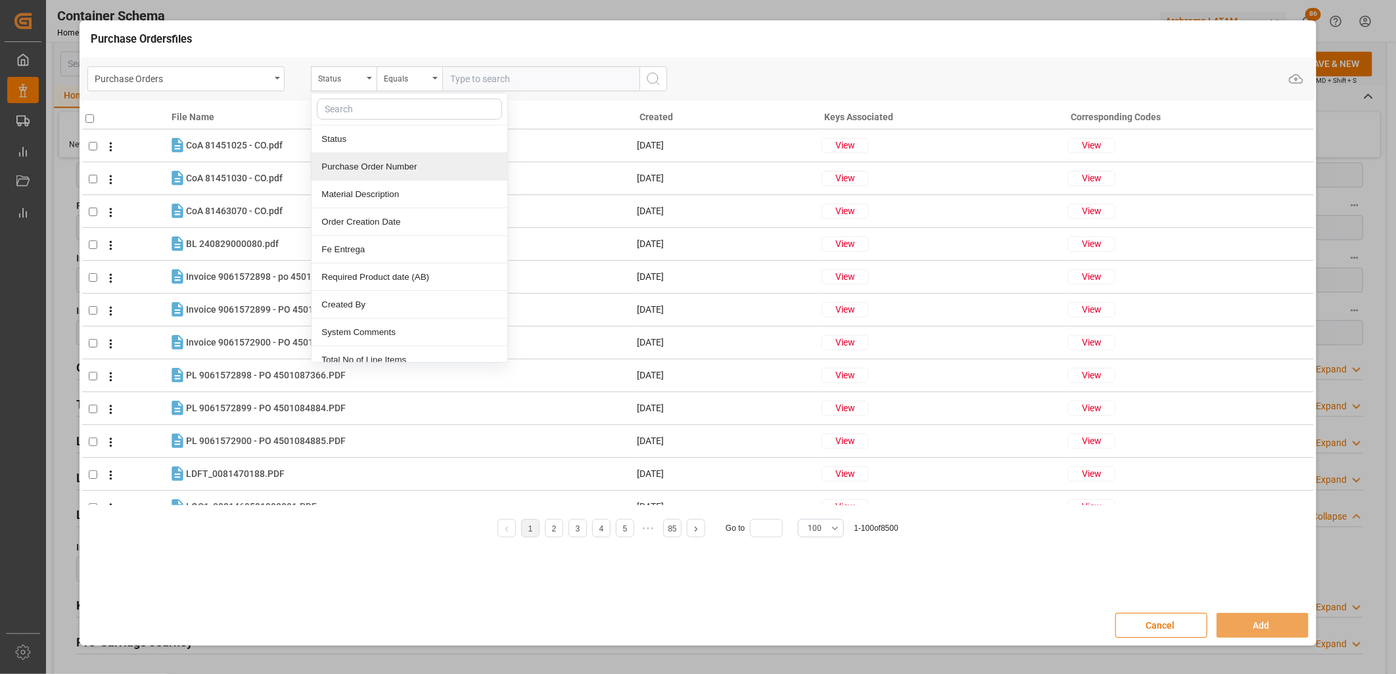
click at [342, 163] on div "Purchase Order Number" at bounding box center [410, 167] width 196 height 28
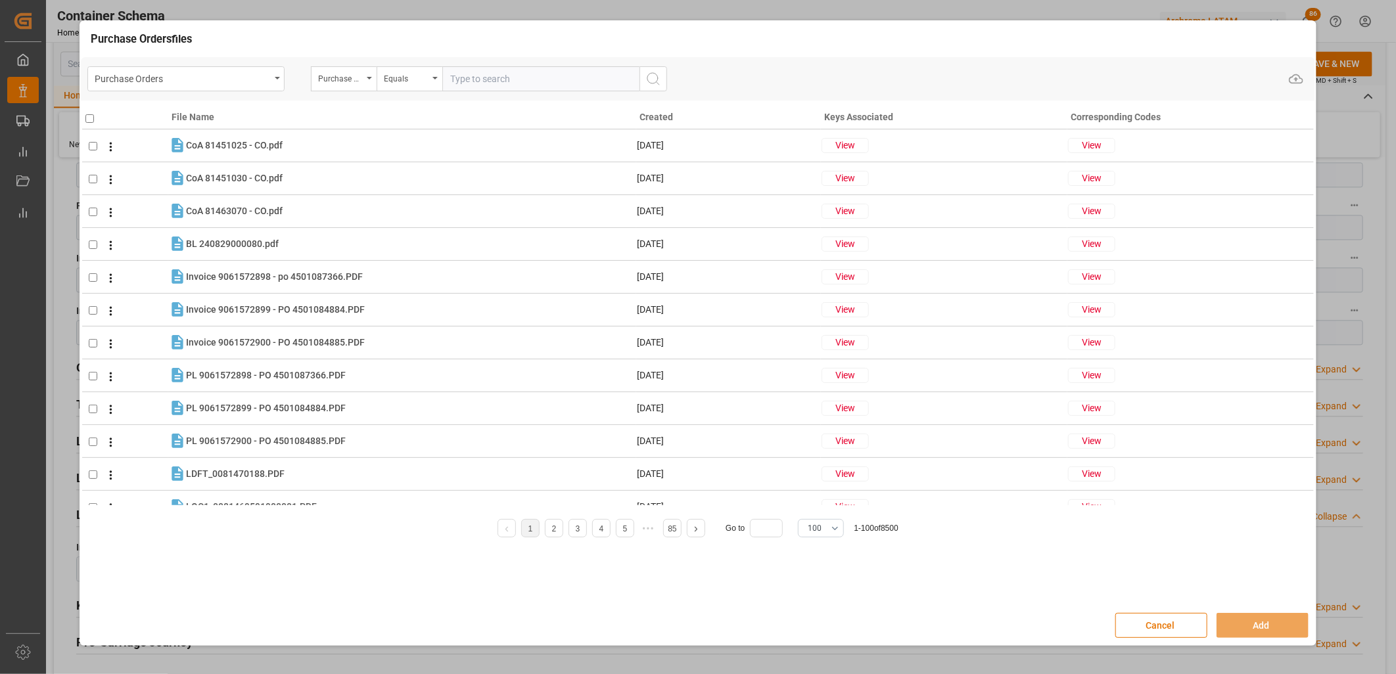
click at [465, 79] on input "text" at bounding box center [540, 78] width 197 height 25
paste input "4504642838"
type input "4504642838"
click at [651, 82] on icon "search button" at bounding box center [654, 79] width 16 height 16
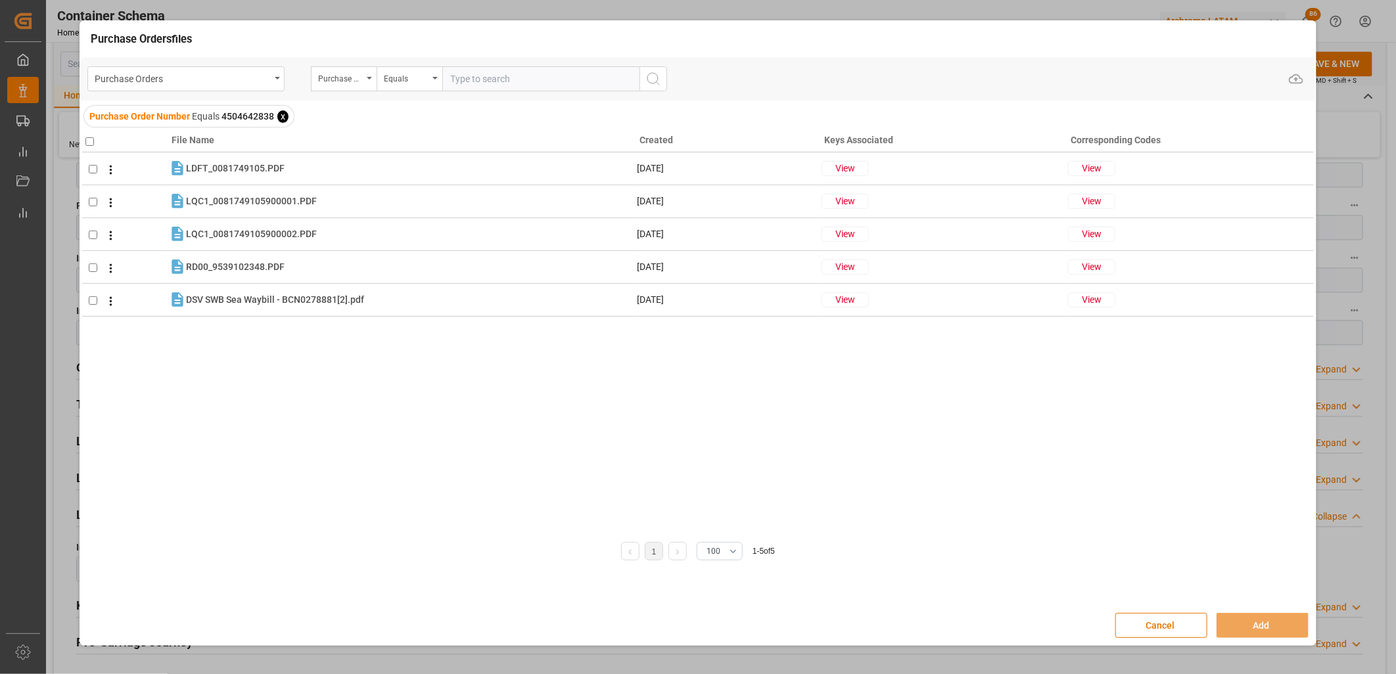
click at [89, 141] on input "checkbox" at bounding box center [89, 141] width 9 height 9
checkbox input "true"
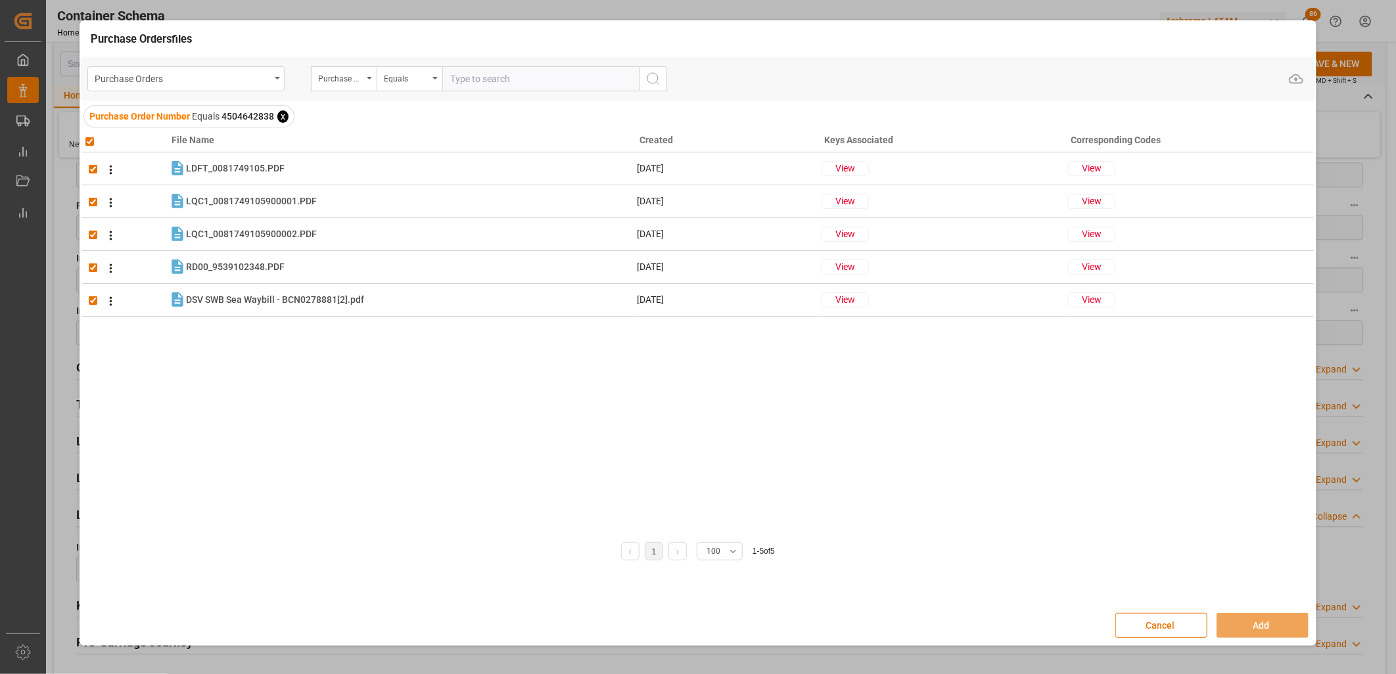
checkbox input "true"
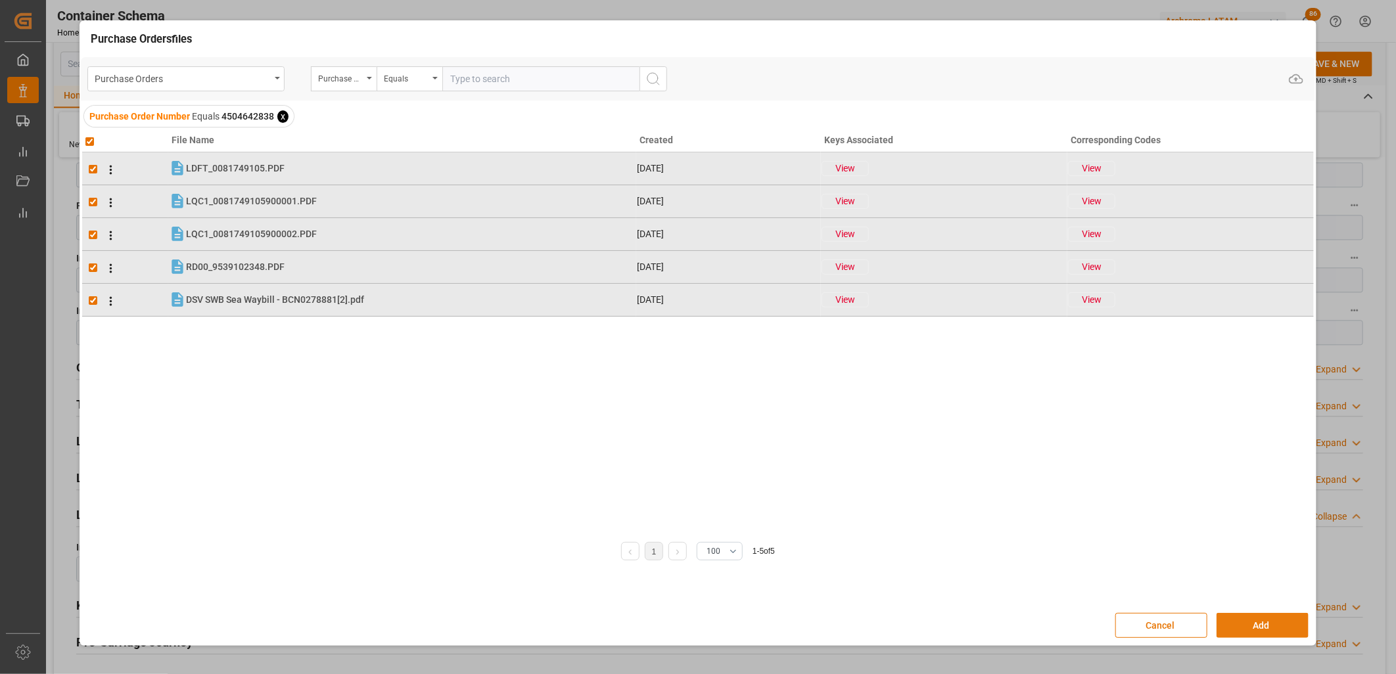
click at [1225, 631] on button "Add" at bounding box center [1263, 625] width 92 height 25
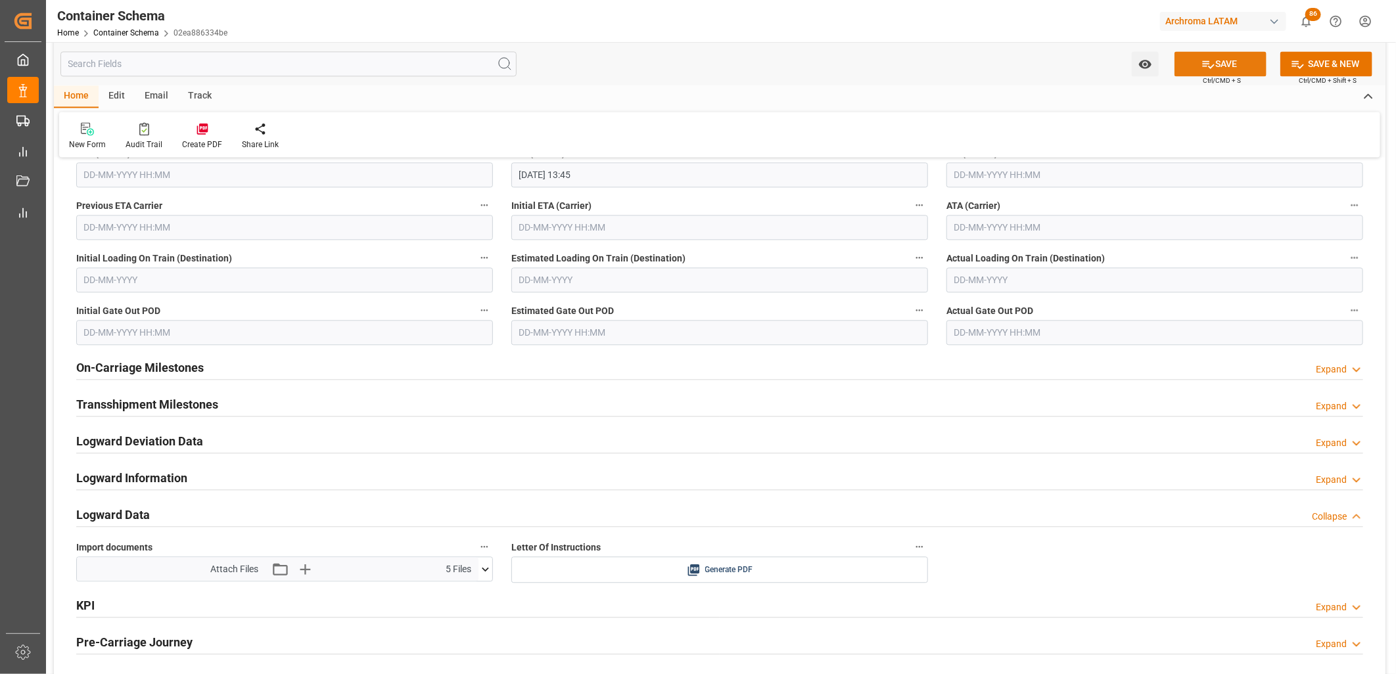
click at [1196, 67] on button "SAVE" at bounding box center [1221, 63] width 92 height 25
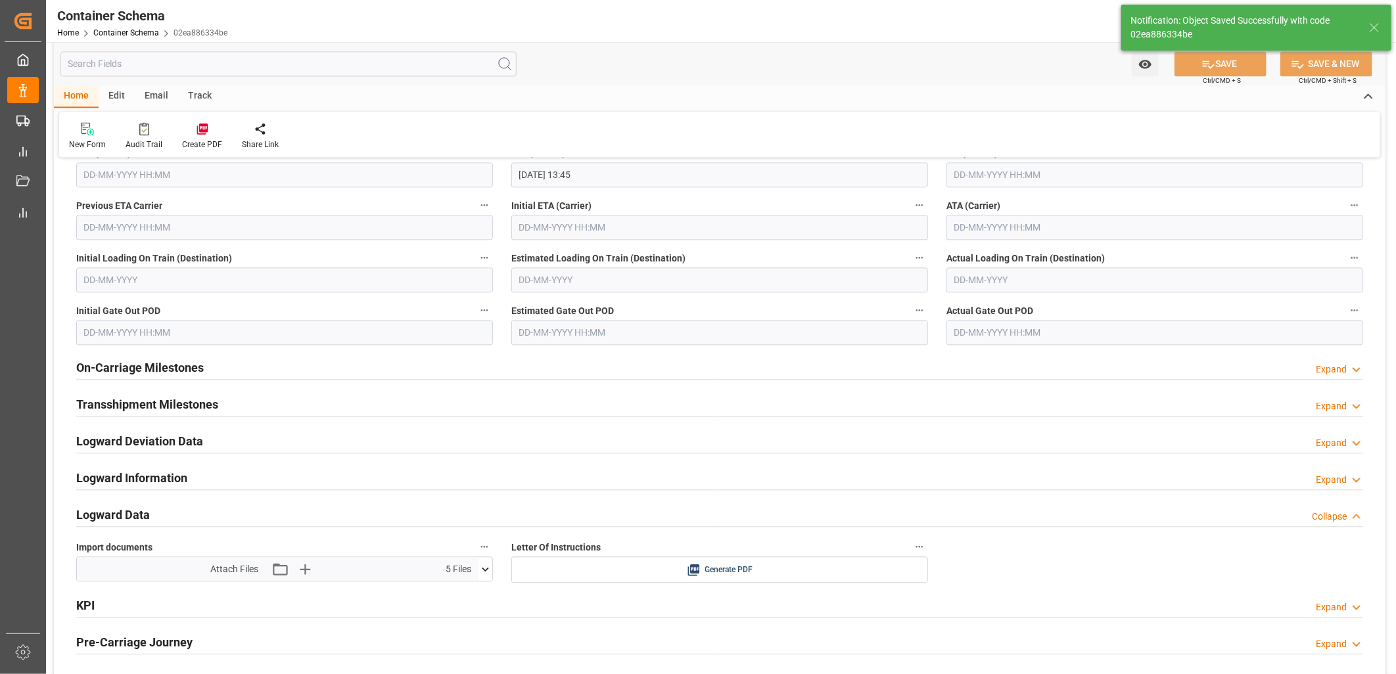
type input "Chacabuco"
type input "9295957"
type input "532W"
type input "[DATE] 13:45"
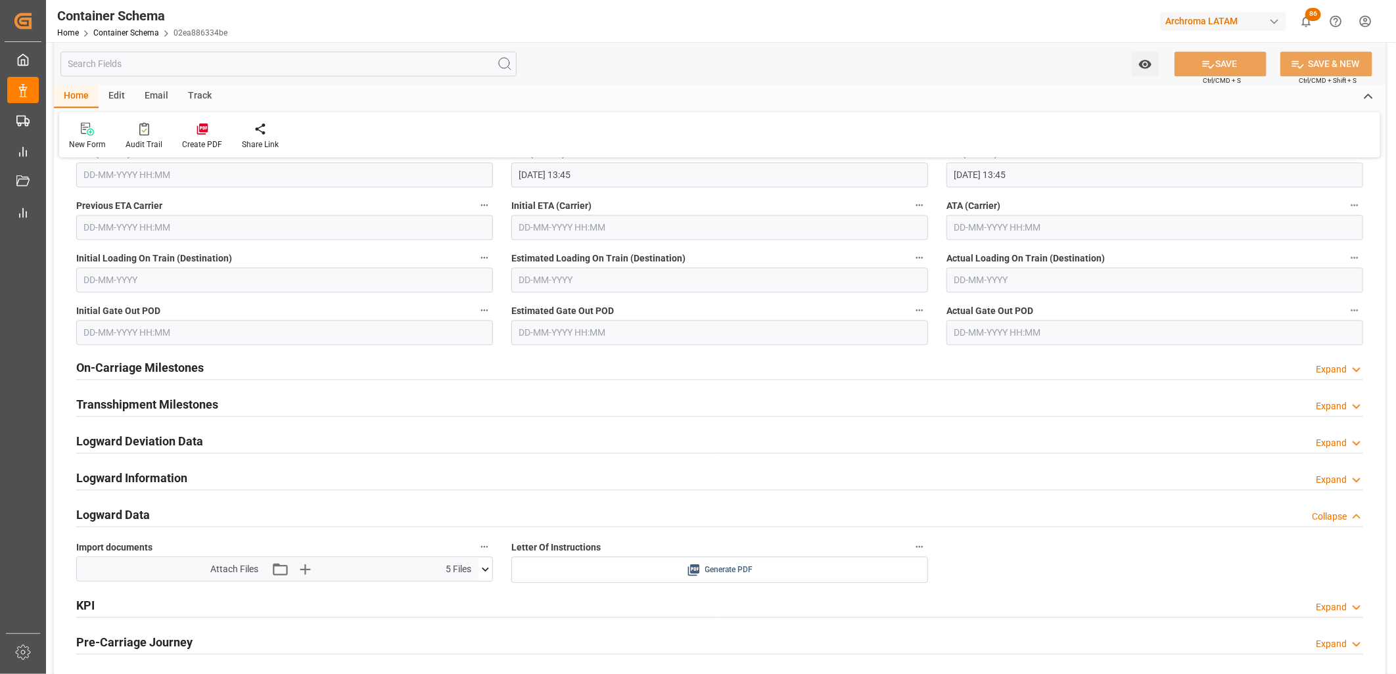
click at [690, 565] on icon at bounding box center [694, 571] width 12 height 12
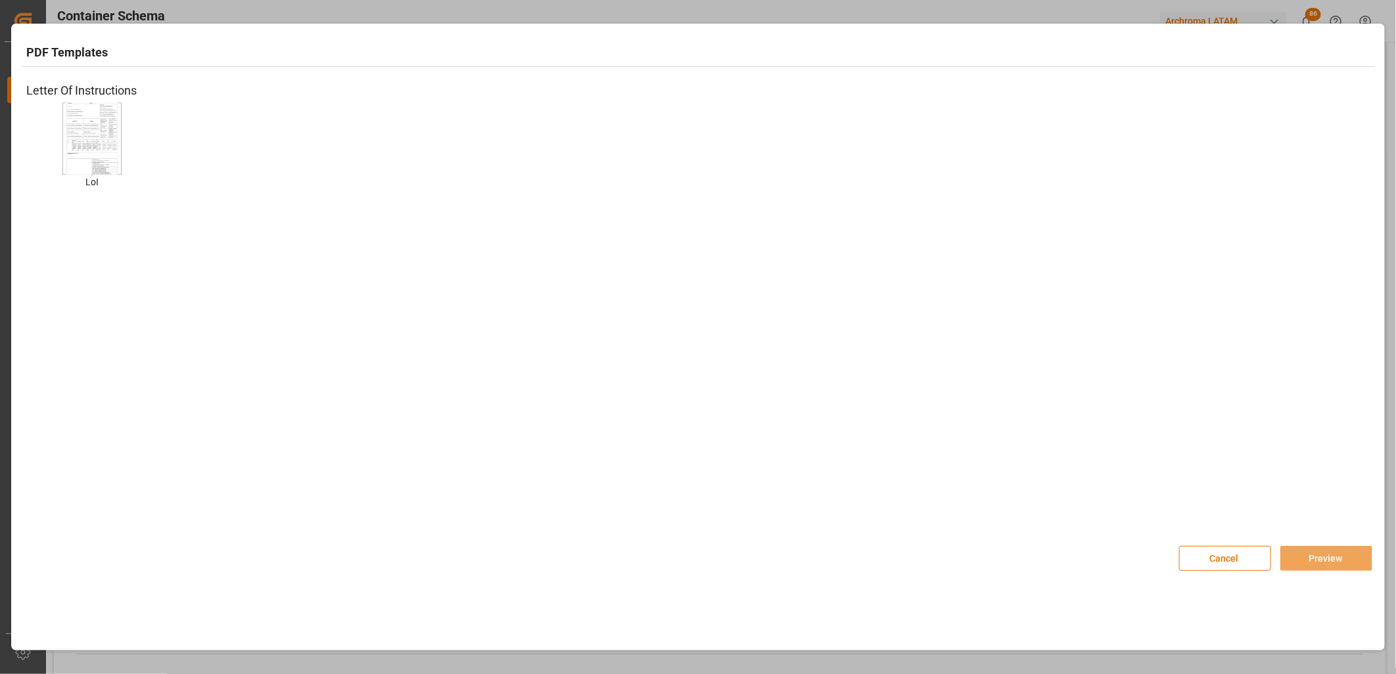
click at [87, 143] on img at bounding box center [92, 139] width 53 height 74
click at [1299, 551] on button "Preview" at bounding box center [1327, 558] width 92 height 25
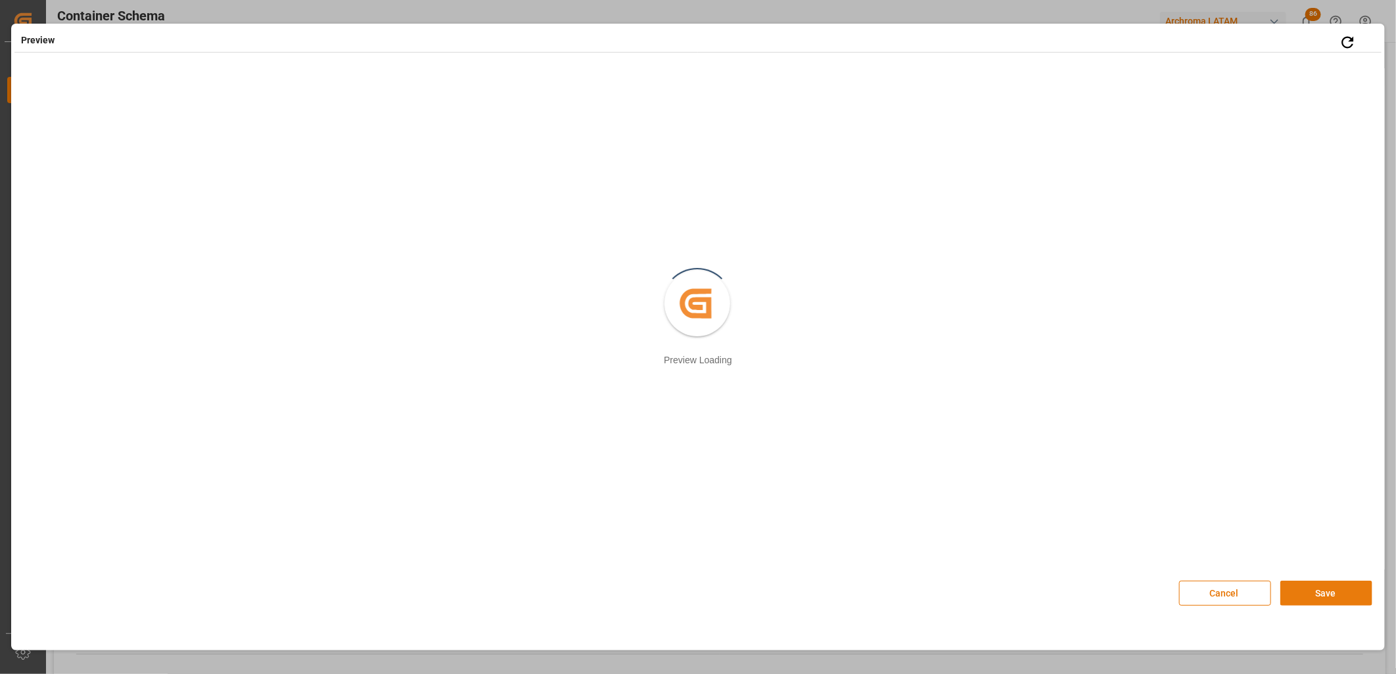
click at [1302, 585] on button "Save" at bounding box center [1327, 593] width 92 height 25
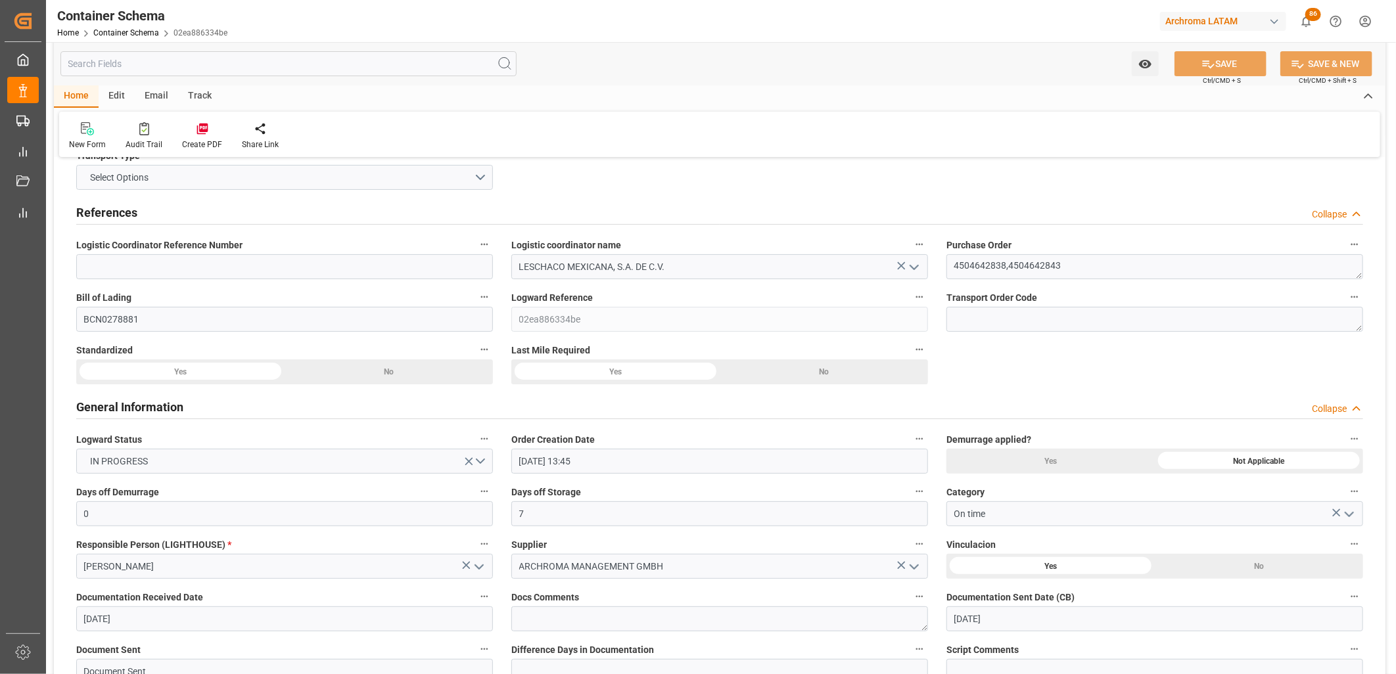
scroll to position [0, 0]
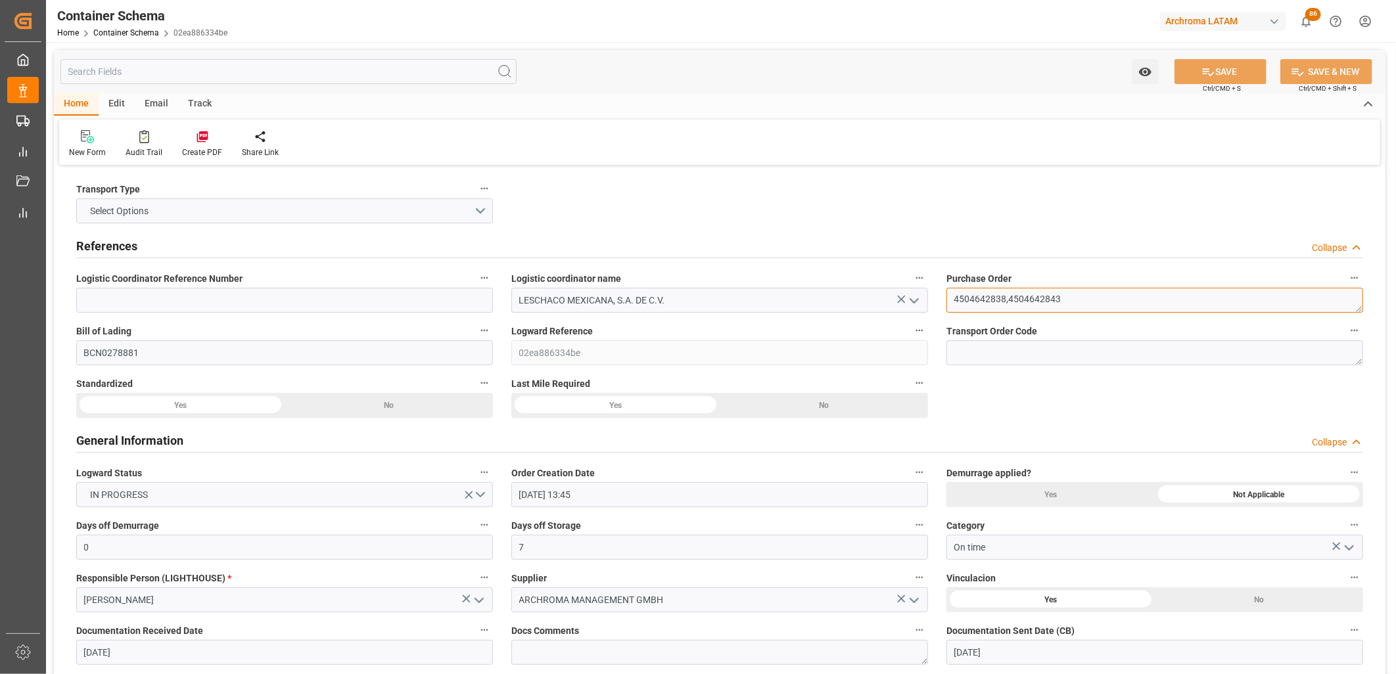
drag, startPoint x: 1006, startPoint y: 296, endPoint x: 943, endPoint y: 289, distance: 63.4
click at [944, 291] on div "Purchase Order 4504642838,4504642843" at bounding box center [1154, 291] width 435 height 53
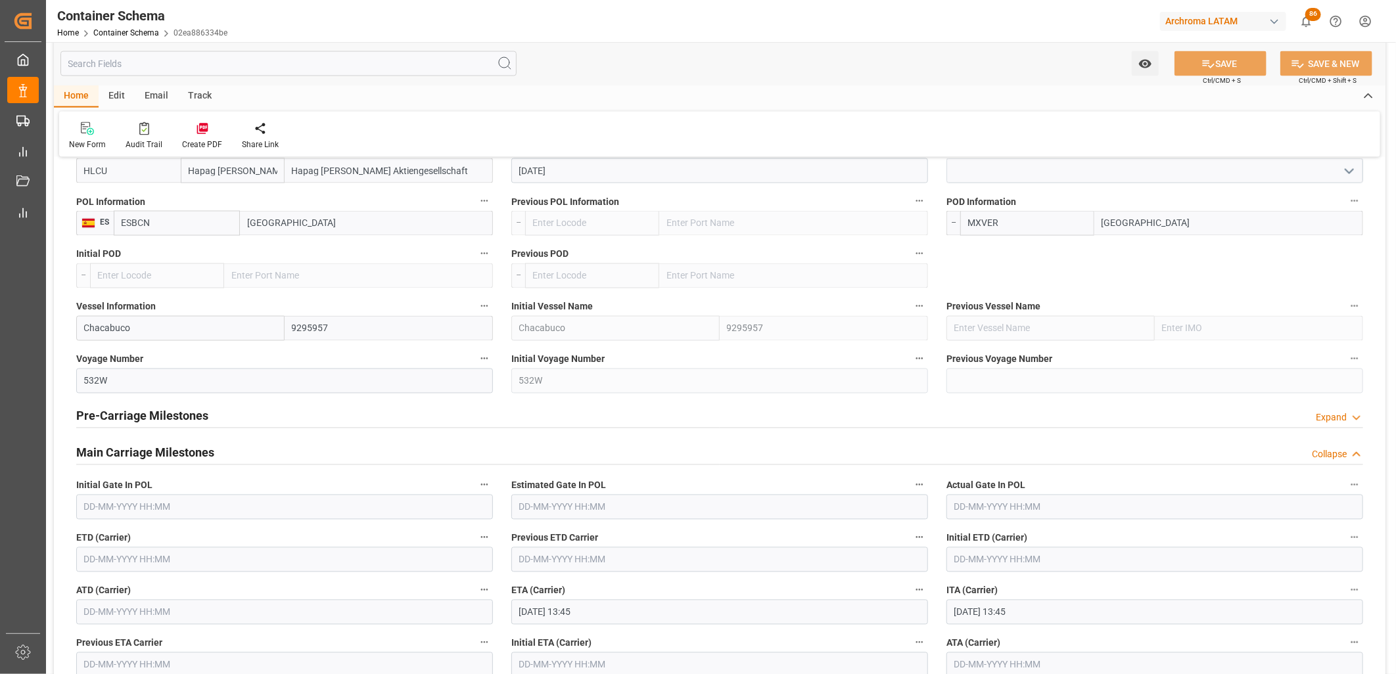
scroll to position [1461, 0]
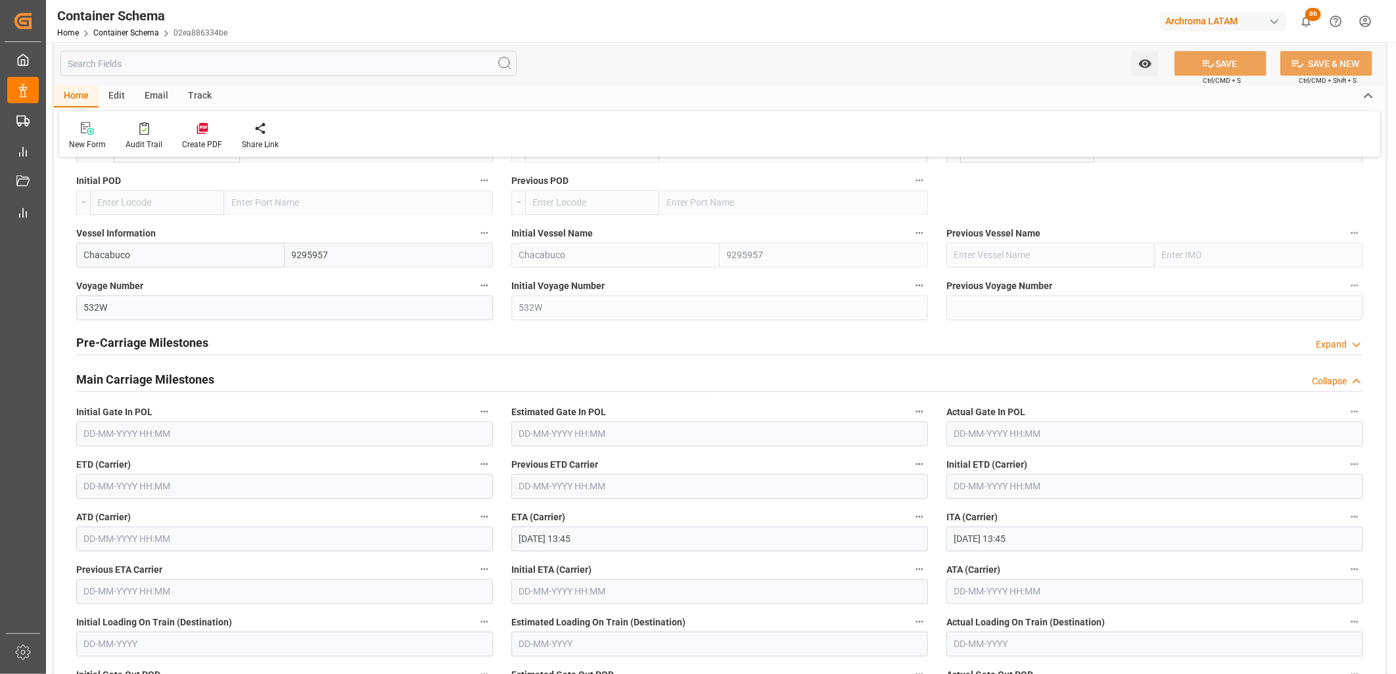
click at [114, 482] on input "text" at bounding box center [284, 487] width 417 height 25
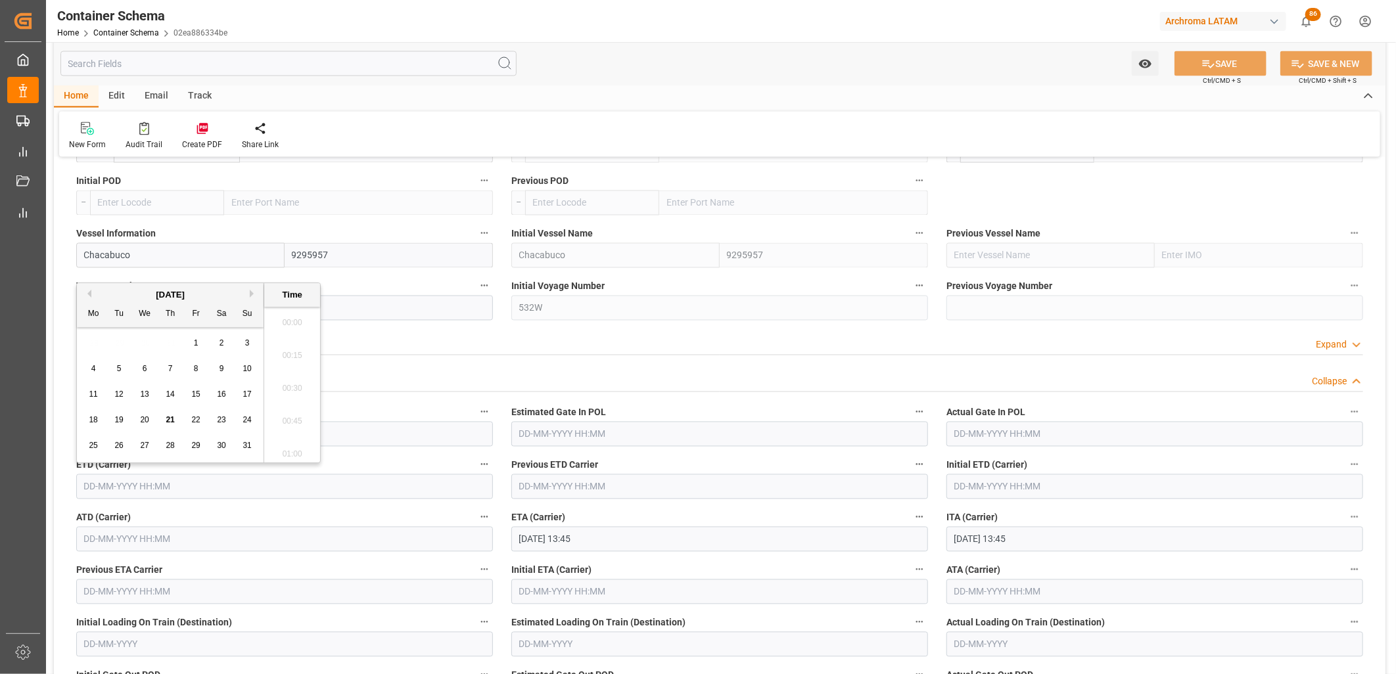
scroll to position [1812, 0]
click at [220, 366] on span "9" at bounding box center [222, 368] width 5 height 9
click at [283, 356] on li "14:00" at bounding box center [292, 352] width 56 height 33
type input "[DATE] 14:00"
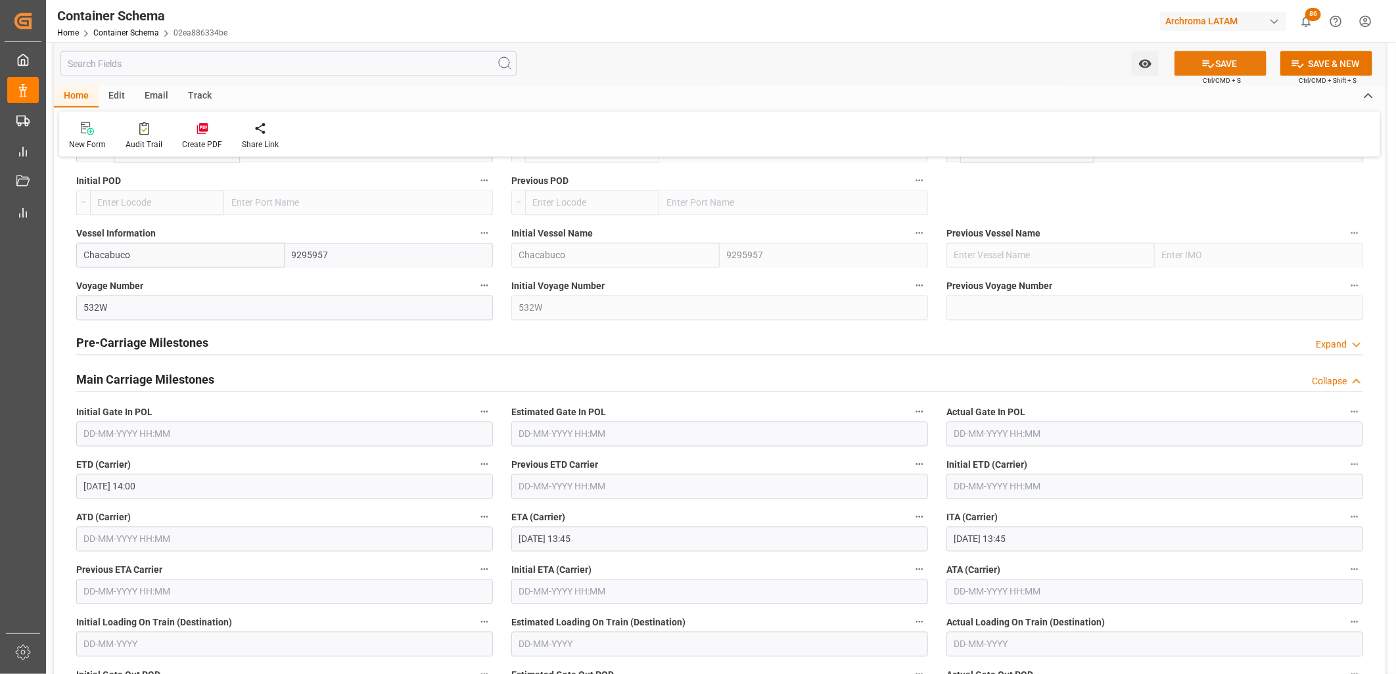
click at [1204, 66] on icon at bounding box center [1209, 64] width 12 height 8
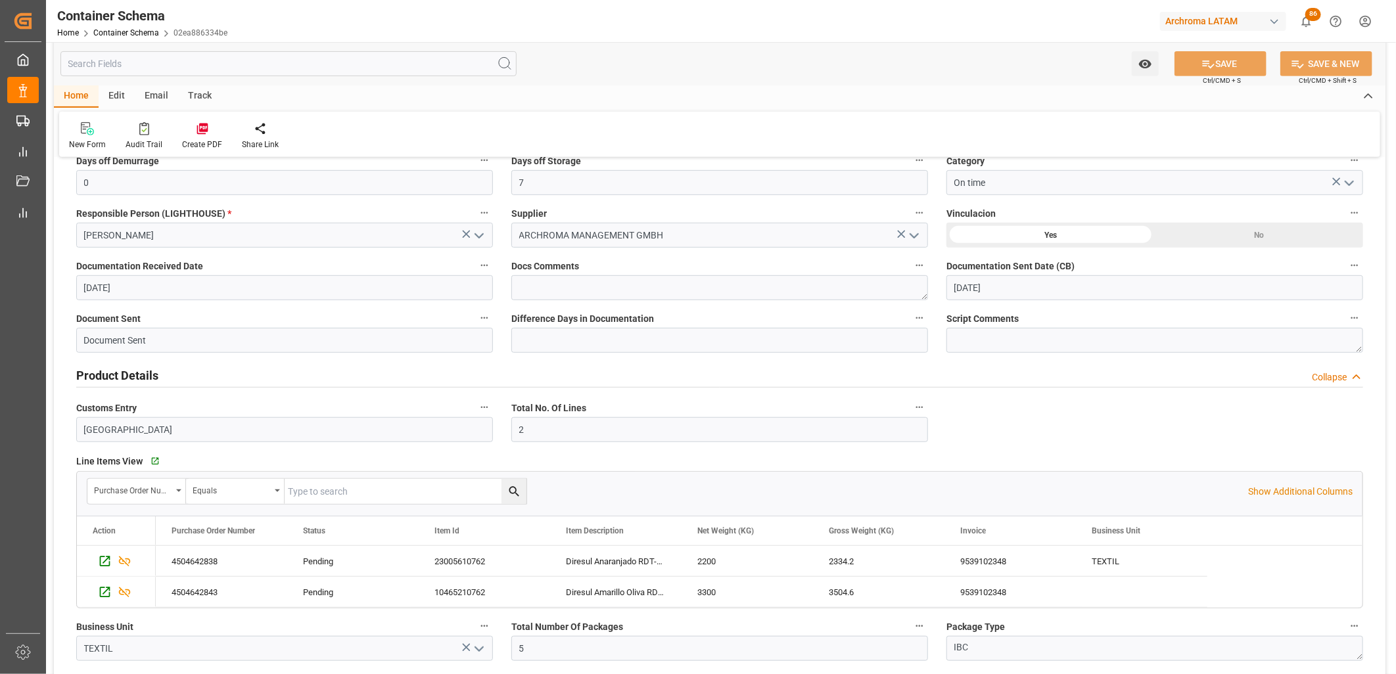
scroll to position [0, 0]
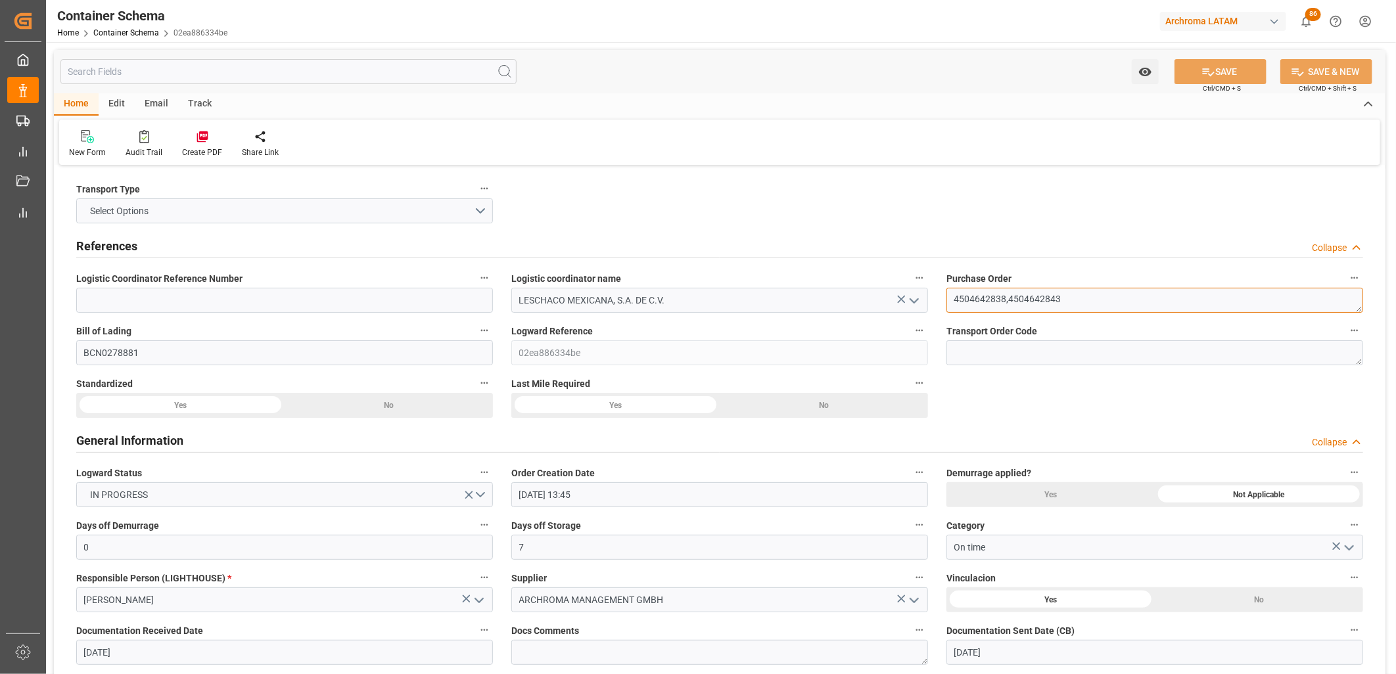
drag, startPoint x: 1068, startPoint y: 296, endPoint x: 1008, endPoint y: 296, distance: 59.2
click at [1008, 296] on textarea "4504642838,4504642843" at bounding box center [1155, 300] width 417 height 25
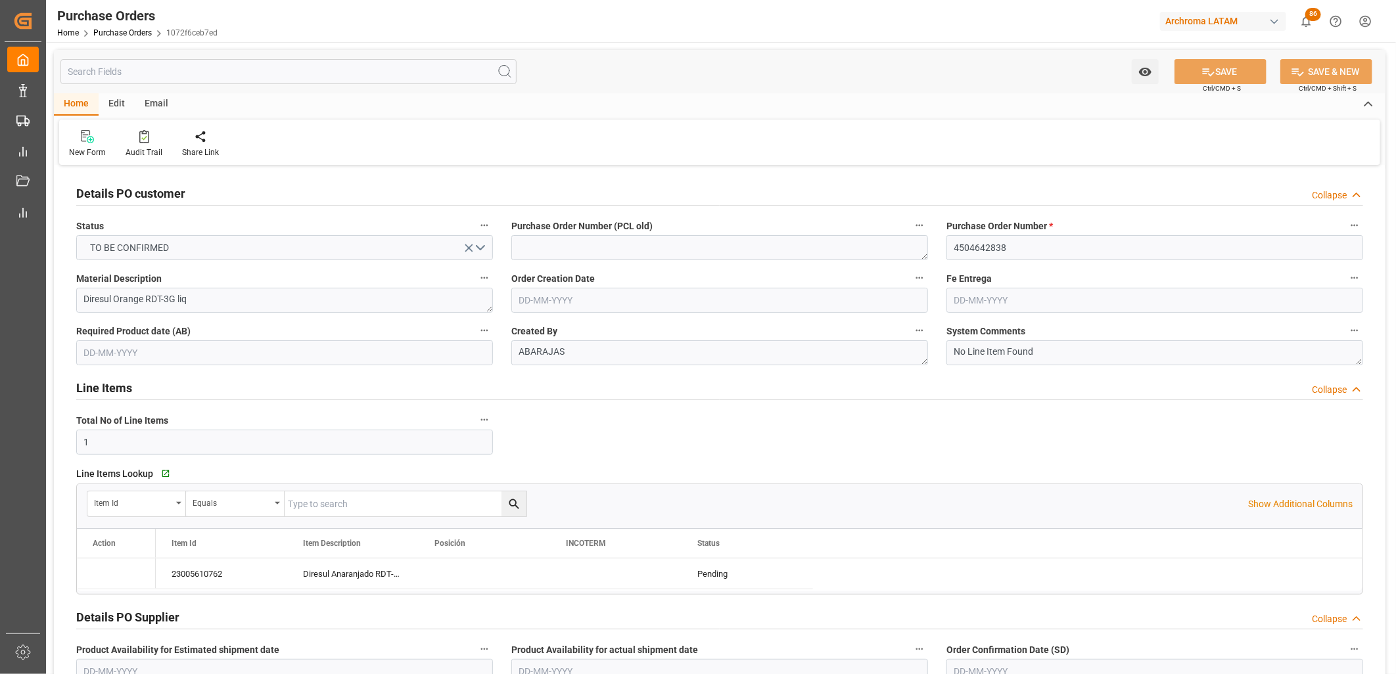
type input "1"
type input "[DATE]"
type input "10-09-2025"
type input "07-10-2025"
type input "[DATE]"
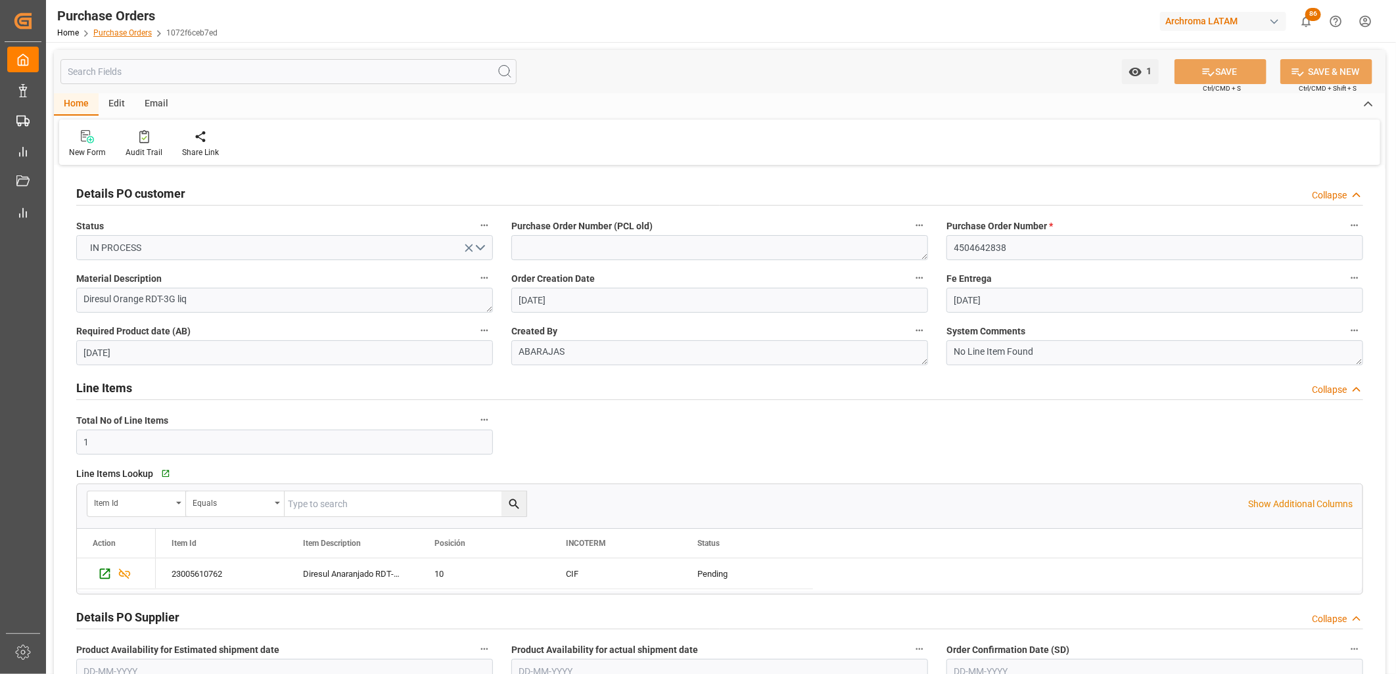
click at [116, 35] on link "Purchase Orders" at bounding box center [122, 32] width 59 height 9
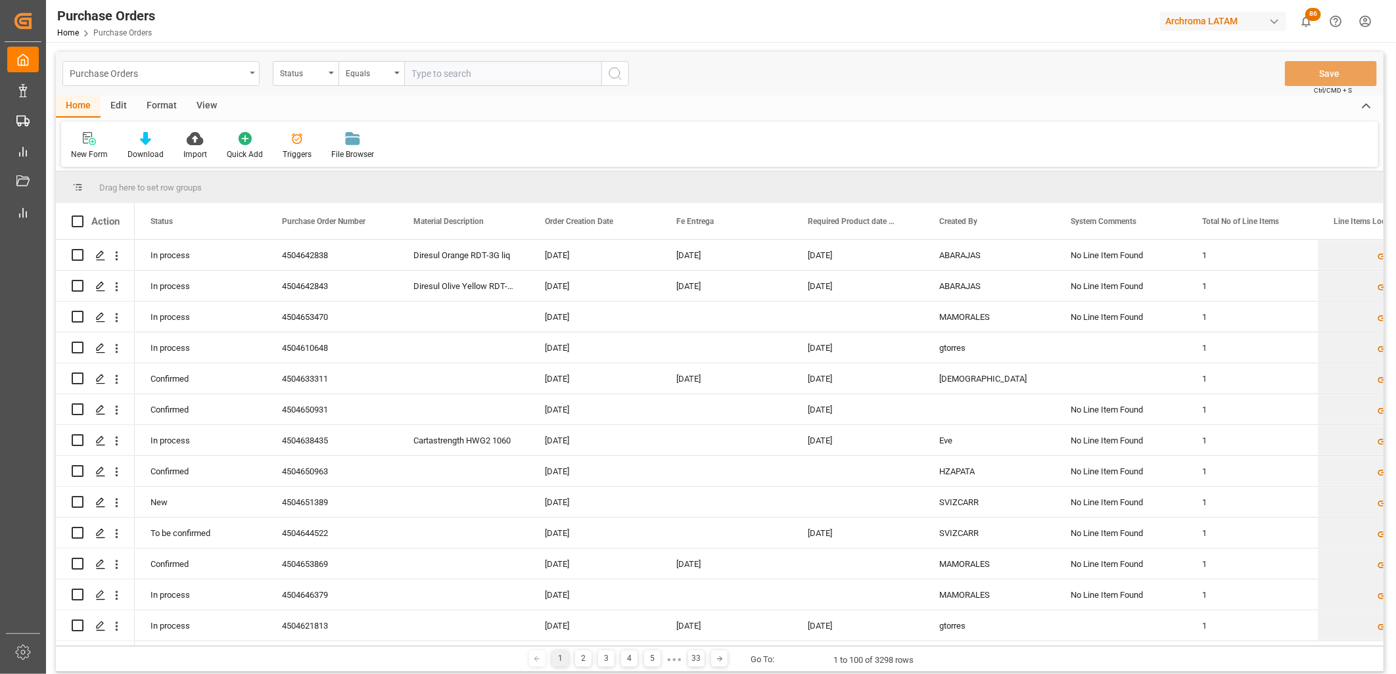
click at [209, 68] on div "Purchase Orders" at bounding box center [158, 72] width 176 height 16
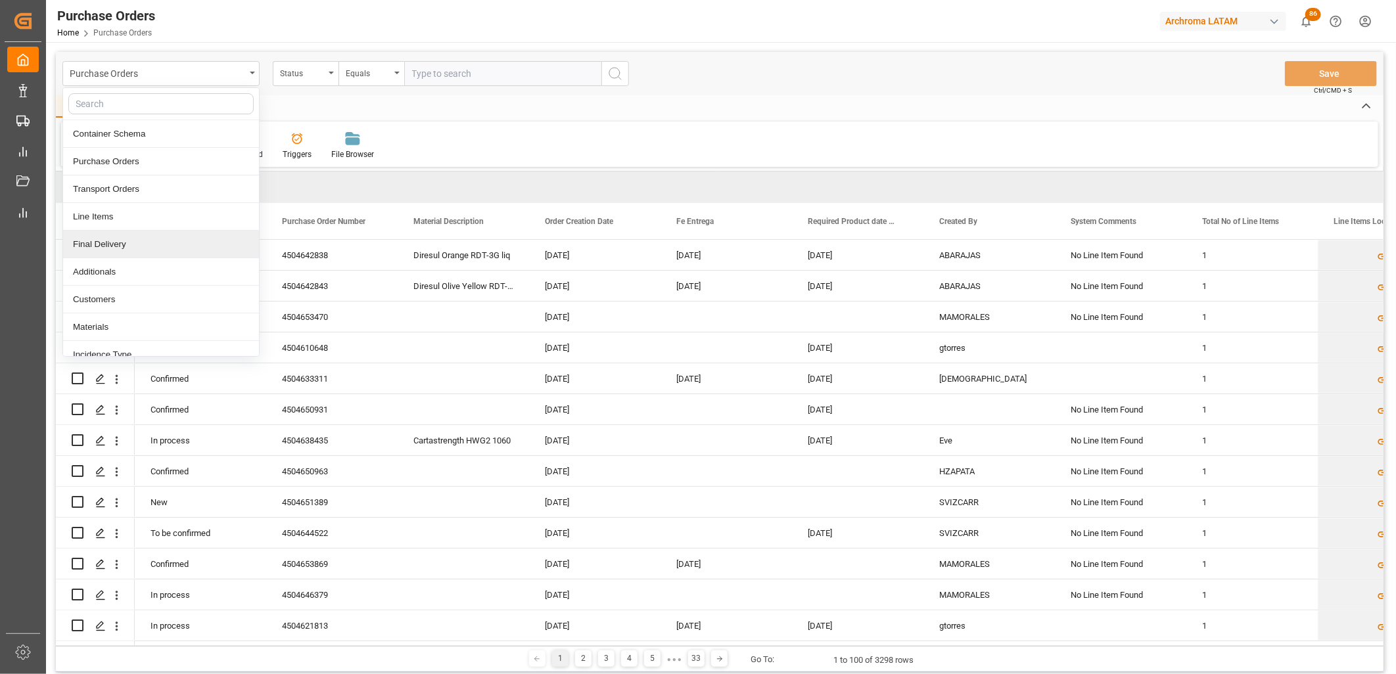
click at [131, 243] on div "Final Delivery" at bounding box center [161, 245] width 196 height 28
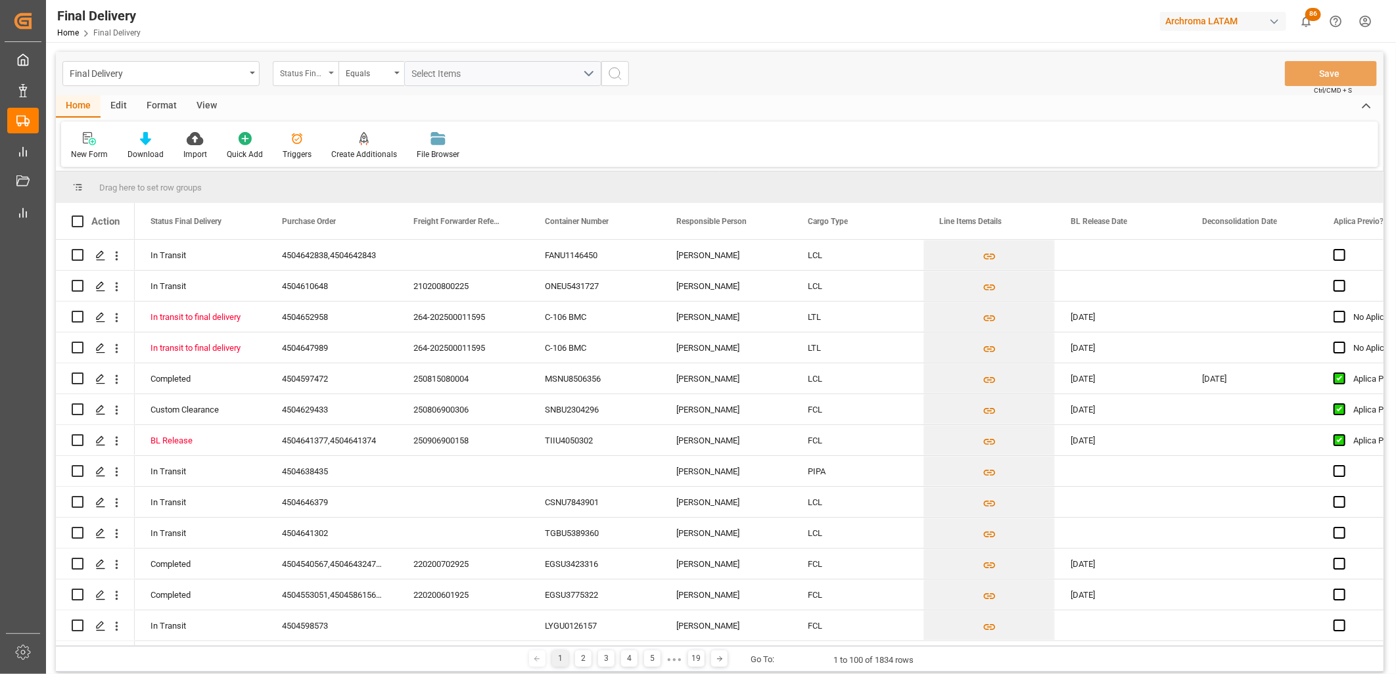
click at [293, 80] on div "Status Final Delivery" at bounding box center [306, 73] width 66 height 25
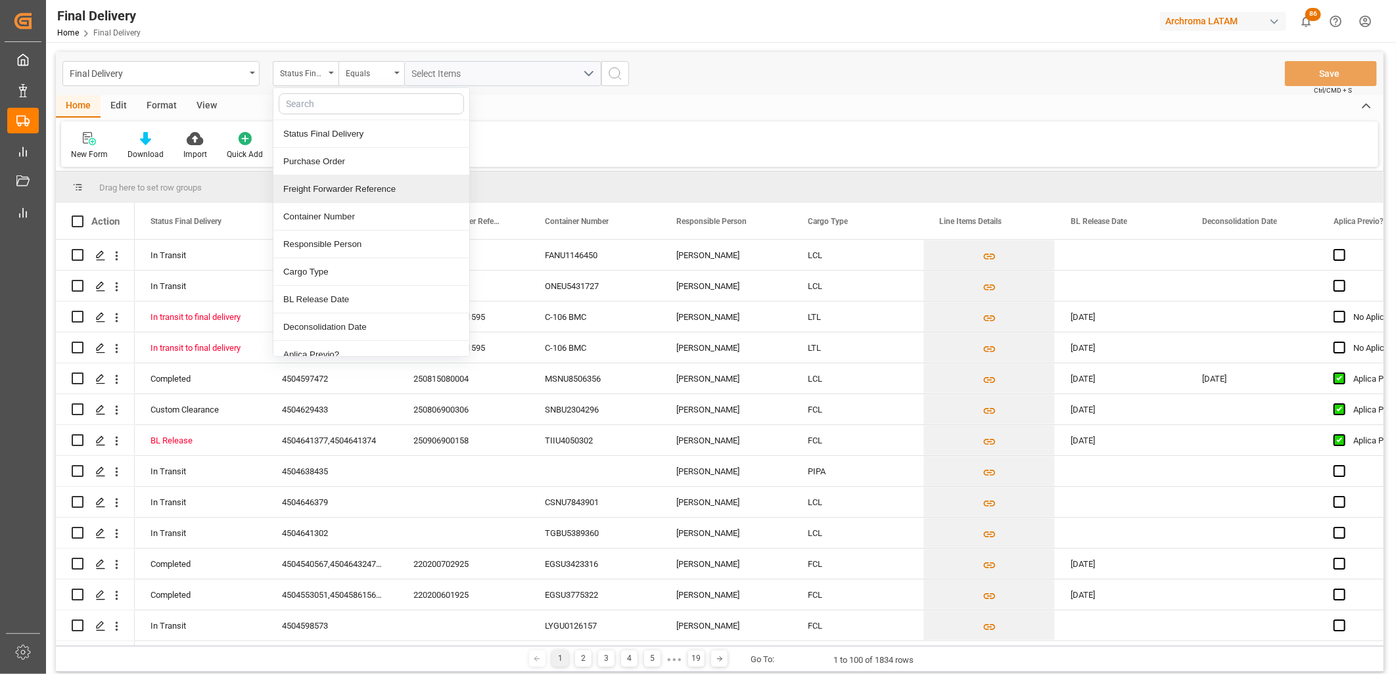
click at [325, 188] on div "Freight Forwarder Reference" at bounding box center [371, 190] width 196 height 28
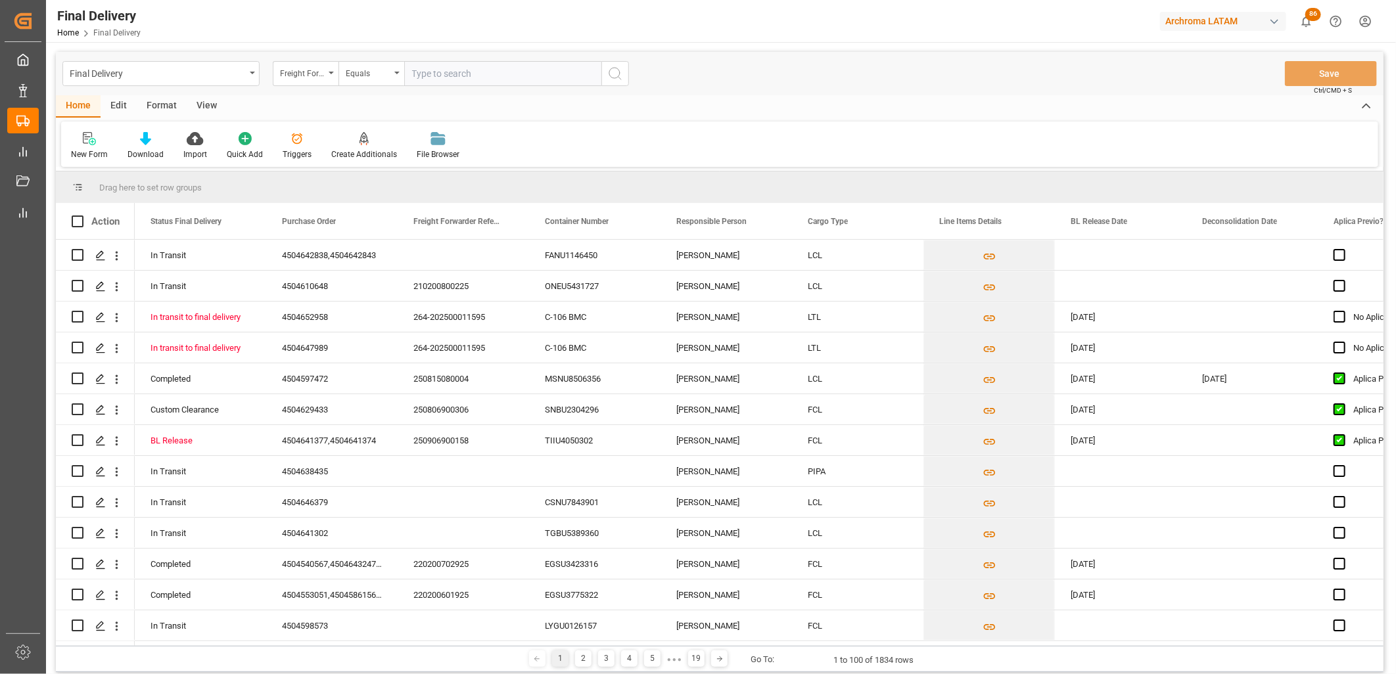
click at [425, 74] on input "text" at bounding box center [502, 73] width 197 height 25
type input "250806900018"
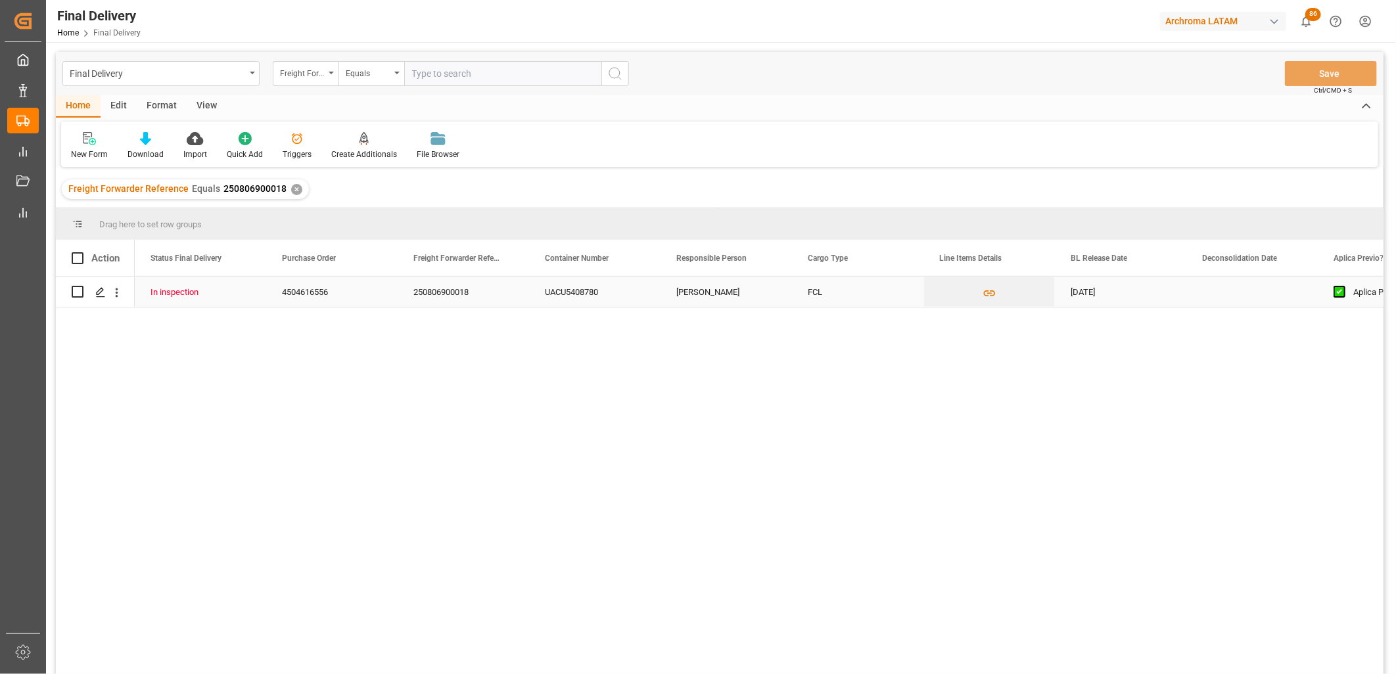
drag, startPoint x: 705, startPoint y: 300, endPoint x: 692, endPoint y: 285, distance: 20.5
click at [705, 300] on div "[PERSON_NAME]" at bounding box center [726, 292] width 131 height 30
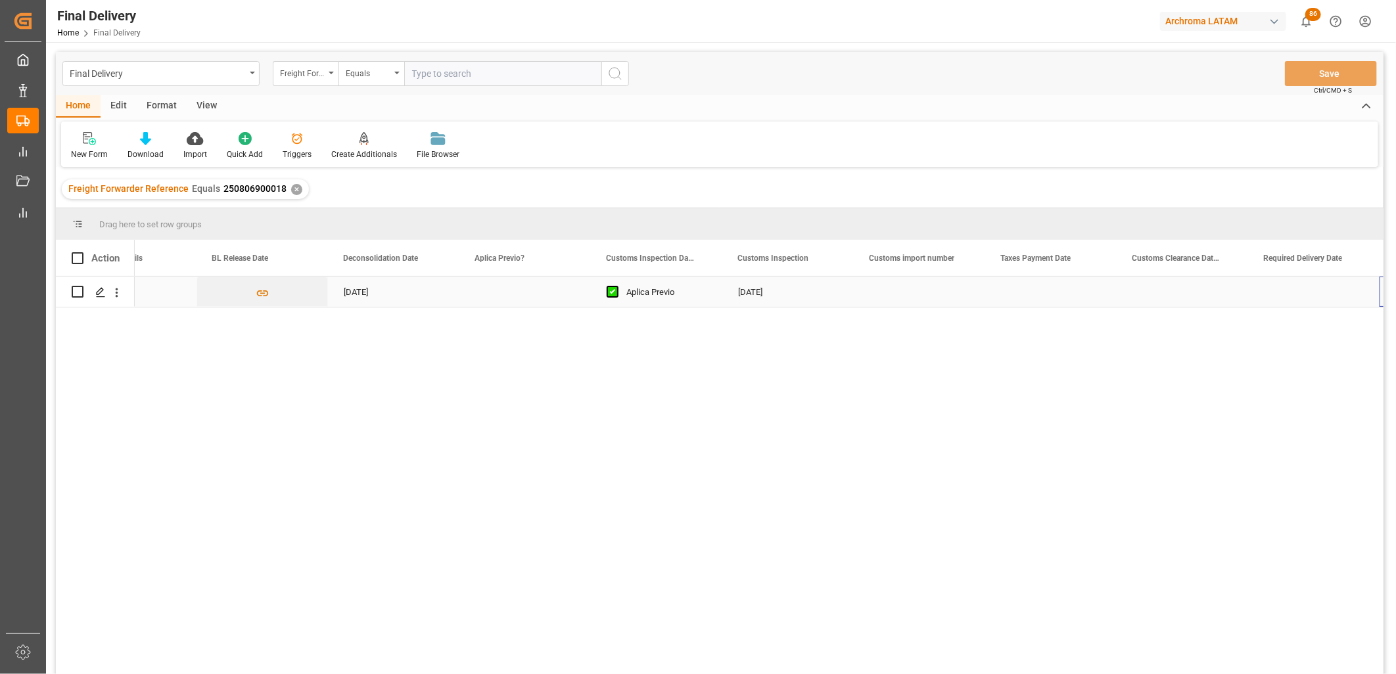
scroll to position [0, 858]
click at [291, 187] on div "✕" at bounding box center [296, 189] width 11 height 11
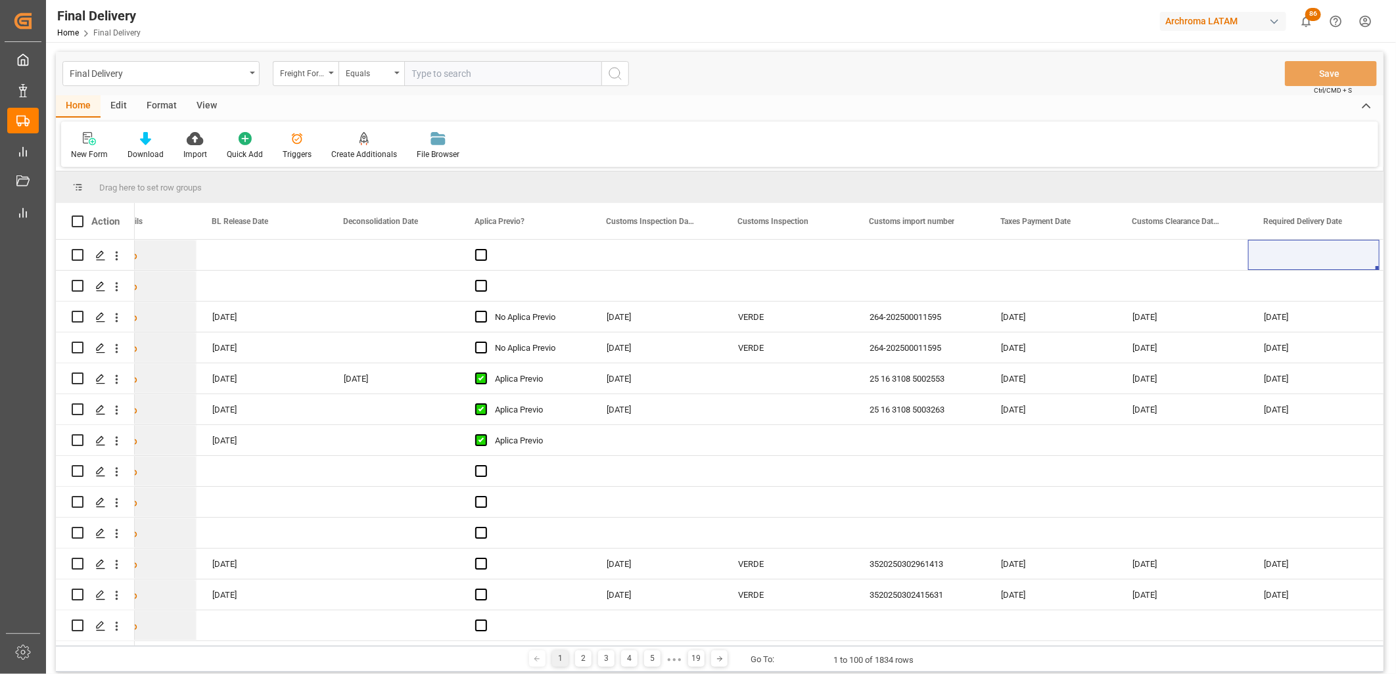
click at [425, 77] on input "text" at bounding box center [502, 73] width 197 height 25
paste input "250815080011"
type input "250815080011"
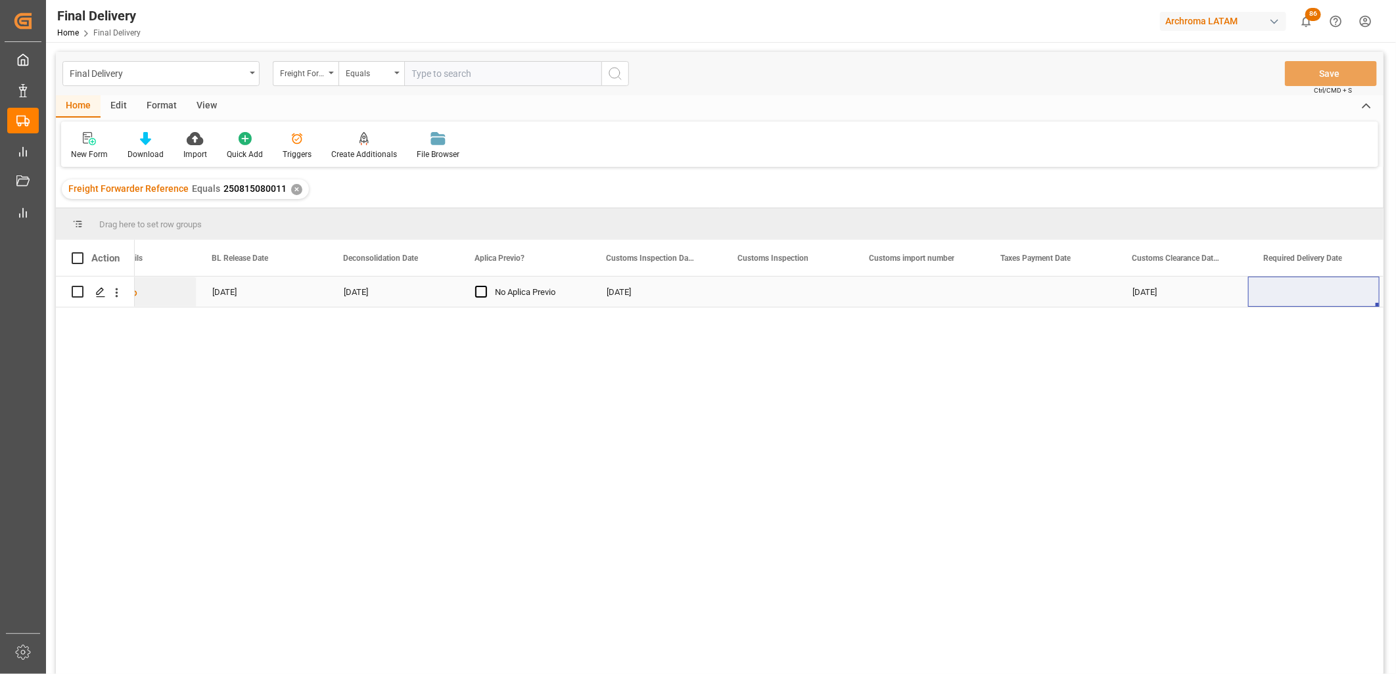
click at [1022, 293] on div "Press SPACE to select this row." at bounding box center [1050, 292] width 131 height 30
click at [1023, 291] on div "Press SPACE to select this row." at bounding box center [1050, 292] width 131 height 30
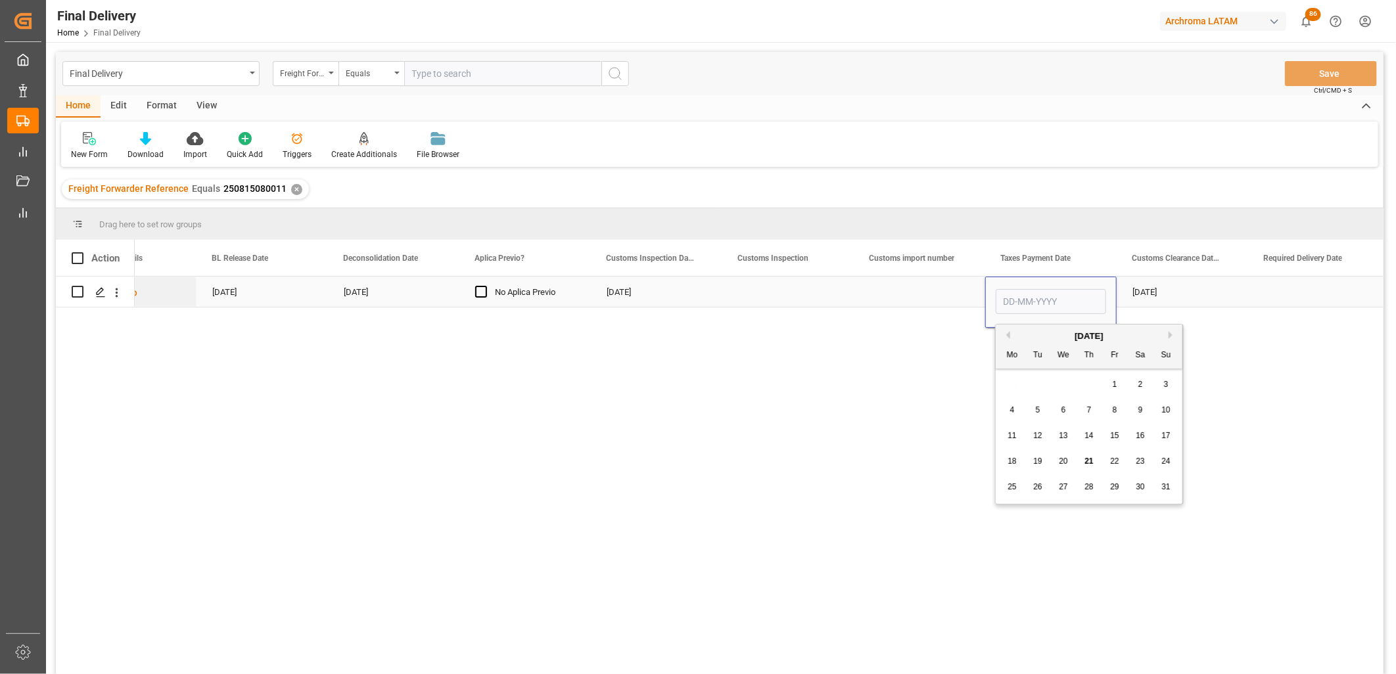
click at [1023, 291] on input "Press SPACE to select this row." at bounding box center [1051, 301] width 110 height 25
click at [925, 288] on div "Press SPACE to select this row." at bounding box center [919, 292] width 131 height 30
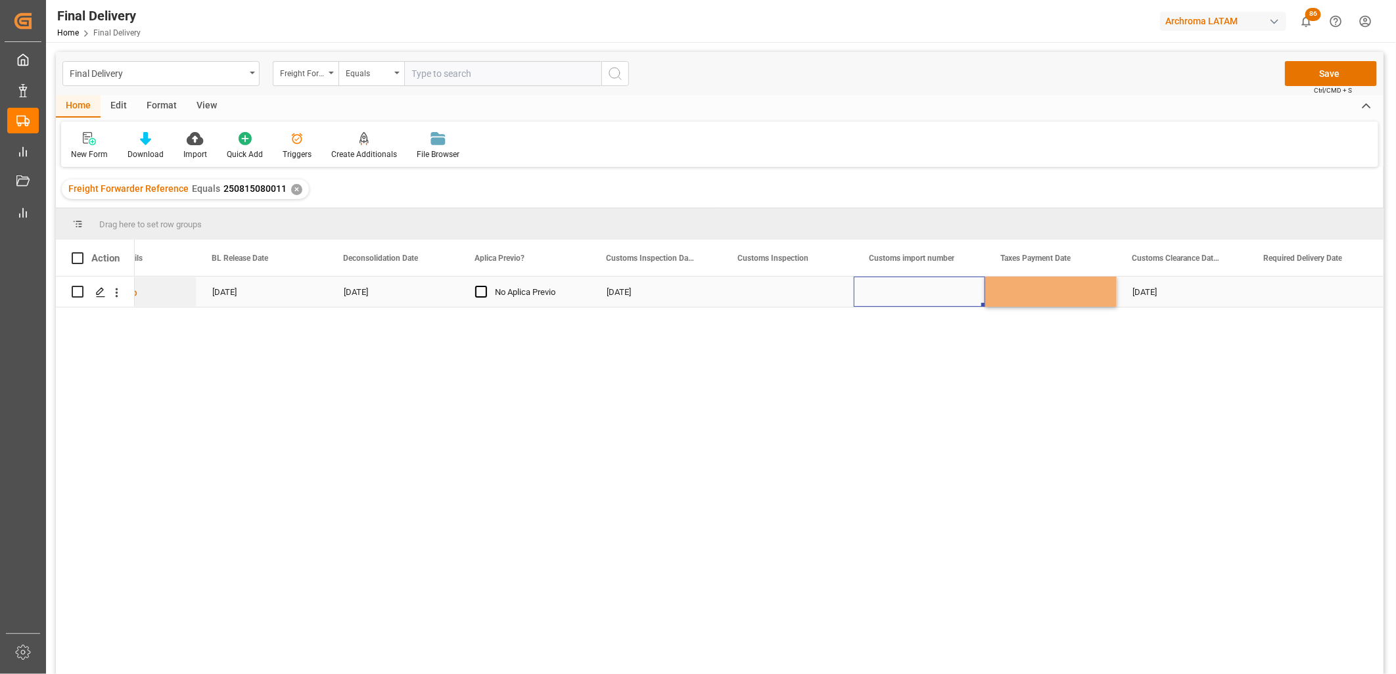
click at [925, 288] on div "Press SPACE to select this row." at bounding box center [919, 292] width 131 height 30
click at [925, 288] on input "Press SPACE to select this row." at bounding box center [919, 299] width 110 height 25
type input "25 43 3108 5005694"
click at [1032, 287] on div "Press SPACE to select this row." at bounding box center [1050, 292] width 131 height 30
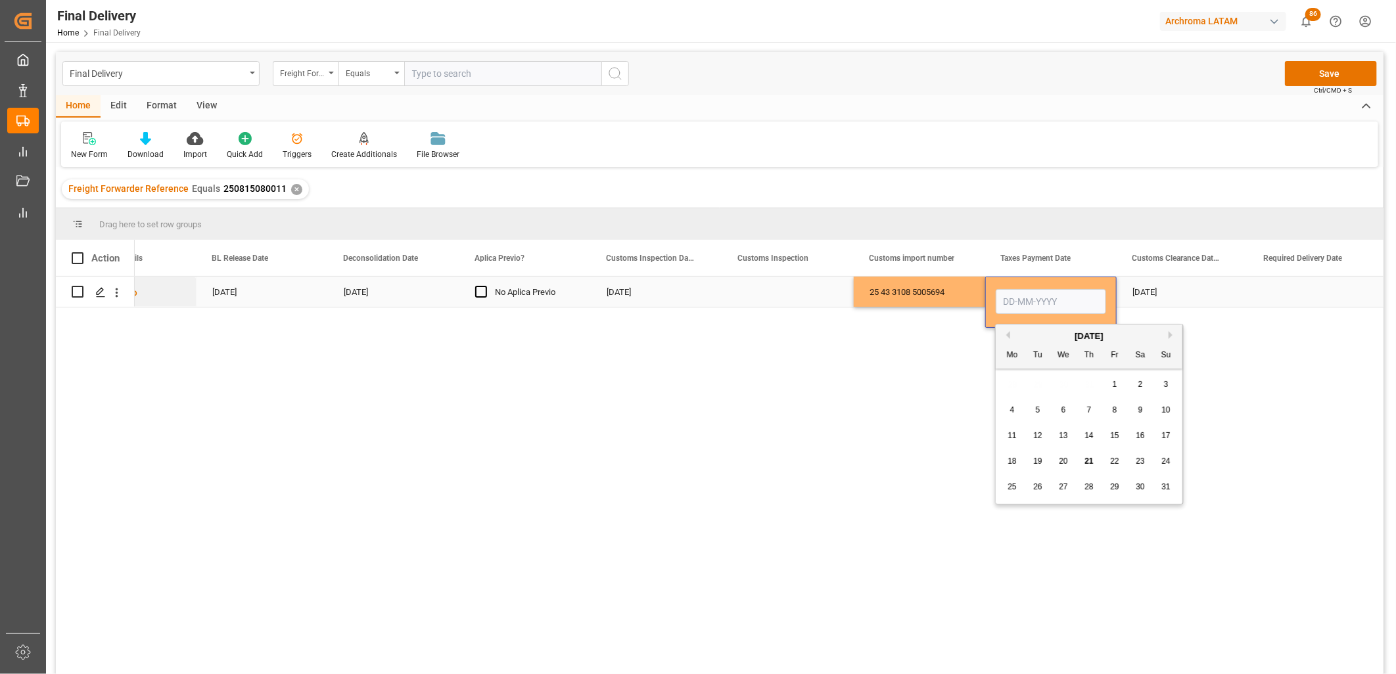
click at [1029, 303] on input "Press SPACE to select this row." at bounding box center [1051, 301] width 110 height 25
click at [1009, 386] on div "28 29 30 31 1 2 3" at bounding box center [1089, 385] width 179 height 26
click at [1036, 462] on span "19" at bounding box center [1037, 461] width 9 height 9
type input "19-08-2025"
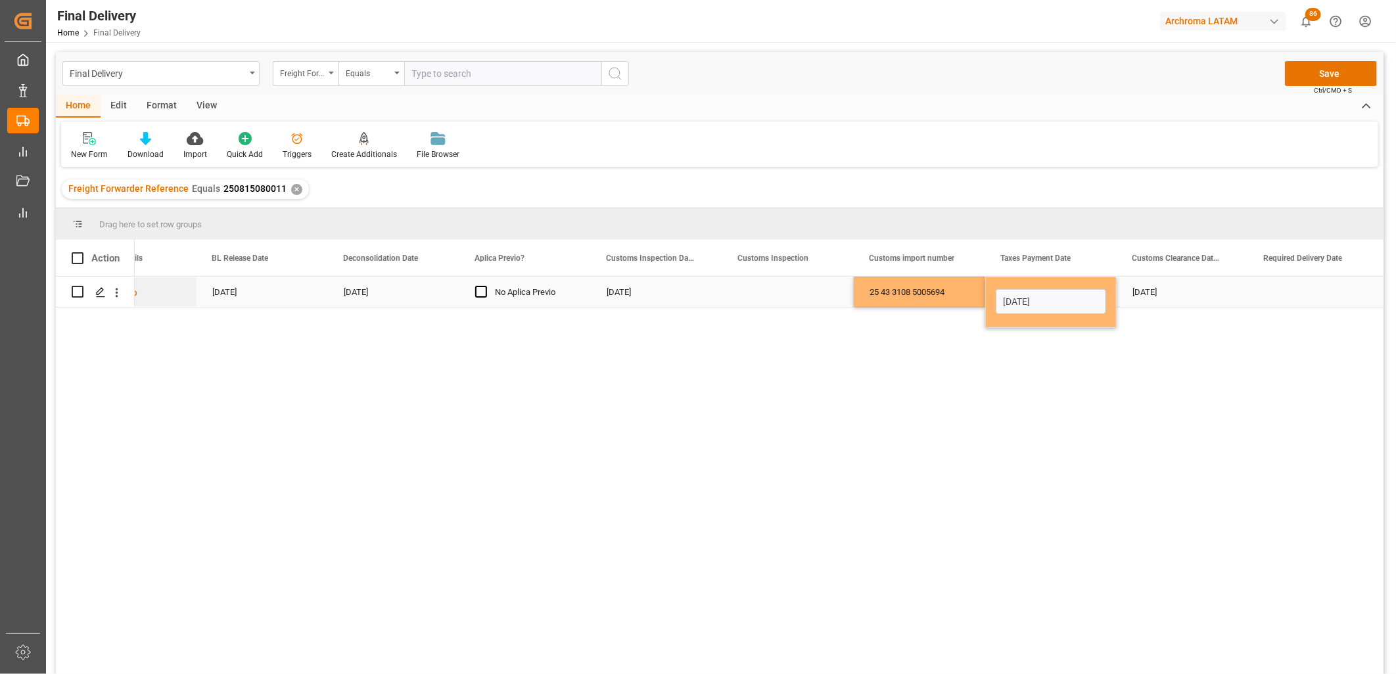
click at [920, 292] on div "25 43 3108 5005694" at bounding box center [919, 292] width 131 height 30
click at [1158, 293] on div "[DATE]" at bounding box center [1182, 292] width 131 height 30
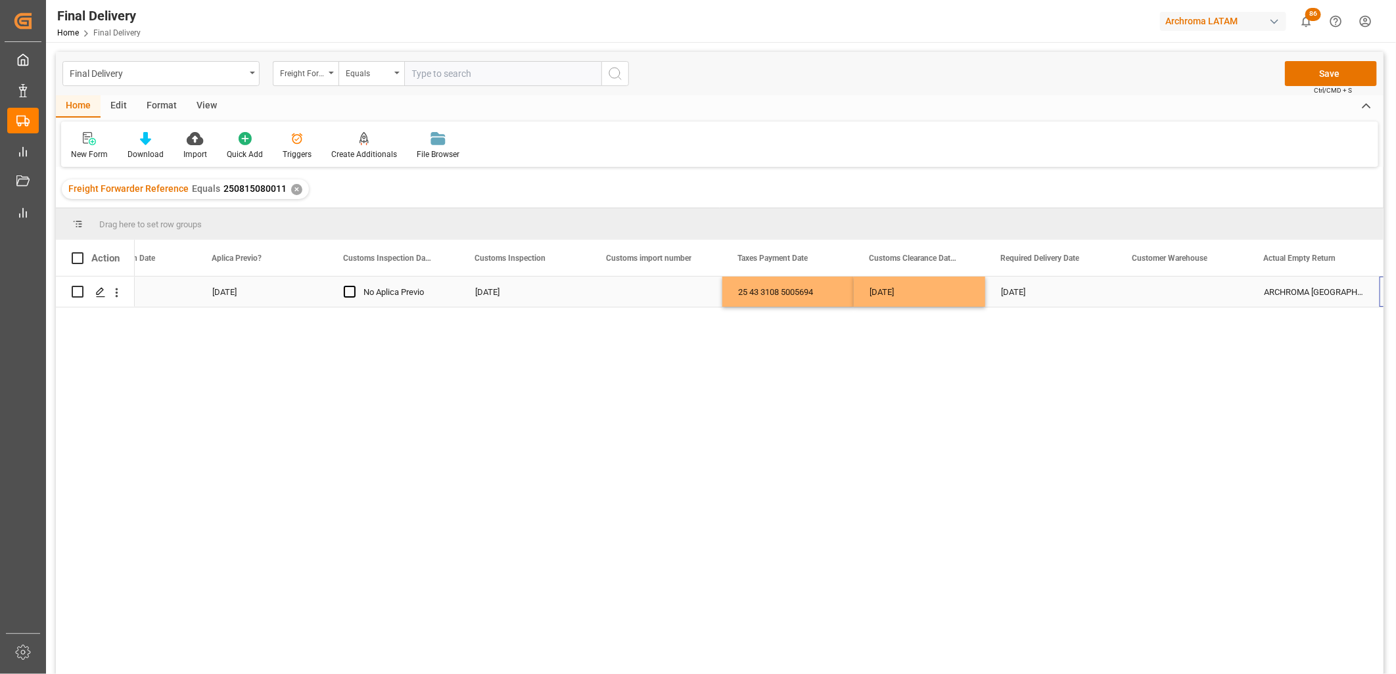
scroll to position [0, 1121]
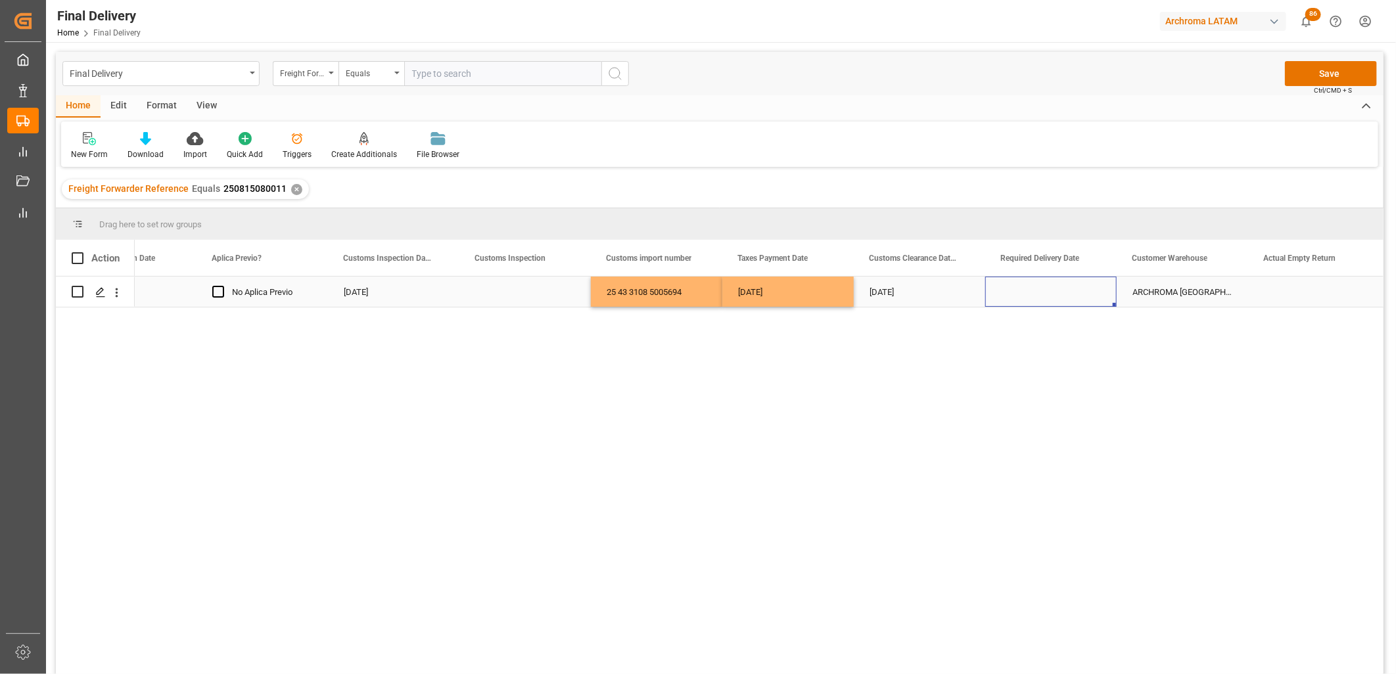
click at [1033, 291] on div "Press SPACE to select this row." at bounding box center [1050, 292] width 131 height 30
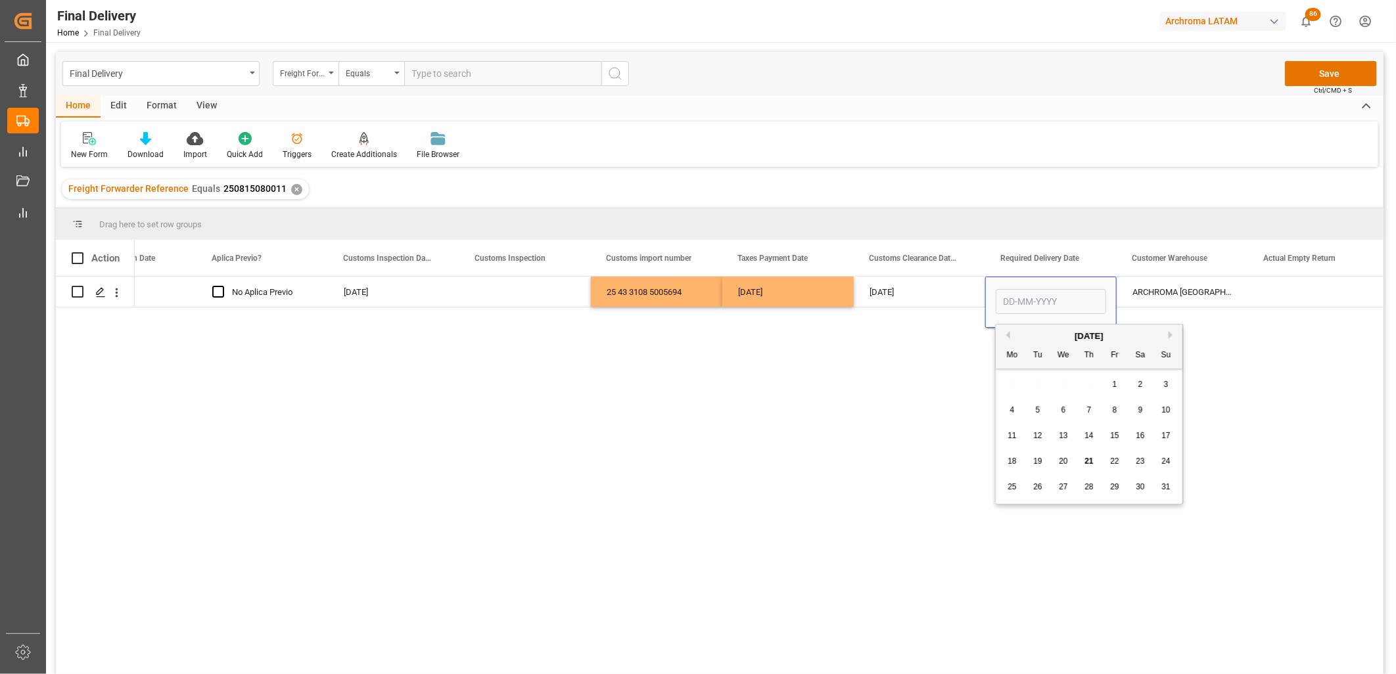
click at [1121, 461] on div "22" at bounding box center [1115, 462] width 16 height 16
type input "22-08-2025"
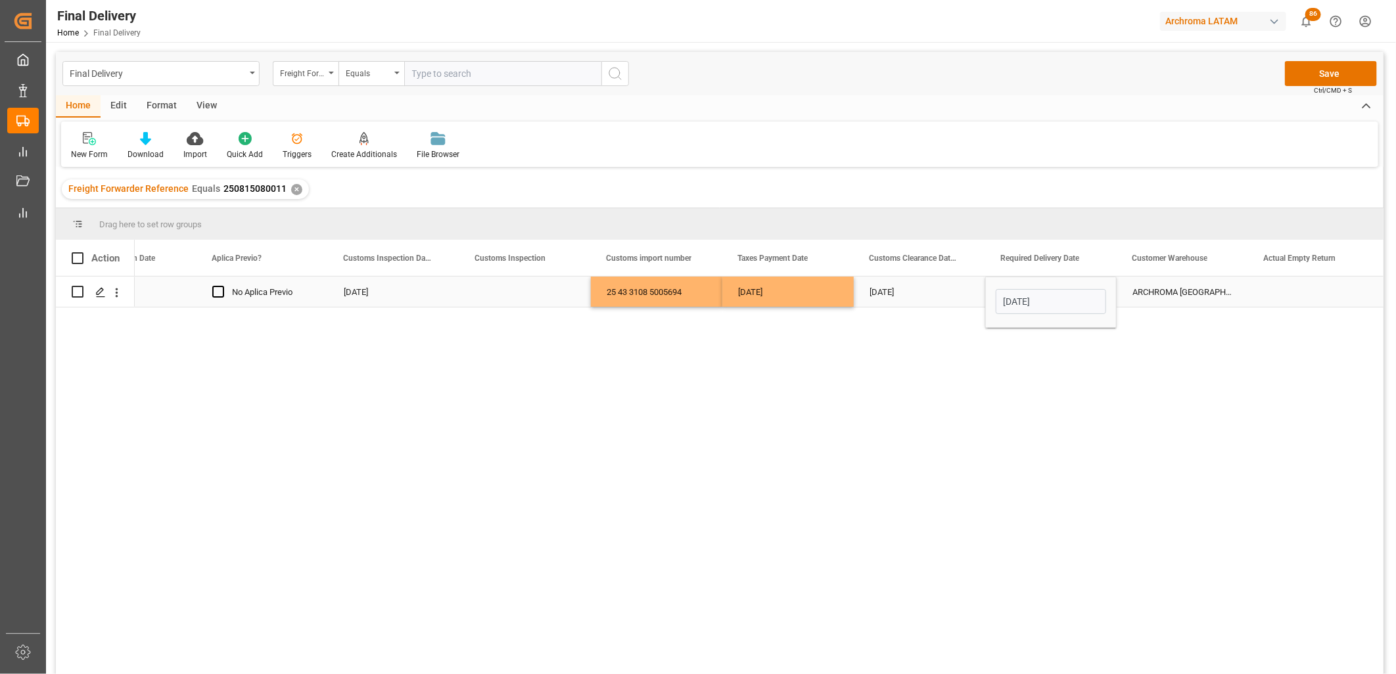
click at [506, 292] on div "Press SPACE to select this row." at bounding box center [524, 292] width 131 height 30
click at [506, 292] on input "Press SPACE to select this row." at bounding box center [525, 299] width 110 height 25
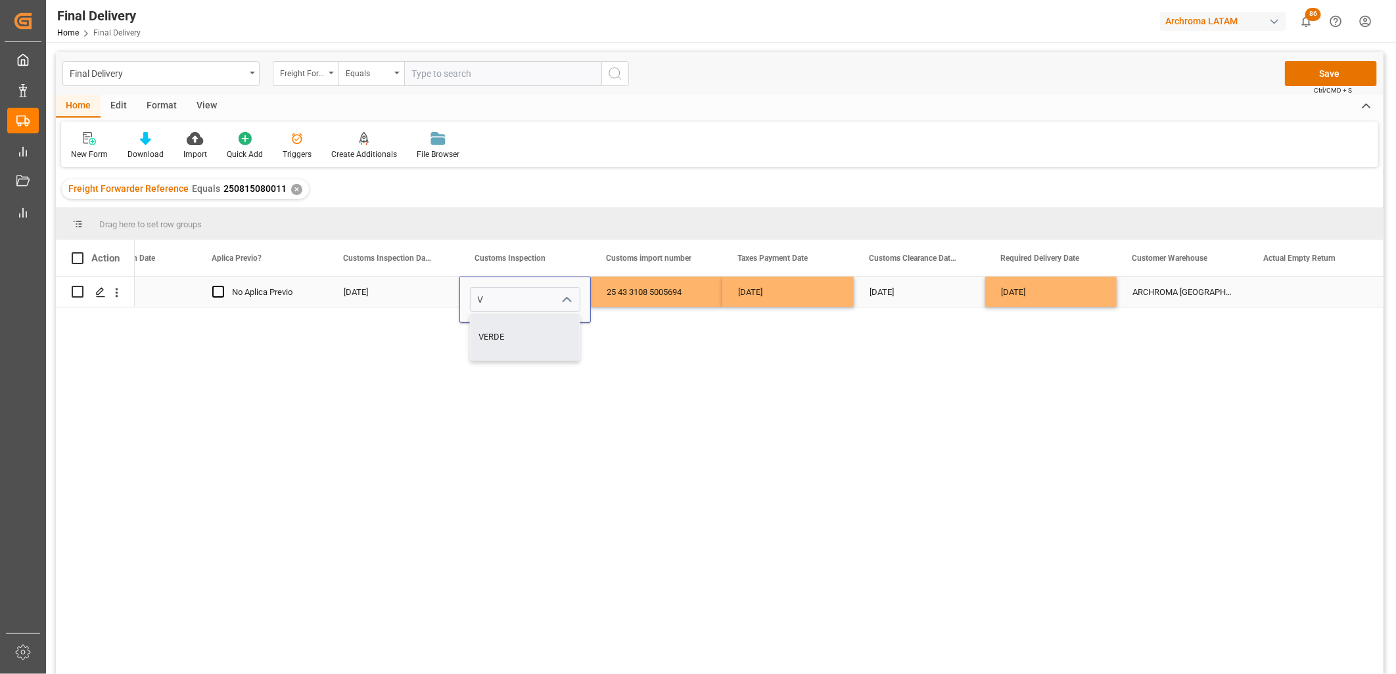
drag, startPoint x: 514, startPoint y: 330, endPoint x: 623, endPoint y: 293, distance: 115.2
click at [514, 329] on div "VERDE" at bounding box center [525, 337] width 109 height 46
type input "VERDE"
click at [623, 293] on div "25 43 3108 5005694" at bounding box center [656, 292] width 131 height 30
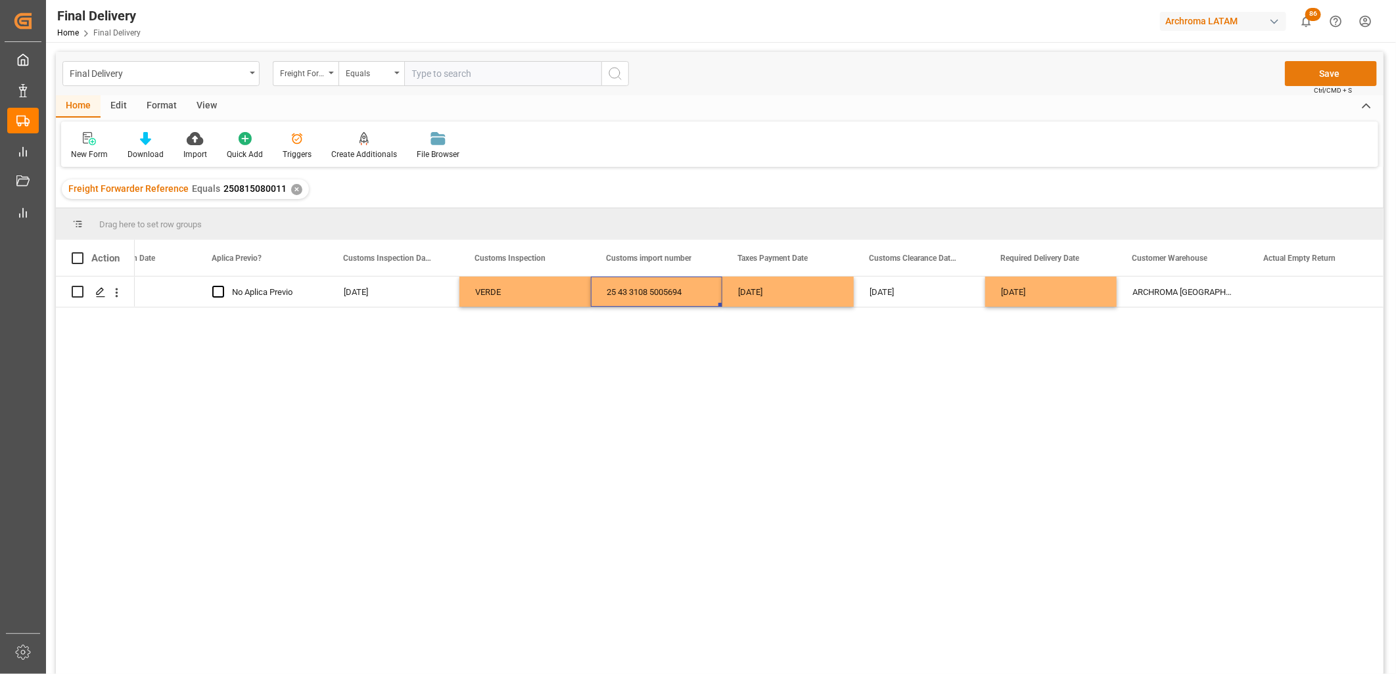
click at [1302, 78] on button "Save" at bounding box center [1331, 73] width 92 height 25
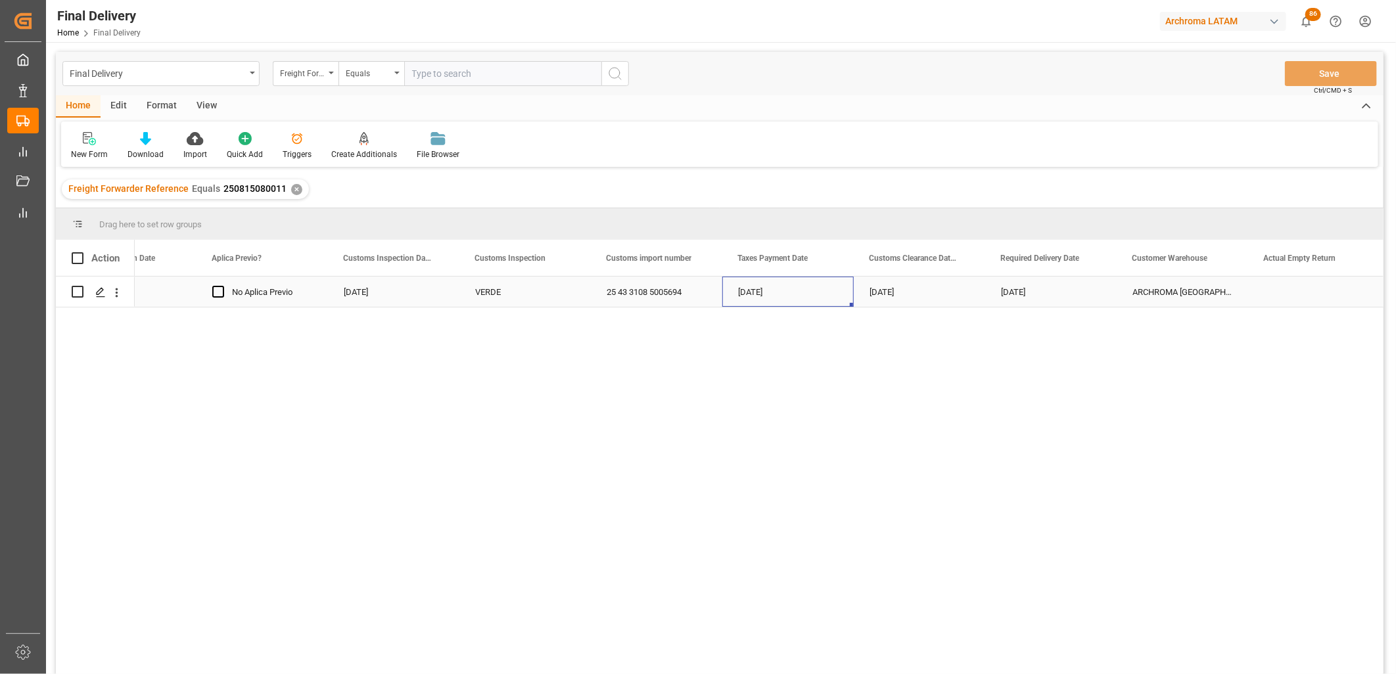
click at [786, 298] on div "19-08-2025" at bounding box center [787, 292] width 131 height 30
click at [1160, 296] on div "ARCHROMA [GEOGRAPHIC_DATA] S DE RL DE CV ([GEOGRAPHIC_DATA][PERSON_NAME])" at bounding box center [1182, 292] width 131 height 30
click at [1137, 293] on span "Press SPACE to select this row." at bounding box center [1139, 292] width 12 height 12
click at [1142, 286] on input "Press SPACE to select this row." at bounding box center [1142, 286] width 0 height 0
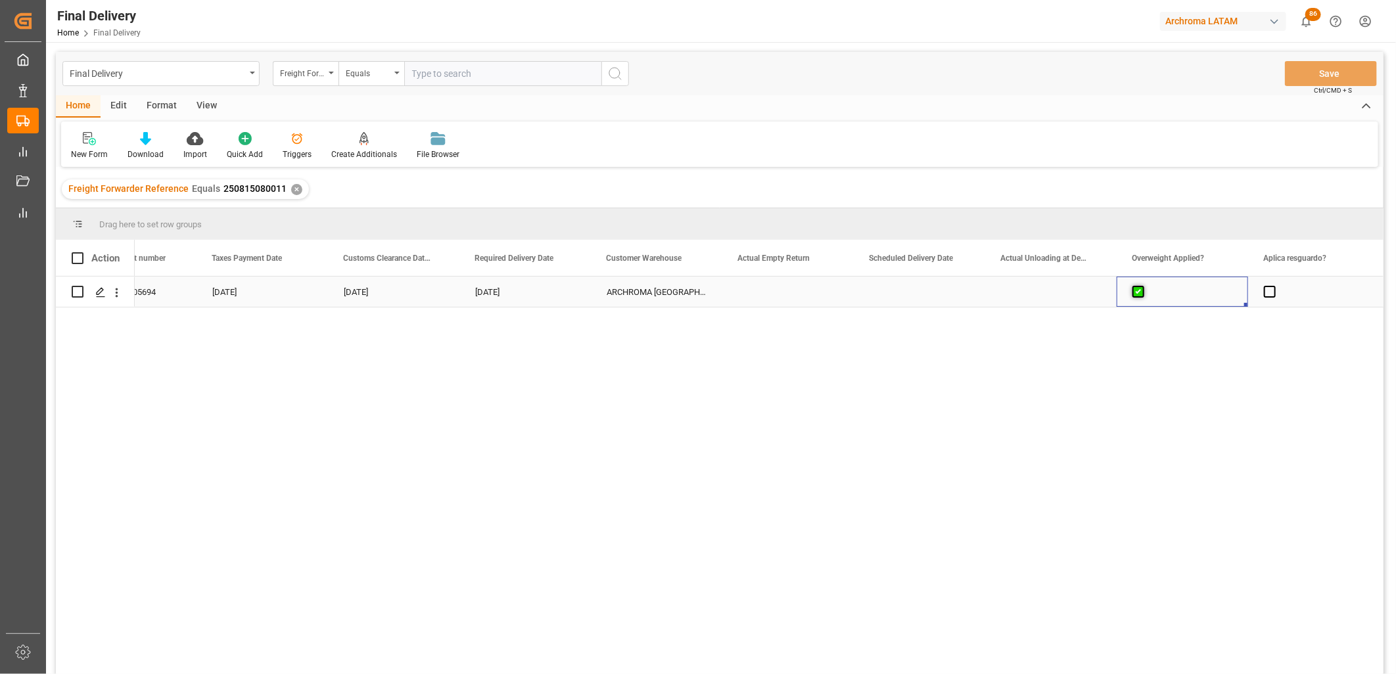
click at [1137, 293] on span "Press SPACE to select this row." at bounding box center [1139, 292] width 12 height 12
click at [1142, 286] on input "Press SPACE to select this row." at bounding box center [1142, 286] width 0 height 0
click at [1273, 291] on span "Press SPACE to select this row." at bounding box center [1270, 292] width 12 height 12
click at [1274, 286] on input "Press SPACE to select this row." at bounding box center [1274, 286] width 0 height 0
click at [1273, 291] on span "Press SPACE to select this row." at bounding box center [1270, 292] width 12 height 12
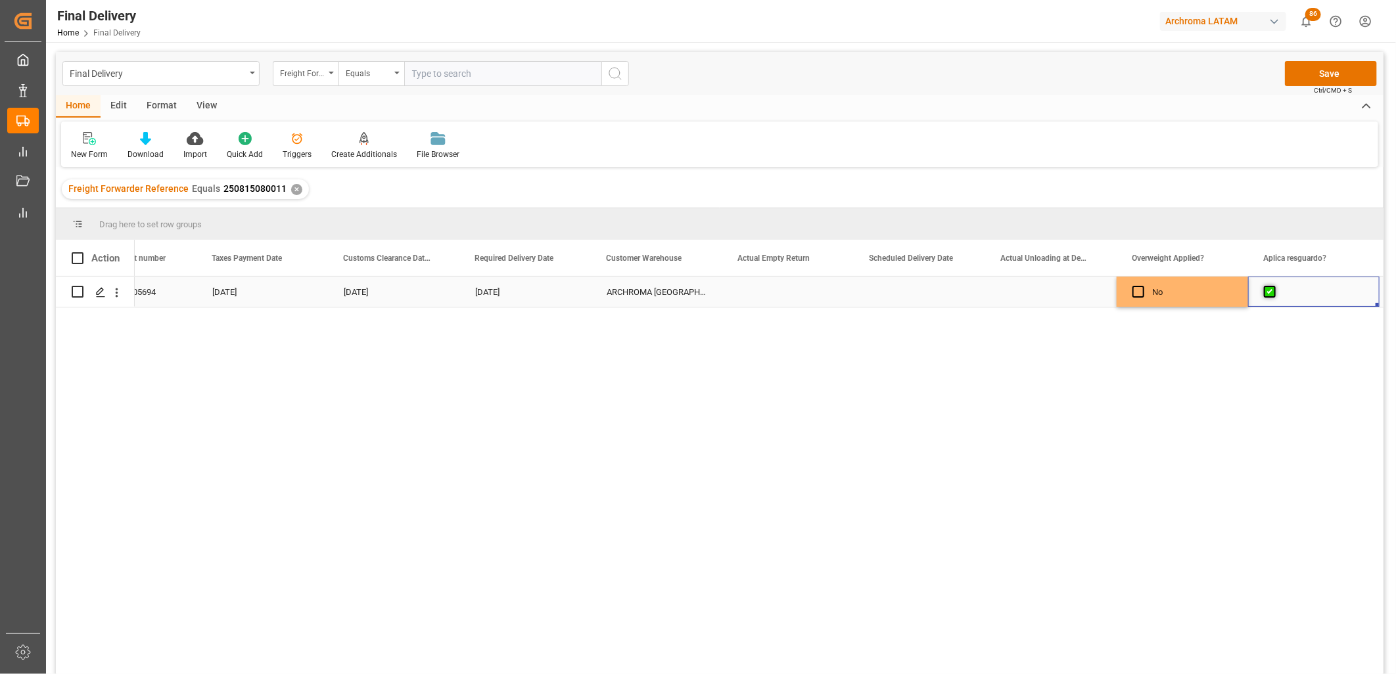
click at [1274, 286] on input "Press SPACE to select this row." at bounding box center [1274, 286] width 0 height 0
click at [1190, 290] on div "No" at bounding box center [1192, 292] width 80 height 30
click at [1315, 81] on button "Save" at bounding box center [1331, 73] width 92 height 25
click at [293, 189] on div "✕" at bounding box center [296, 189] width 11 height 11
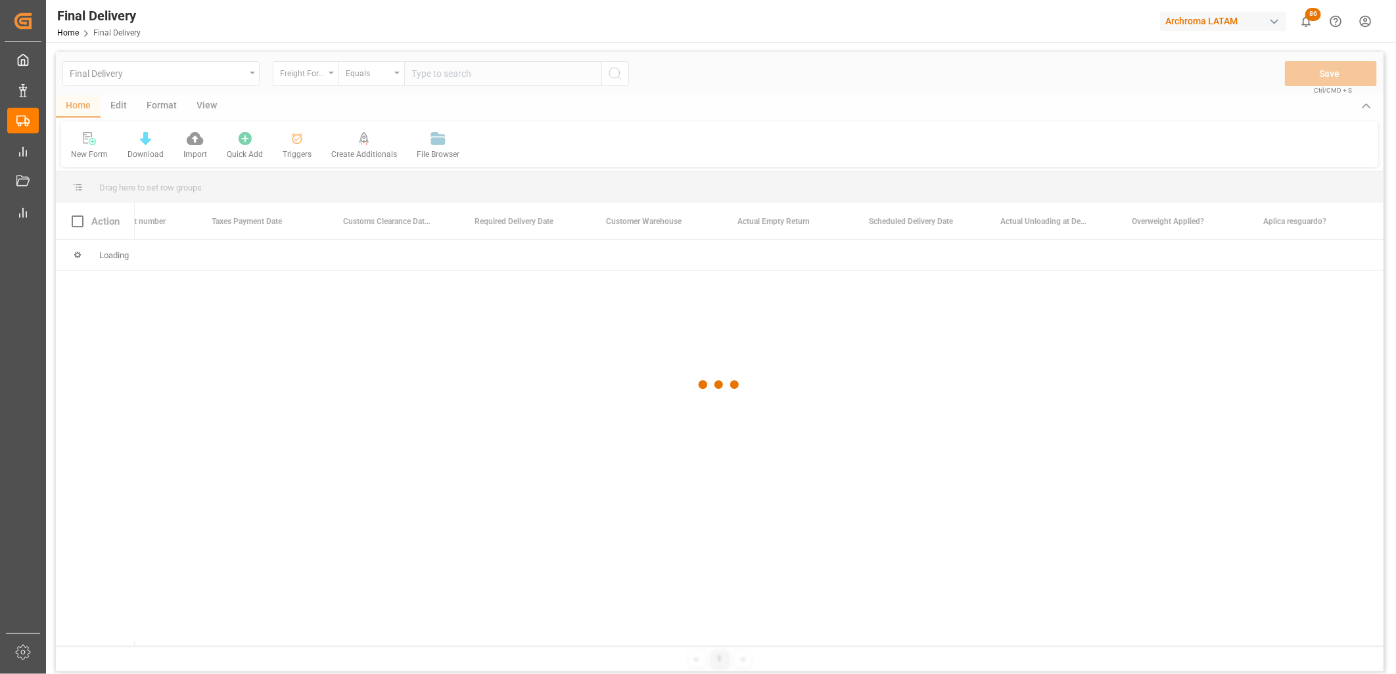
click at [433, 75] on div at bounding box center [720, 385] width 1328 height 667
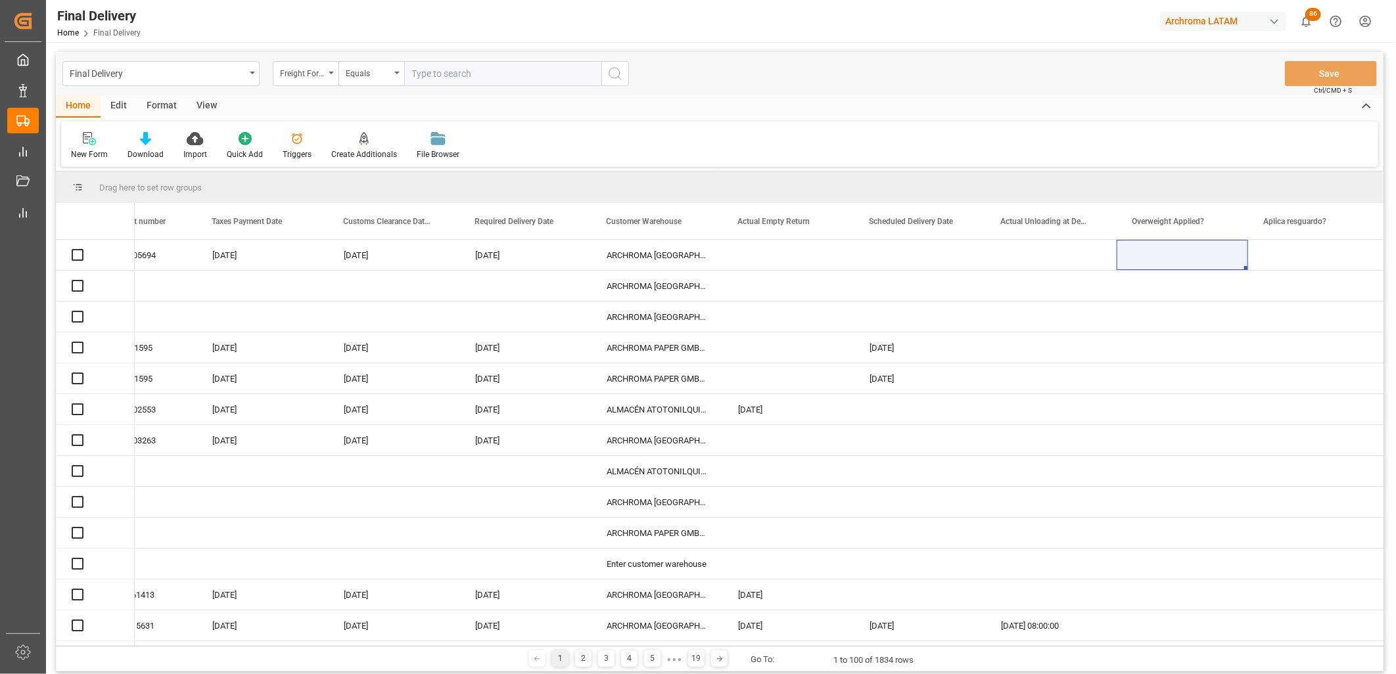
click at [433, 75] on input "text" at bounding box center [502, 73] width 197 height 25
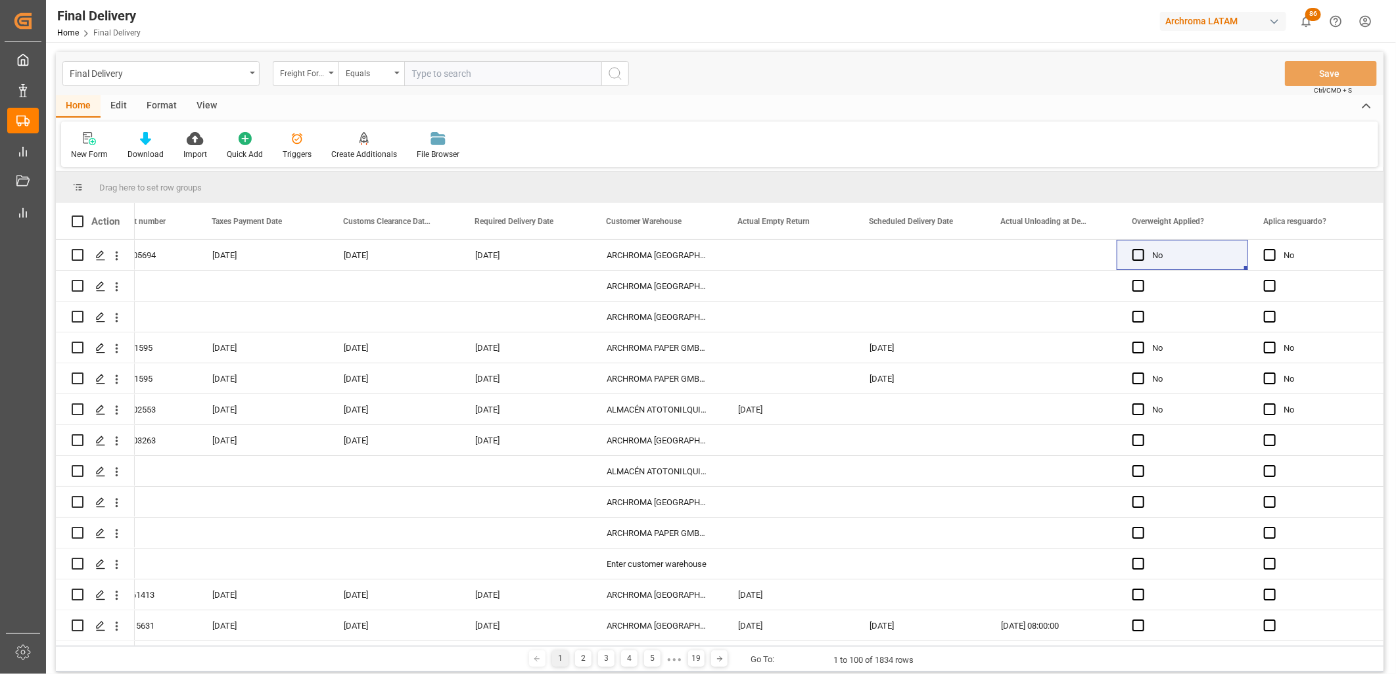
paste input "250806900018"
type input "250806900018"
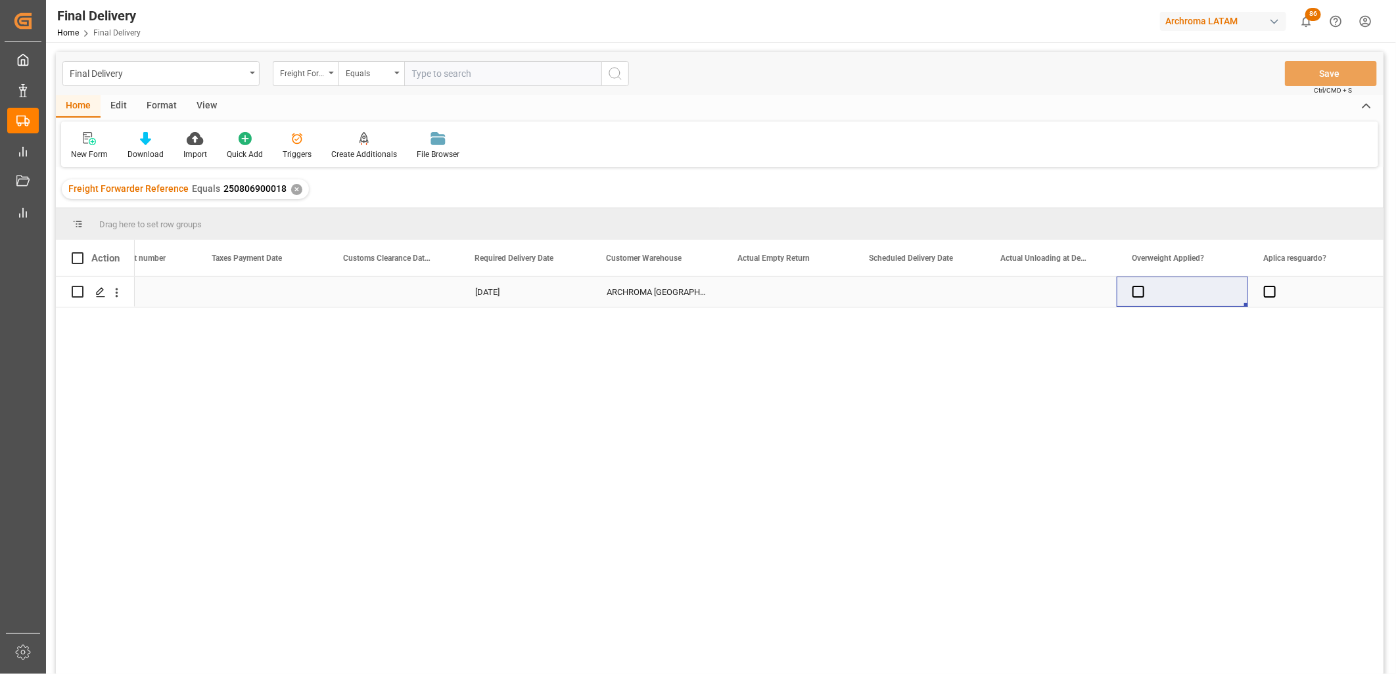
click at [250, 287] on div "Press SPACE to select this row." at bounding box center [262, 292] width 131 height 30
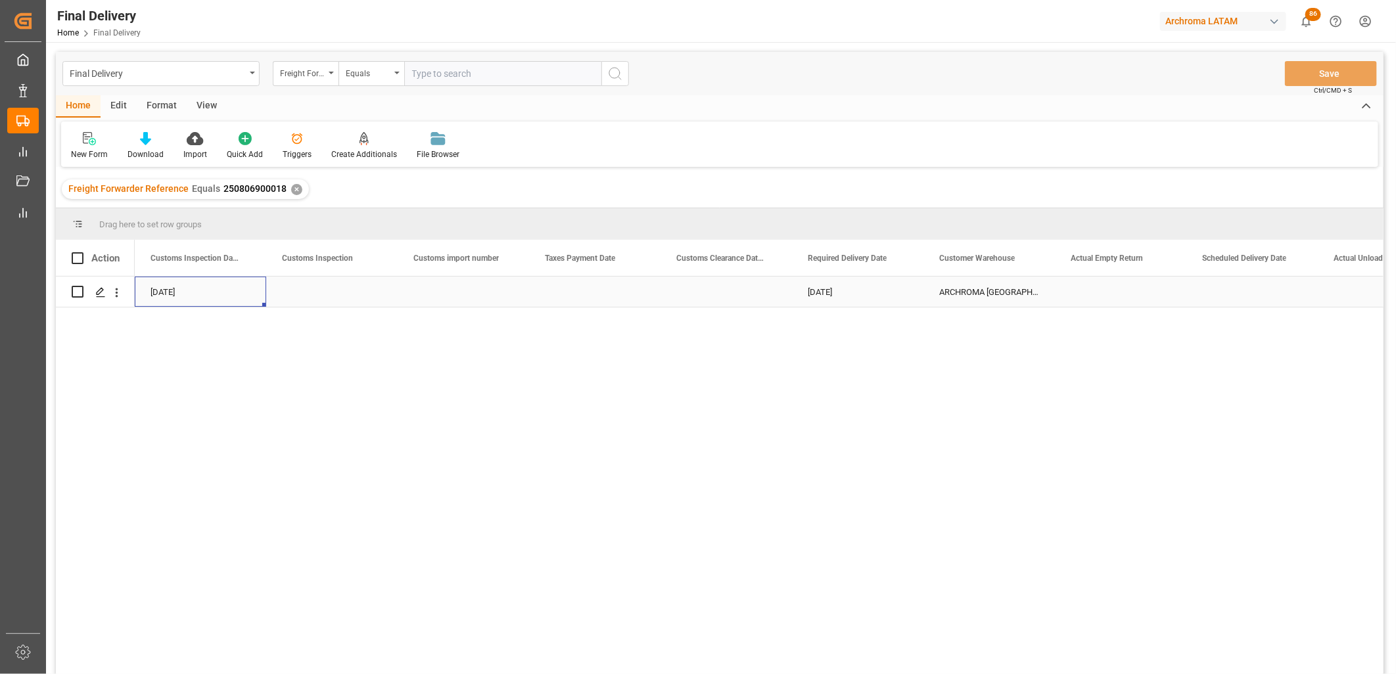
scroll to position [0, 1183]
click at [844, 289] on div "Press SPACE to select this row." at bounding box center [857, 292] width 131 height 30
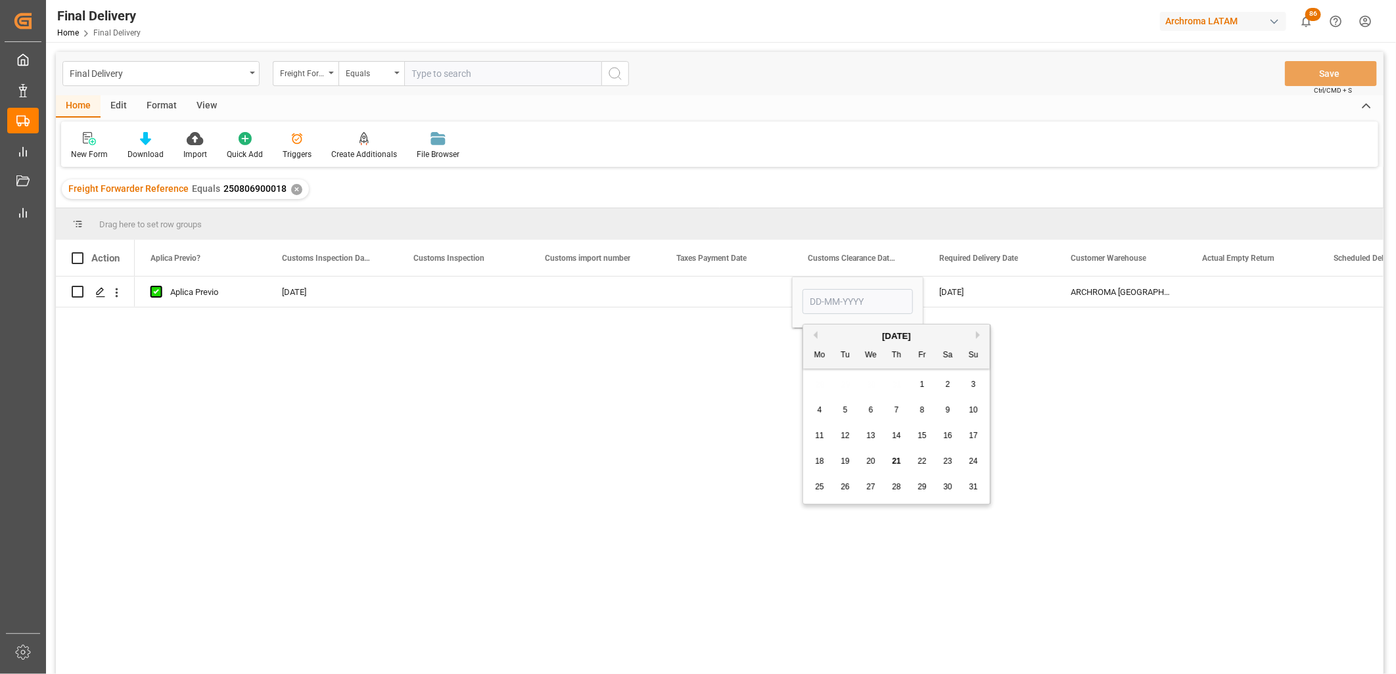
click at [921, 461] on span "22" at bounding box center [922, 461] width 9 height 9
type input "22-08-2025"
click at [718, 289] on div "Press SPACE to select this row." at bounding box center [726, 292] width 131 height 30
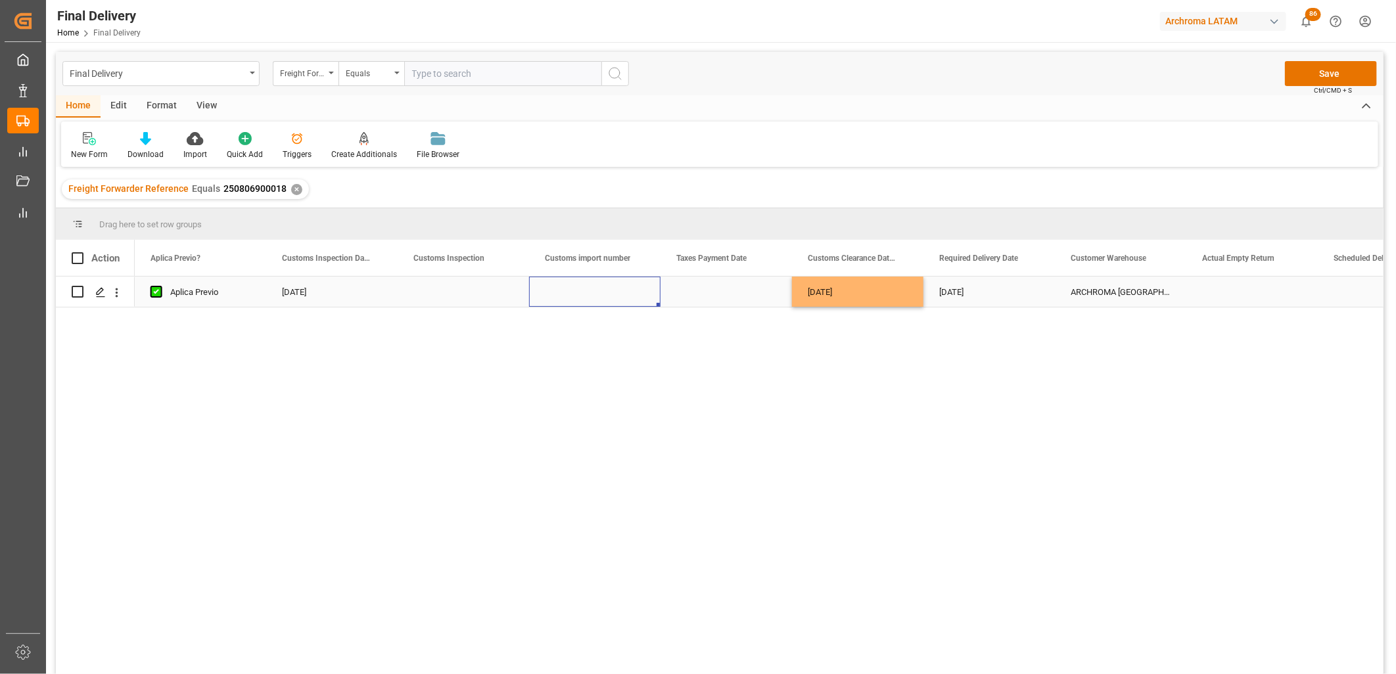
click at [607, 293] on div "Press SPACE to select this row." at bounding box center [594, 292] width 131 height 30
click at [607, 293] on input "Press SPACE to select this row." at bounding box center [595, 299] width 110 height 25
paste input "25 16 3108 5003018"
type input "25 16 3108 5003018"
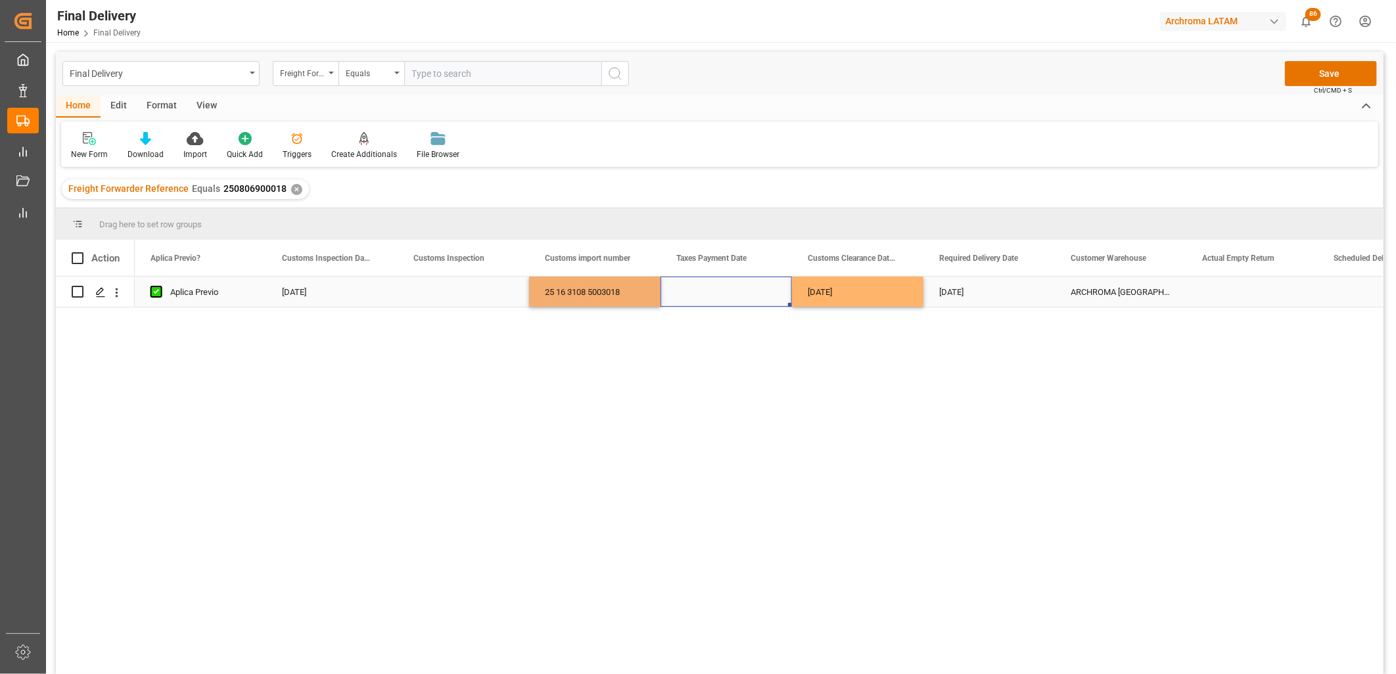
click at [711, 296] on div "Press SPACE to select this row." at bounding box center [726, 292] width 131 height 30
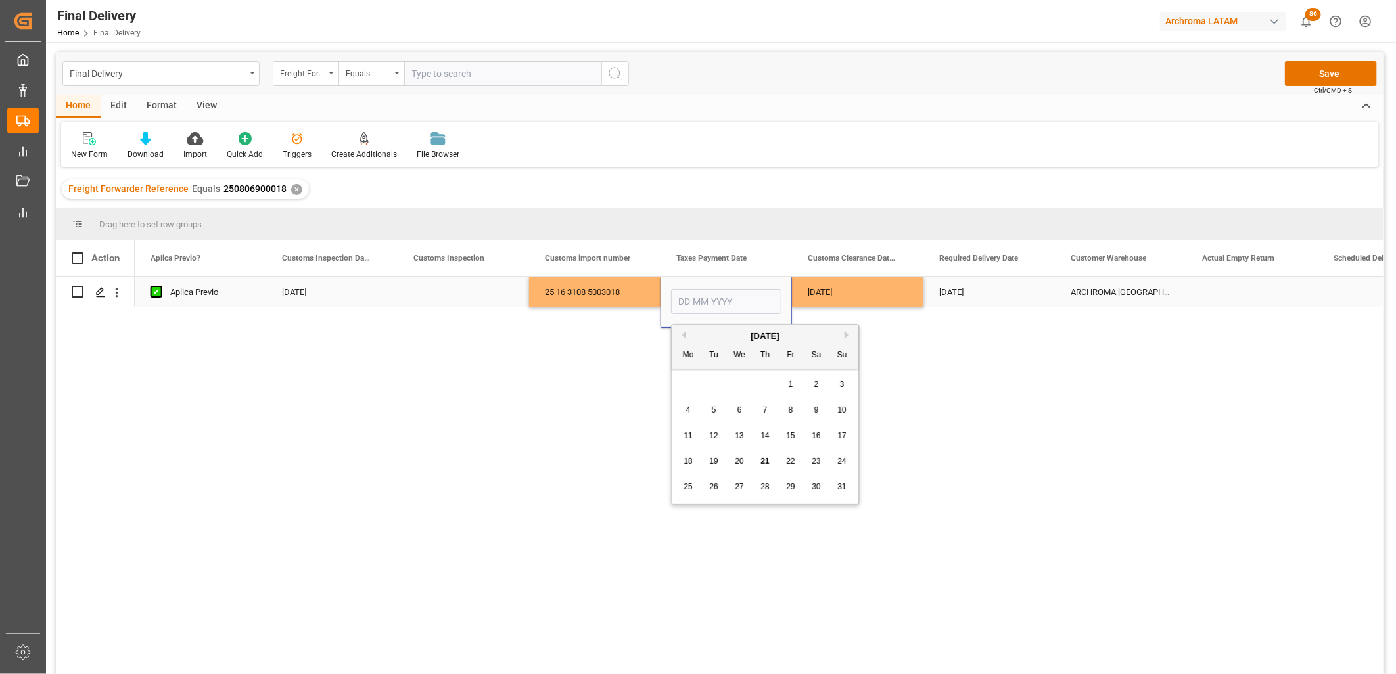
click at [707, 300] on input "Press SPACE to select this row." at bounding box center [726, 301] width 110 height 25
click at [692, 386] on div "28 29 30 31 1 2 3" at bounding box center [765, 385] width 179 height 26
click at [717, 461] on span "19" at bounding box center [713, 461] width 9 height 9
type input "19-08-2025"
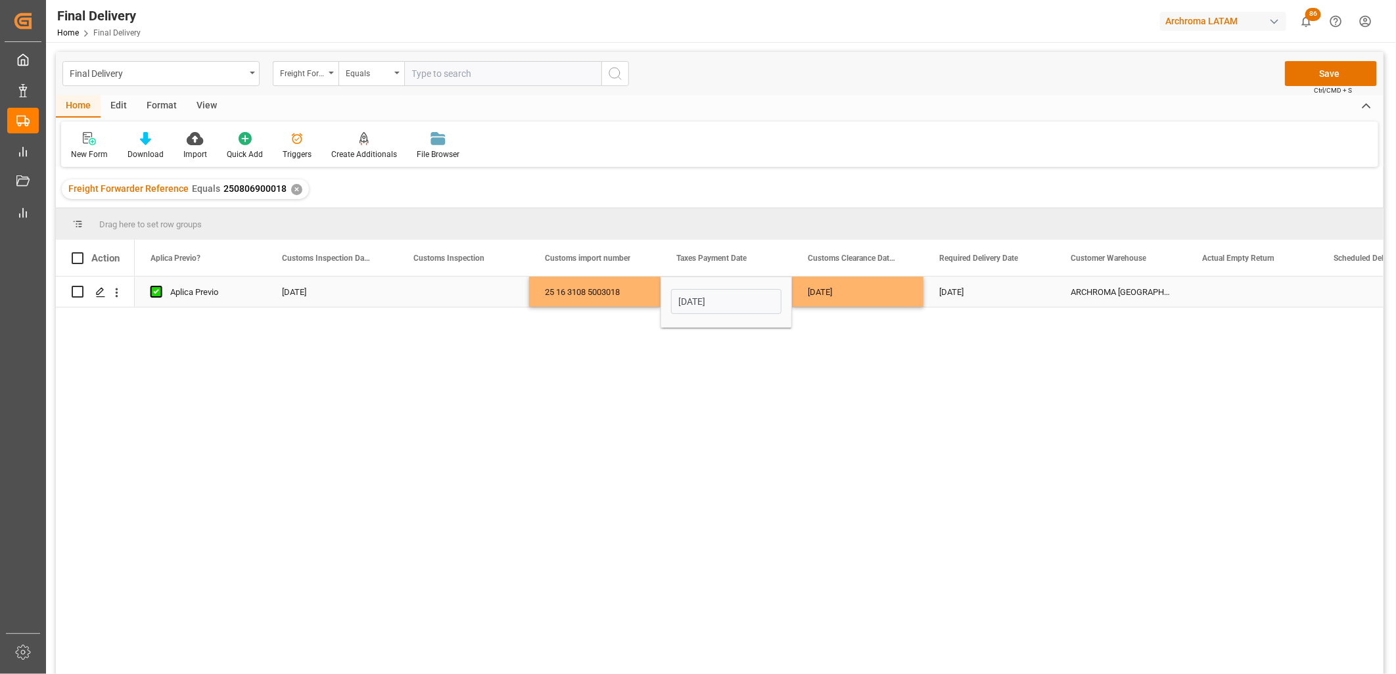
click at [593, 293] on div "25 16 3108 5003018" at bounding box center [594, 292] width 131 height 30
click at [1297, 74] on button "Save" at bounding box center [1331, 73] width 92 height 25
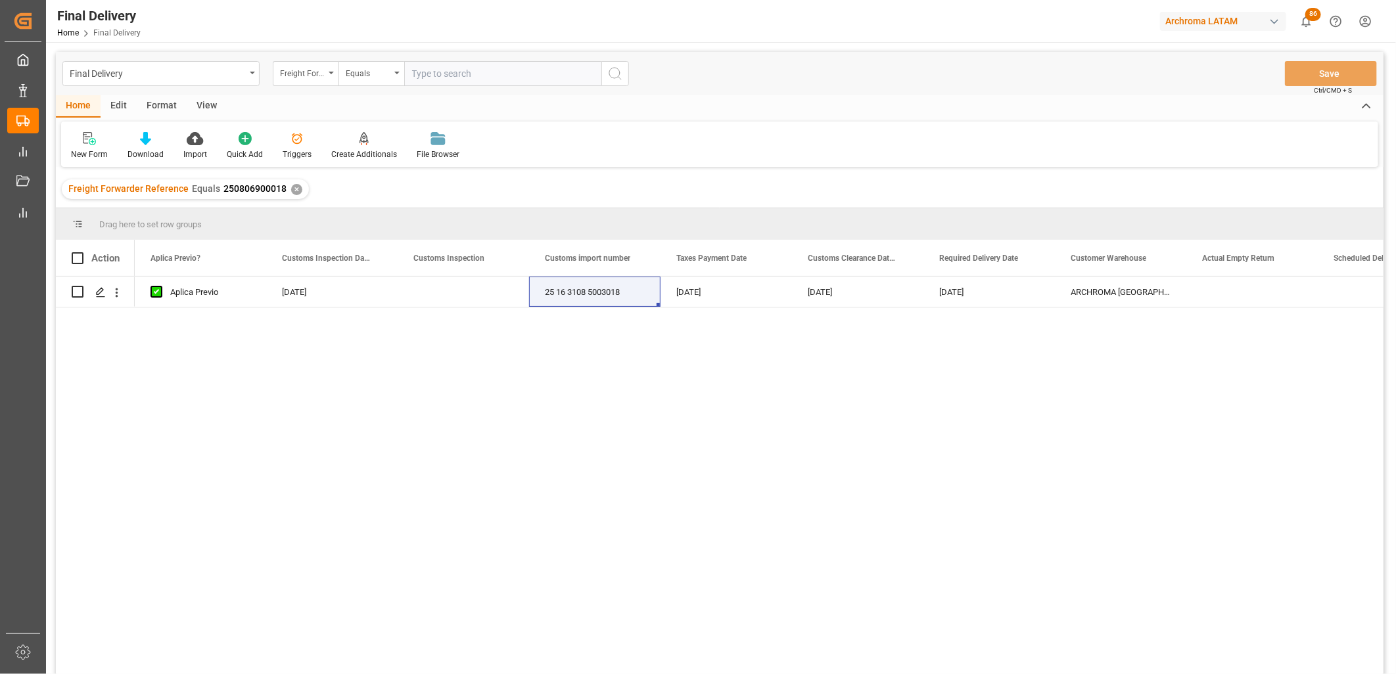
click at [292, 189] on div "✕" at bounding box center [296, 189] width 11 height 11
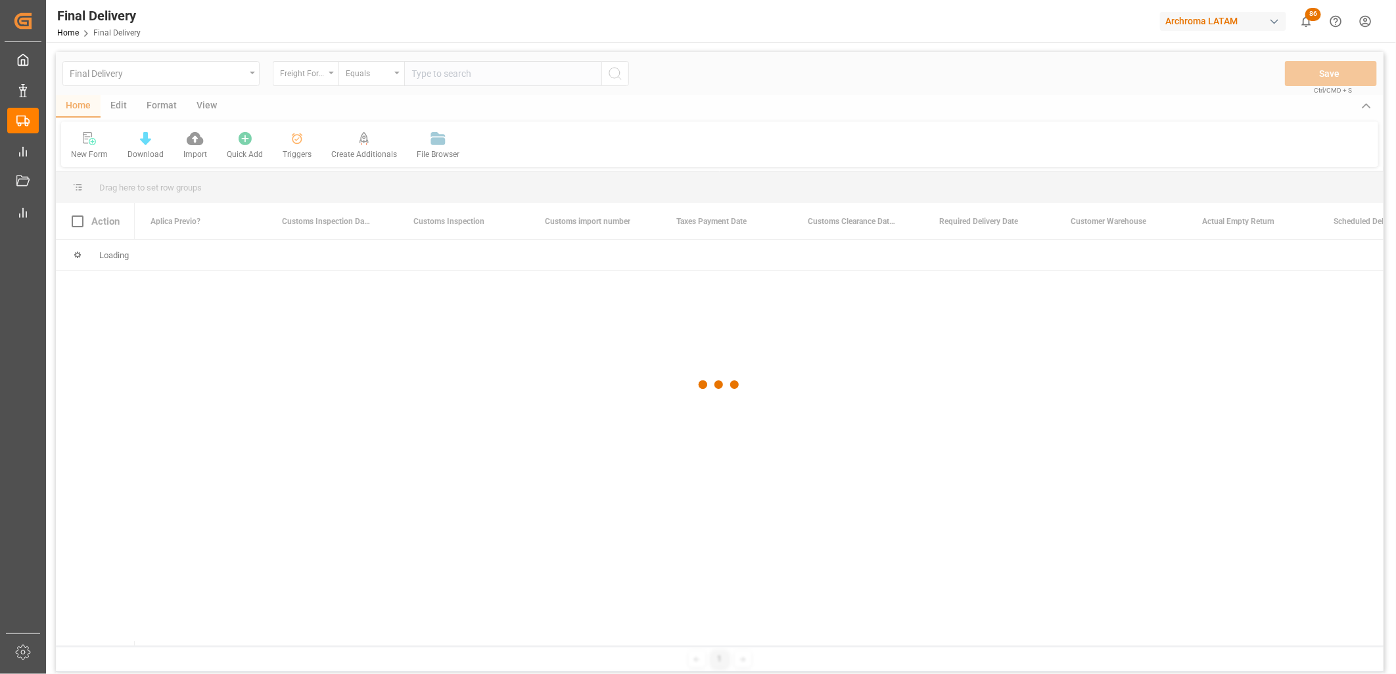
click at [442, 75] on div at bounding box center [720, 385] width 1328 height 667
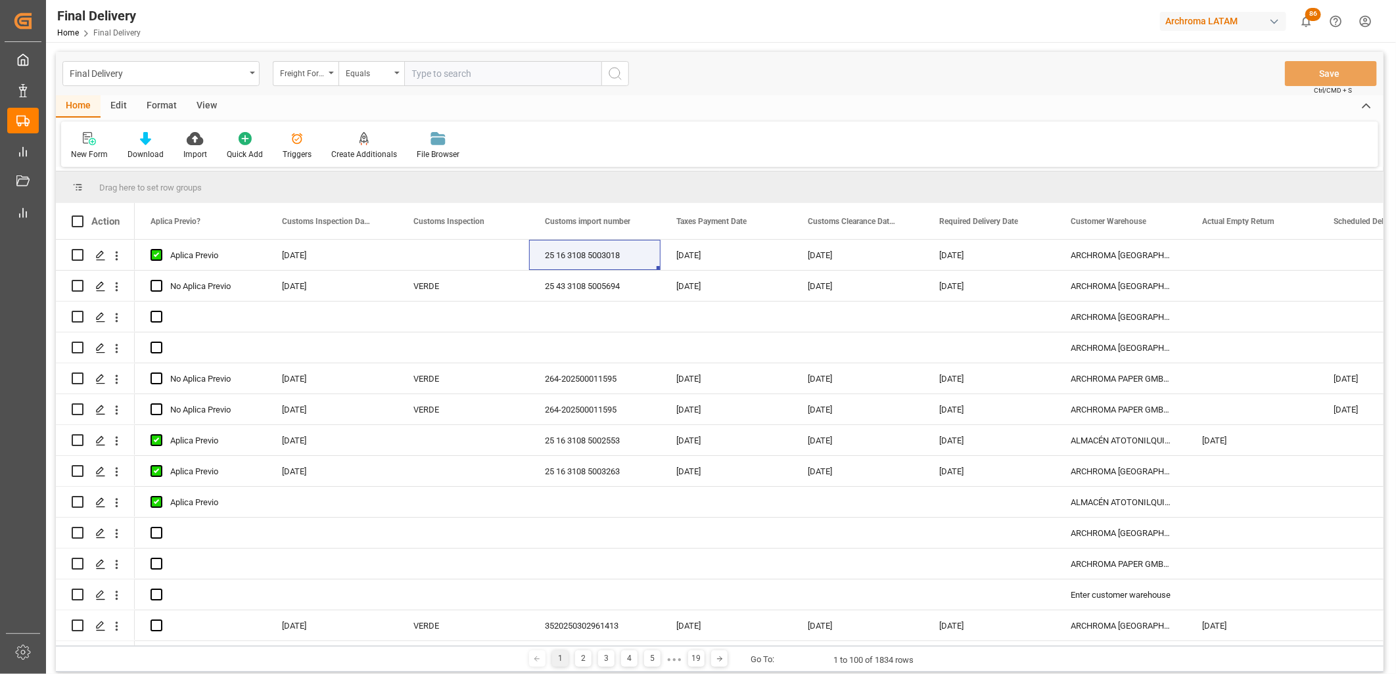
click at [428, 76] on input "text" at bounding box center [502, 73] width 197 height 25
paste input "250815080117"
type input "250815080117"
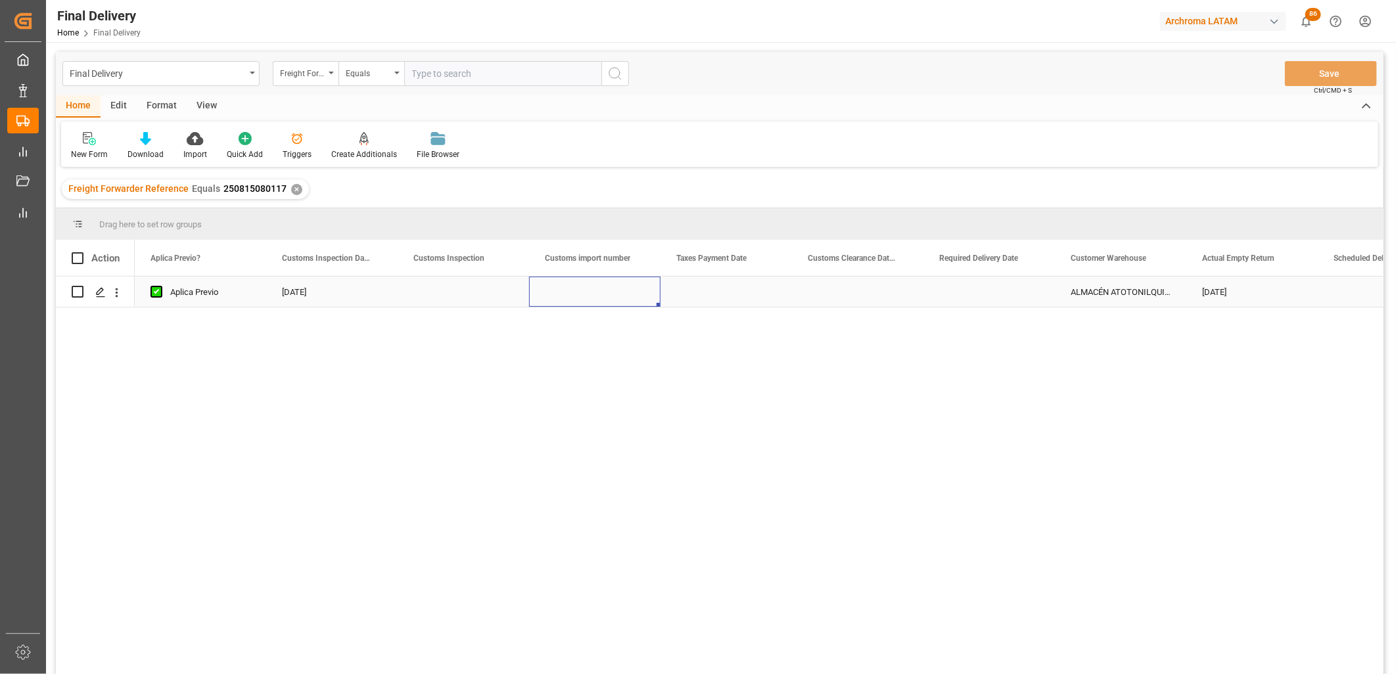
click at [580, 292] on div "Press SPACE to select this row." at bounding box center [594, 292] width 131 height 30
click at [580, 292] on input "Press SPACE to select this row." at bounding box center [595, 299] width 110 height 25
paste input "25 16 3108 5003476"
type input "25 16 3108 5003476"
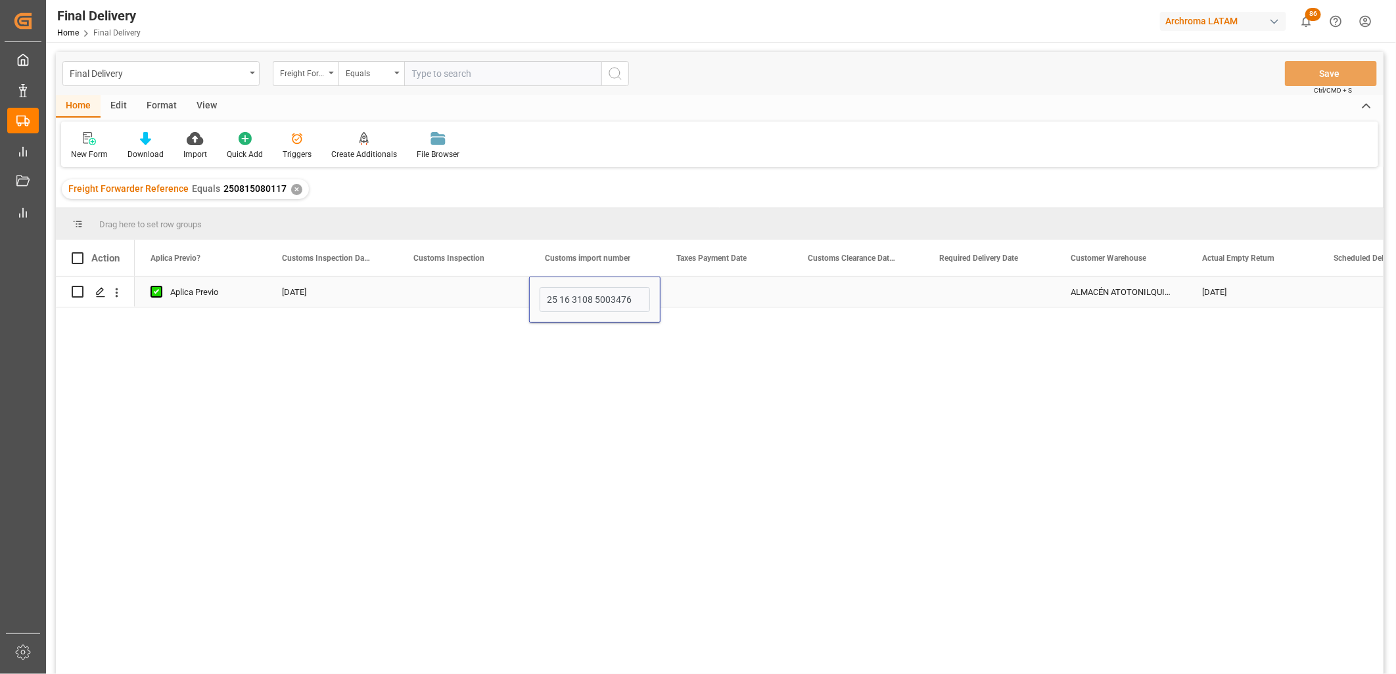
click at [697, 292] on div "Press SPACE to select this row." at bounding box center [726, 292] width 131 height 30
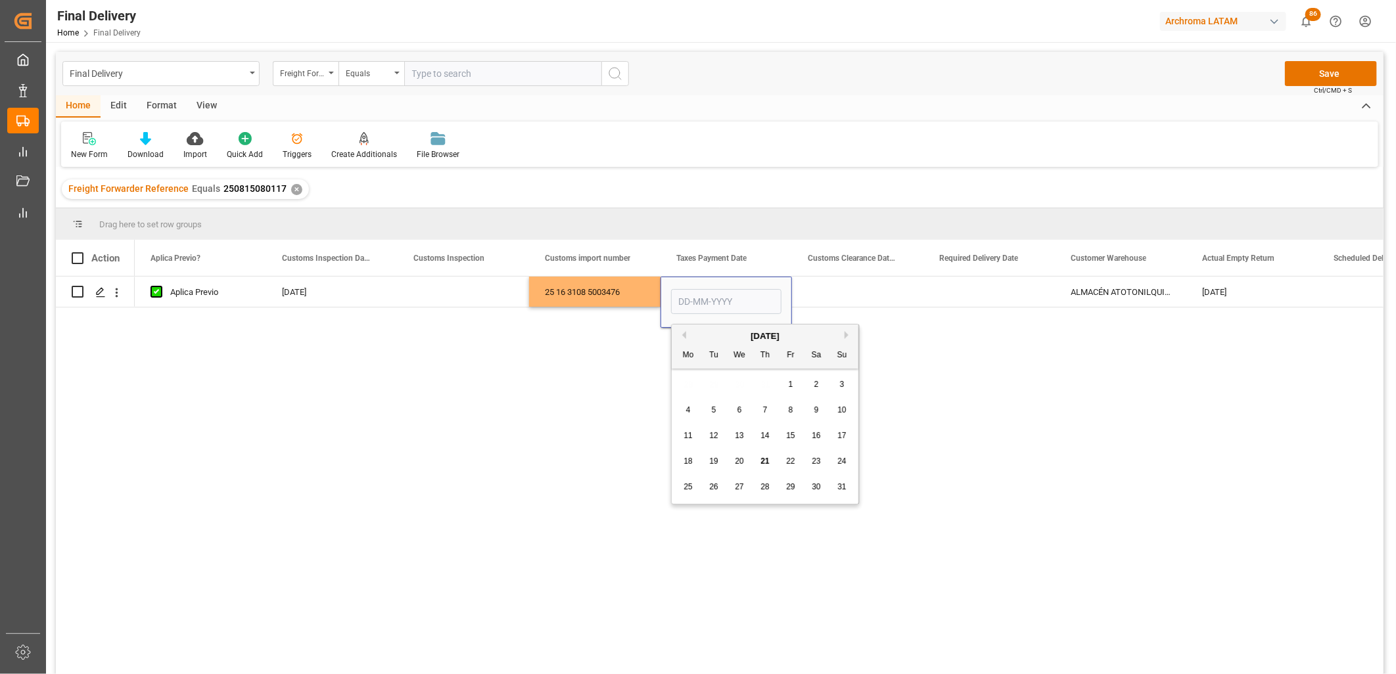
click at [717, 461] on span "19" at bounding box center [713, 461] width 9 height 9
type input "19-08-2025"
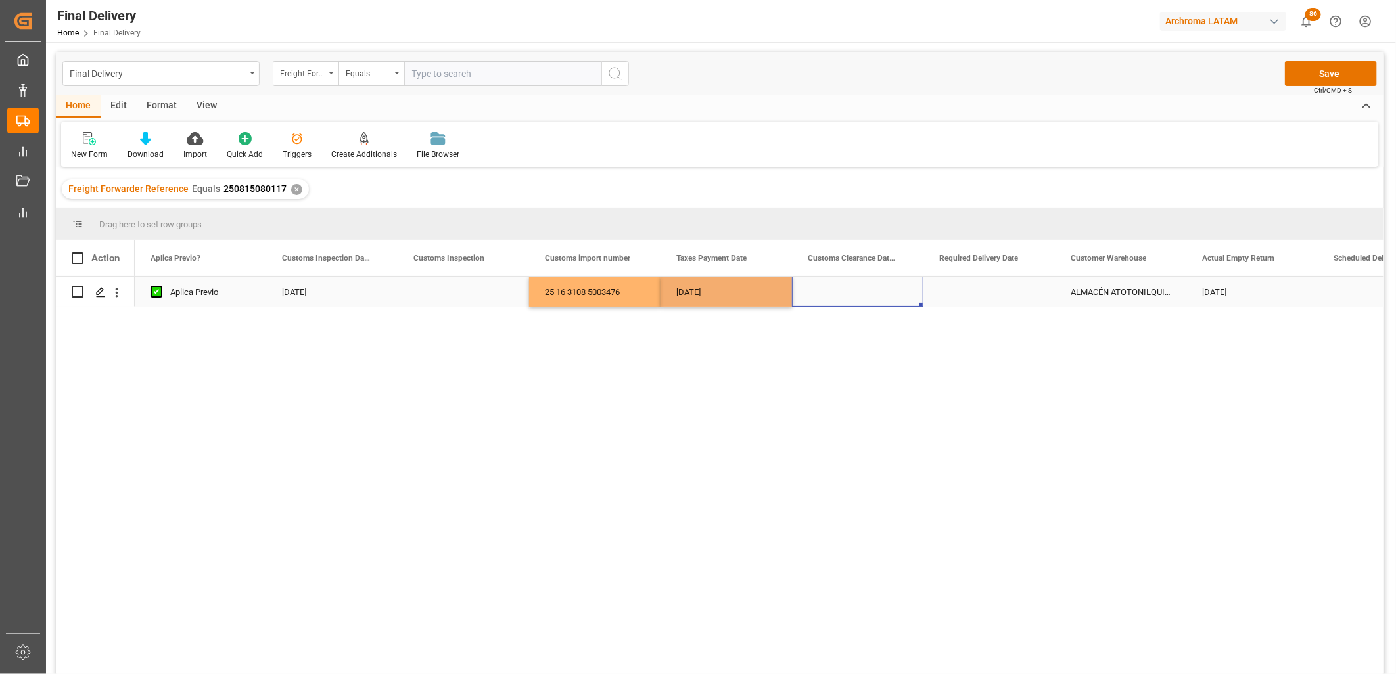
click at [836, 296] on div "Press SPACE to select this row." at bounding box center [857, 292] width 131 height 30
click at [991, 290] on div "Press SPACE to select this row." at bounding box center [989, 292] width 131 height 30
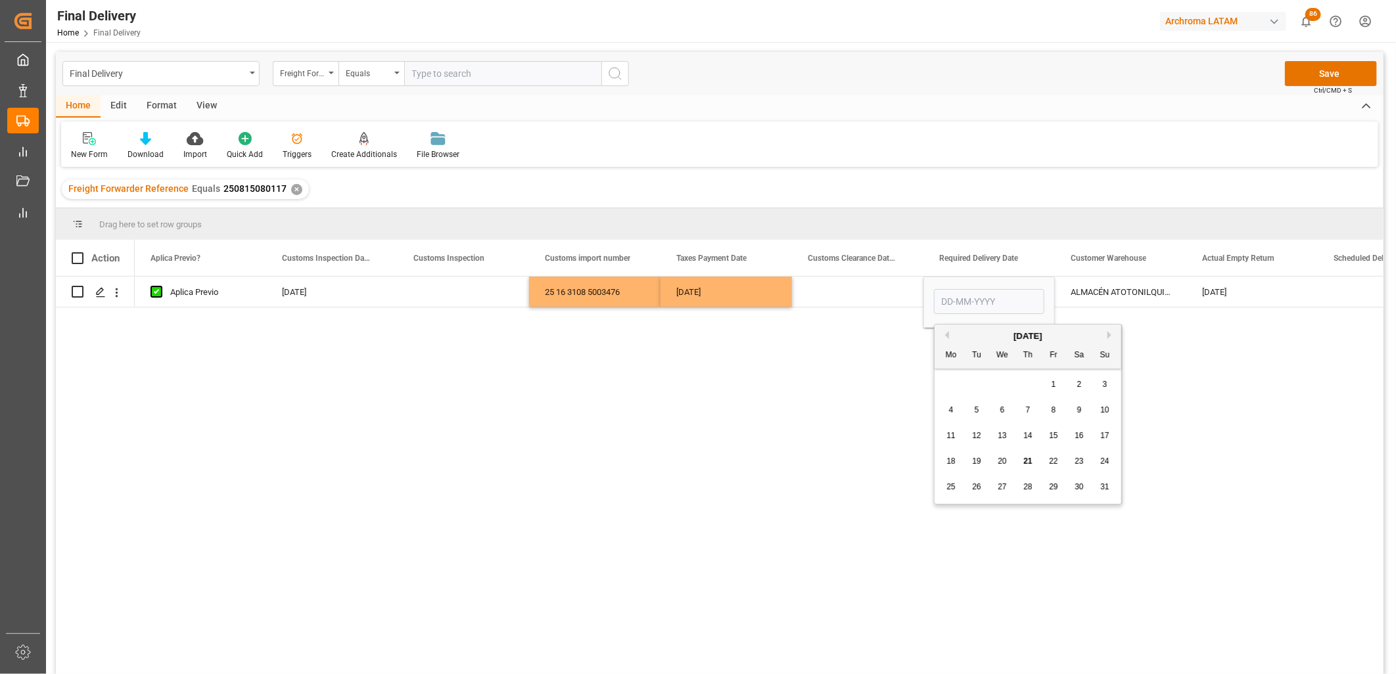
click at [1056, 463] on span "22" at bounding box center [1053, 461] width 9 height 9
click at [943, 299] on input "22-08-2025" at bounding box center [989, 301] width 110 height 25
click at [981, 487] on span "26" at bounding box center [976, 486] width 9 height 9
type input "26-08-2025"
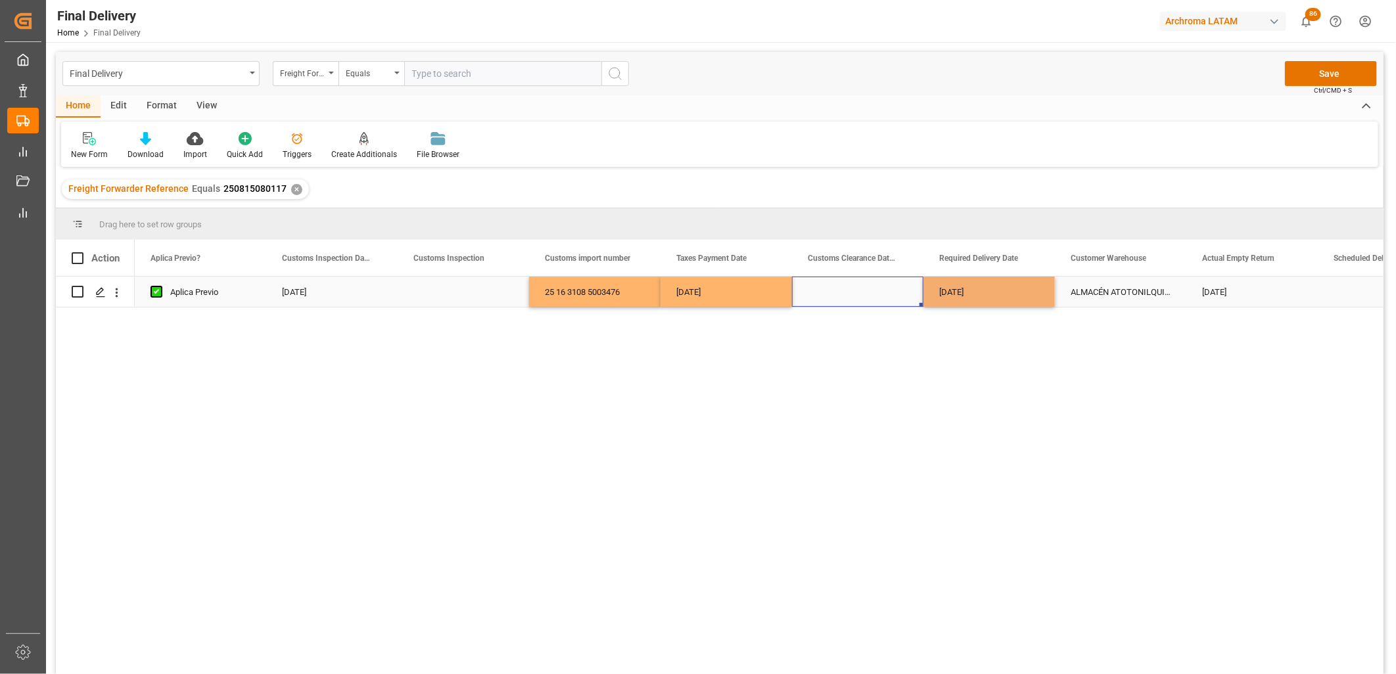
click at [858, 286] on div "Press SPACE to select this row." at bounding box center [857, 292] width 131 height 30
click at [1321, 75] on button "Save" at bounding box center [1331, 73] width 92 height 25
